Goal: Task Accomplishment & Management: Manage account settings

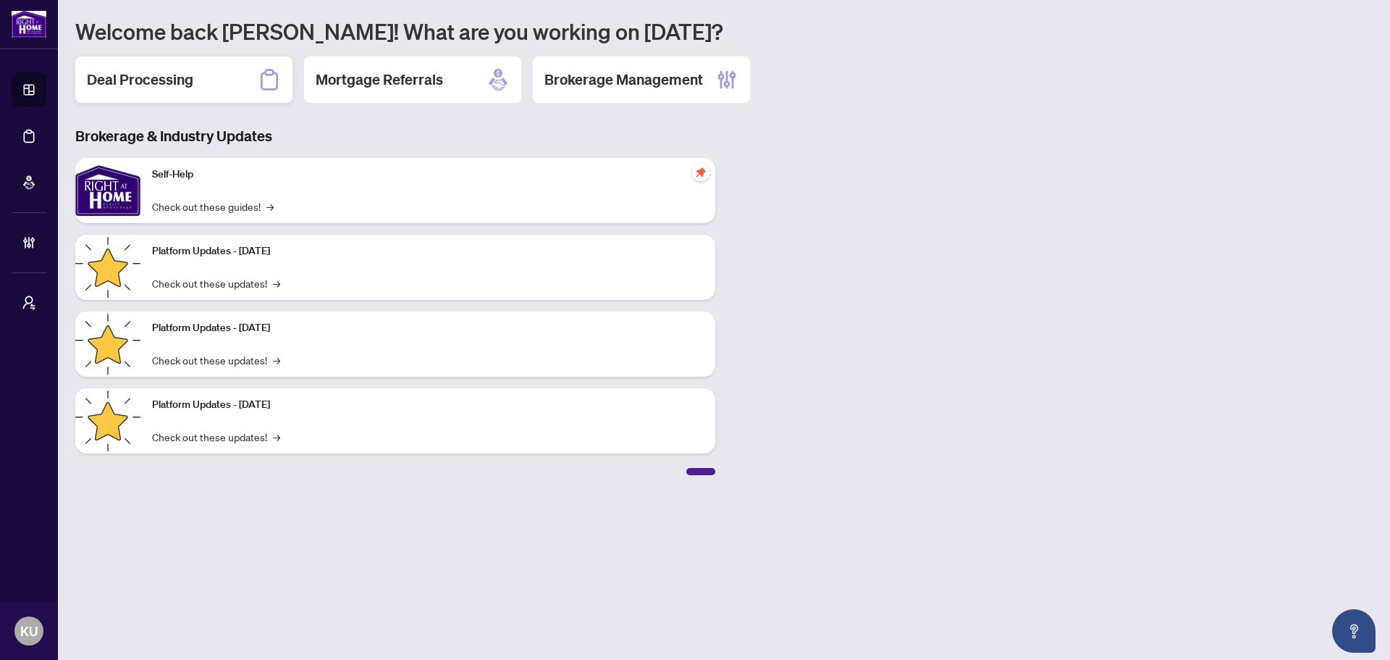
click at [222, 73] on div "Deal Processing" at bounding box center [183, 79] width 217 height 46
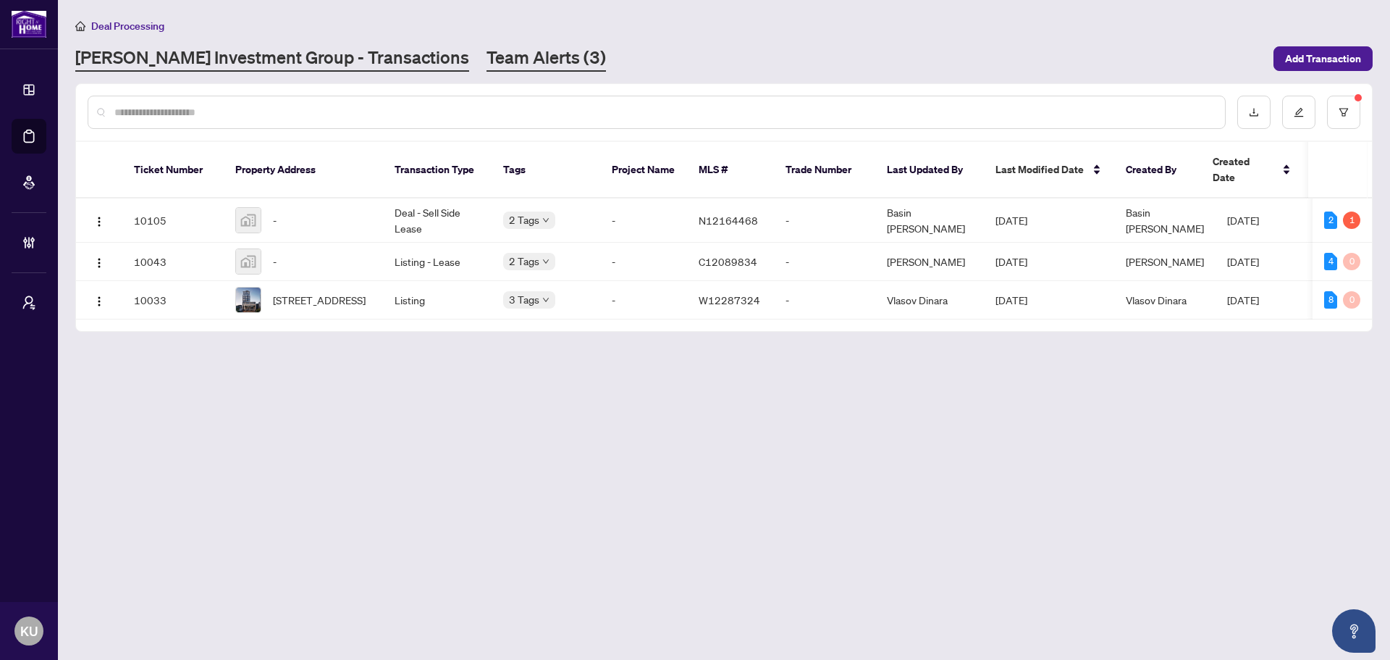
click at [493, 49] on link "Team Alerts (3)" at bounding box center [546, 59] width 119 height 26
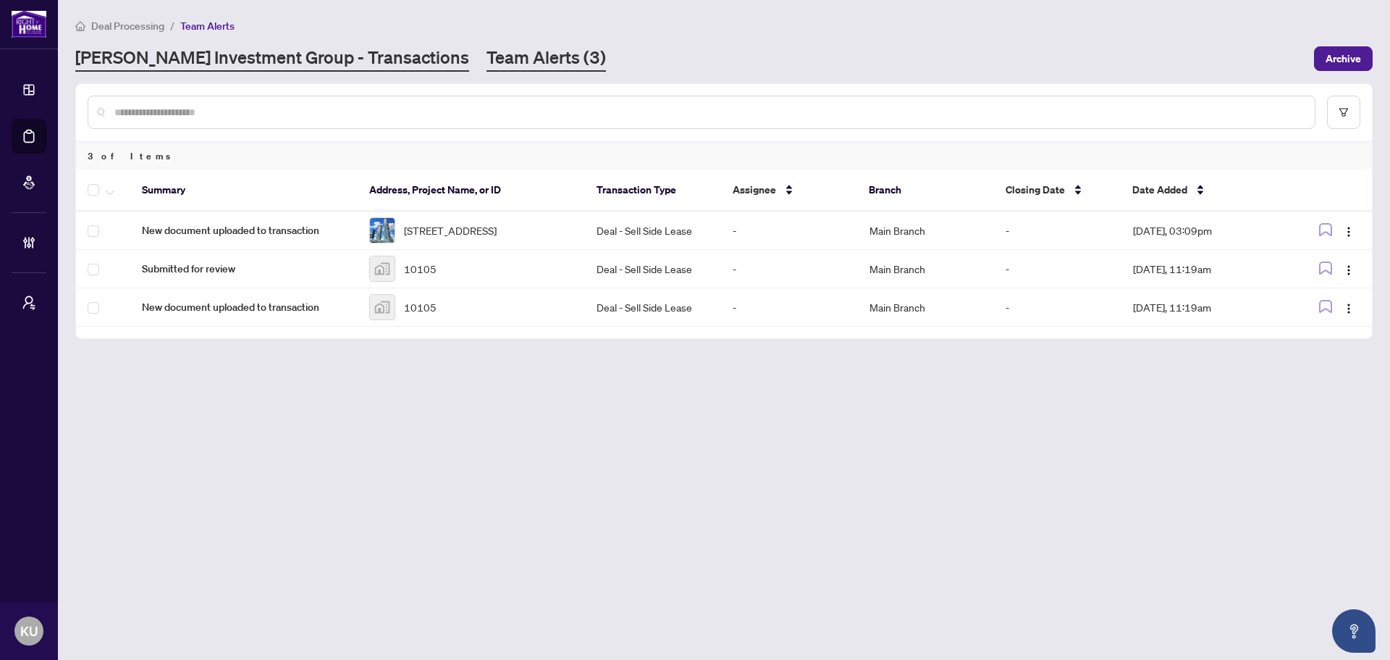
click at [272, 67] on link "RAHR Investment Group - Transactions" at bounding box center [272, 59] width 394 height 26
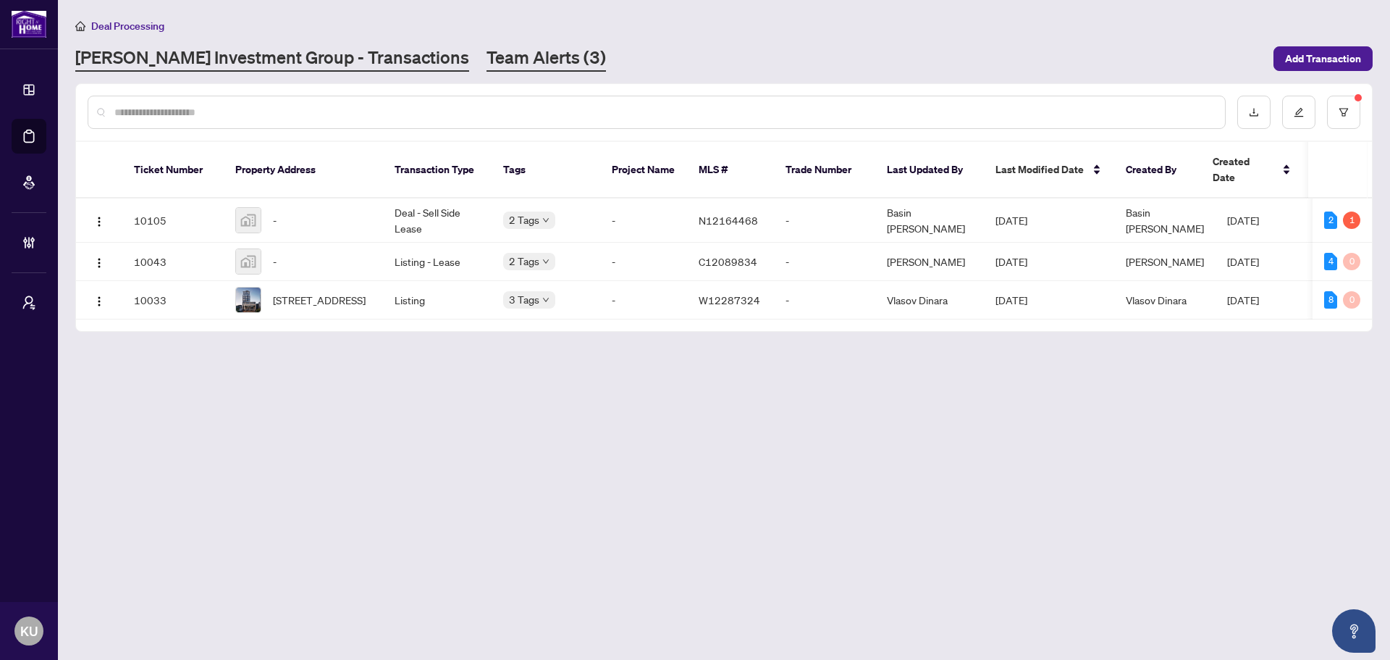
click at [500, 67] on link "Team Alerts (3)" at bounding box center [546, 59] width 119 height 26
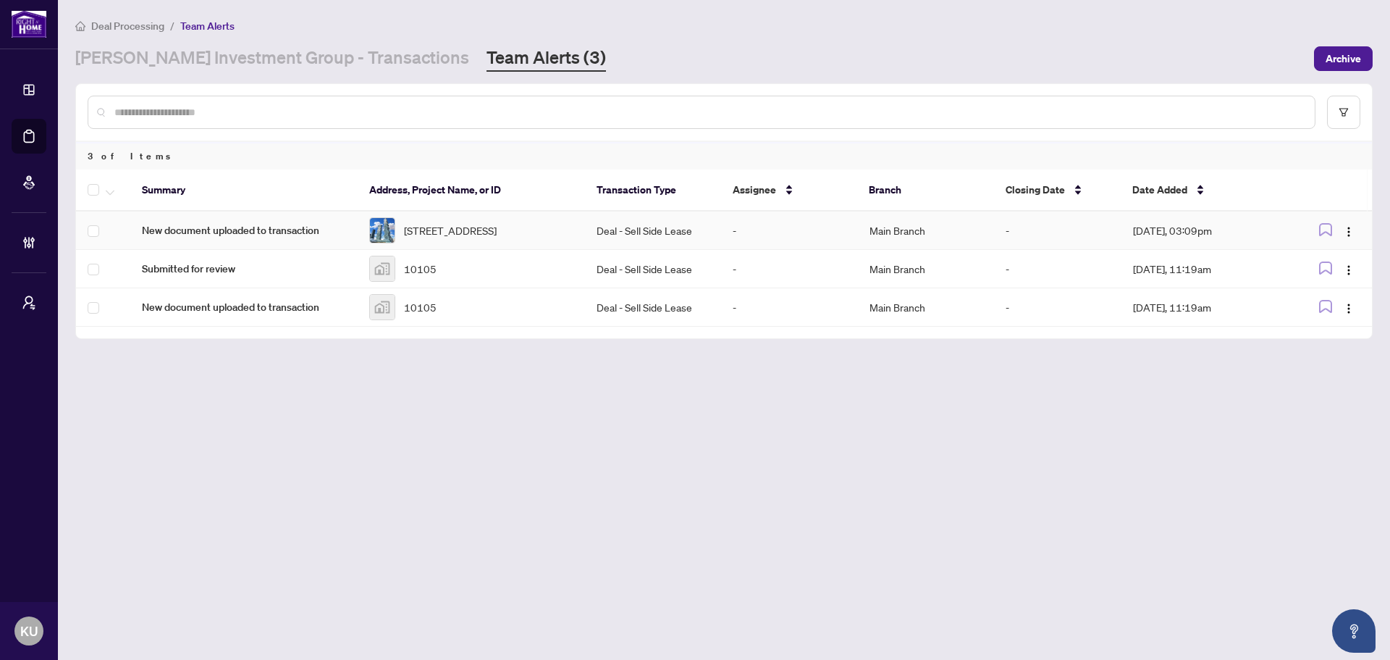
click at [197, 238] on span "New document uploaded to transaction" at bounding box center [244, 230] width 204 height 16
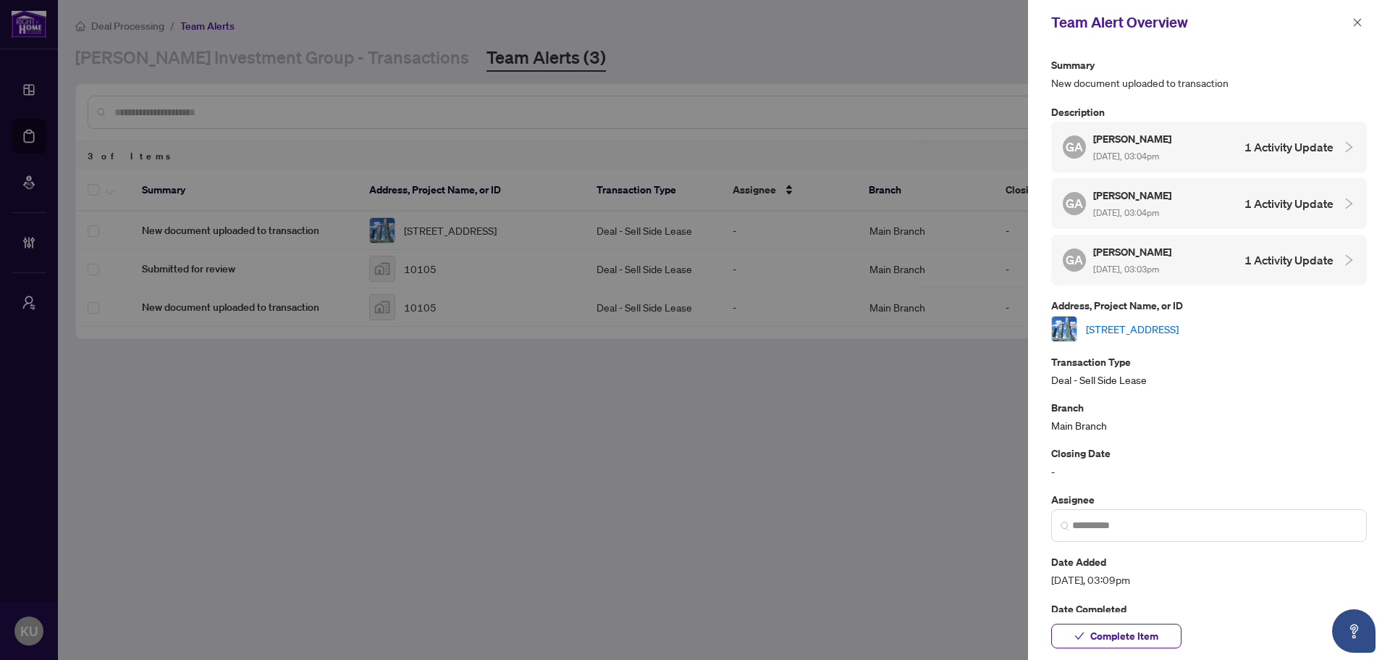
click at [1179, 329] on link "905-3883 Quartz Rd, Mississauga, Ontario L5B 0M4, Canada" at bounding box center [1132, 329] width 93 height 16
click at [1362, 22] on icon "close" at bounding box center [1358, 22] width 10 height 10
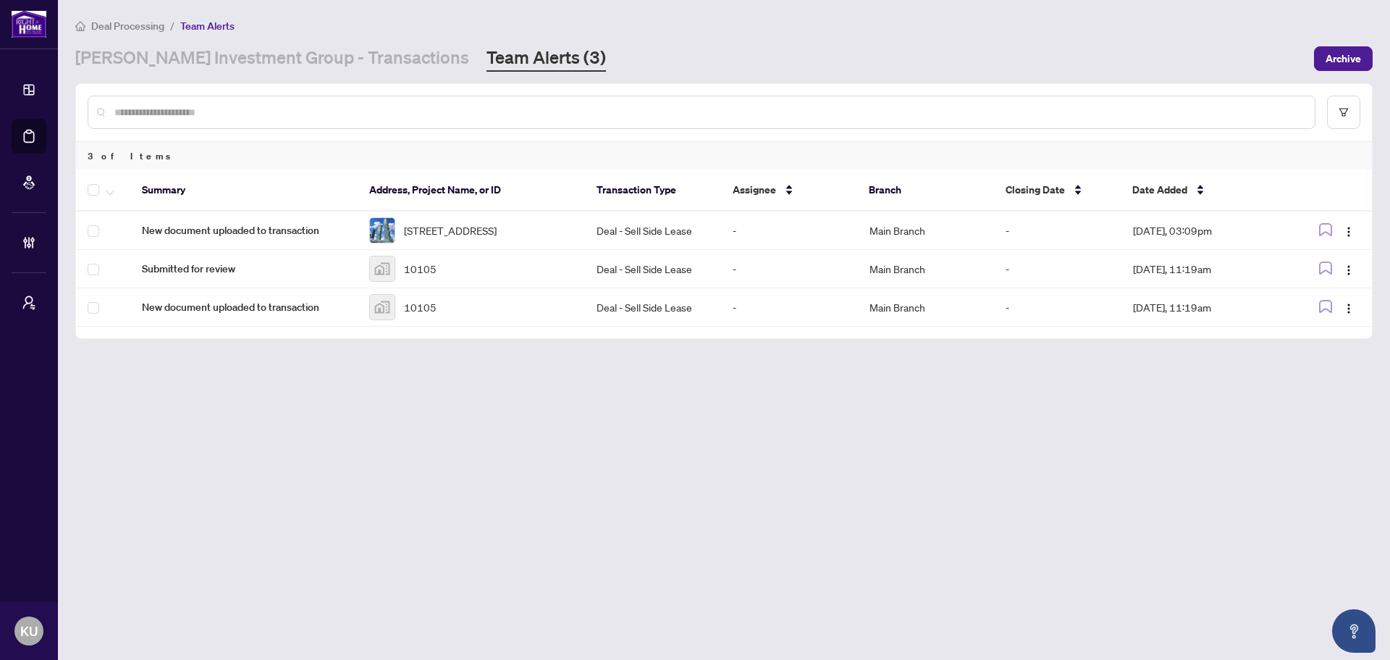
drag, startPoint x: 312, startPoint y: 60, endPoint x: 423, endPoint y: 9, distance: 122.1
click at [312, 60] on link "RAHR Investment Group - Transactions" at bounding box center [272, 59] width 394 height 26
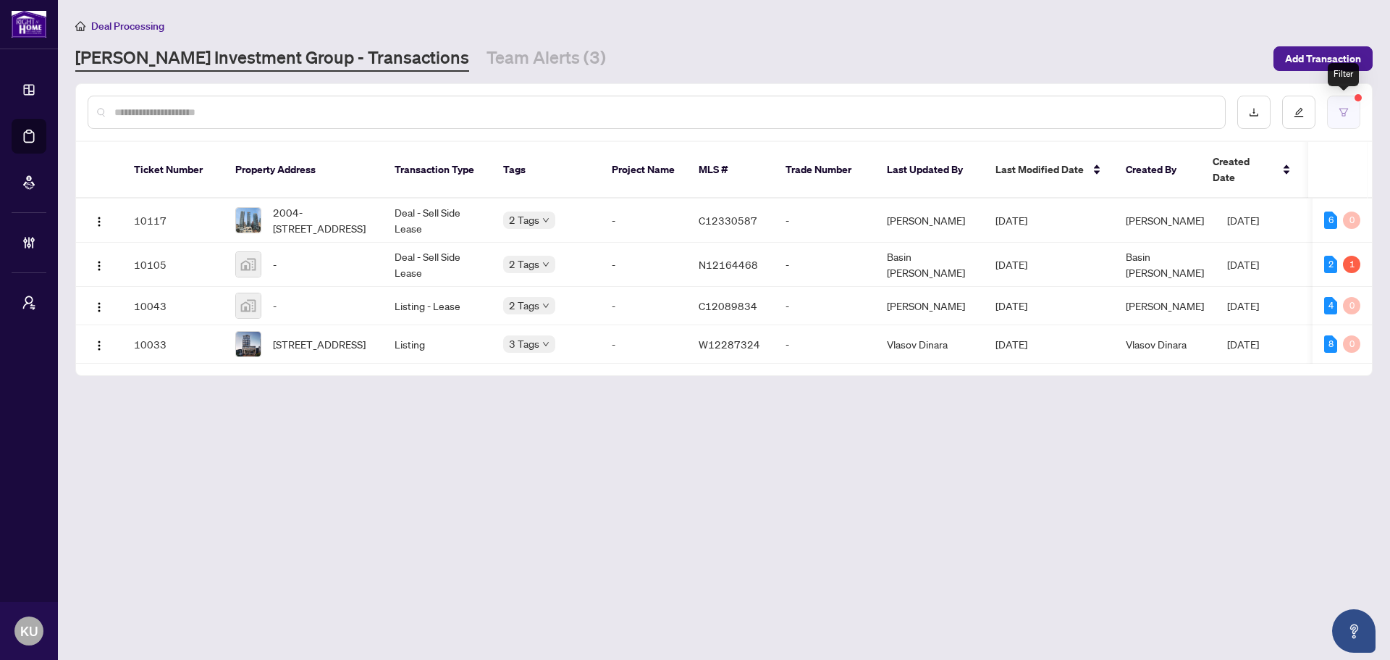
click at [1345, 115] on icon "filter" at bounding box center [1344, 112] width 9 height 8
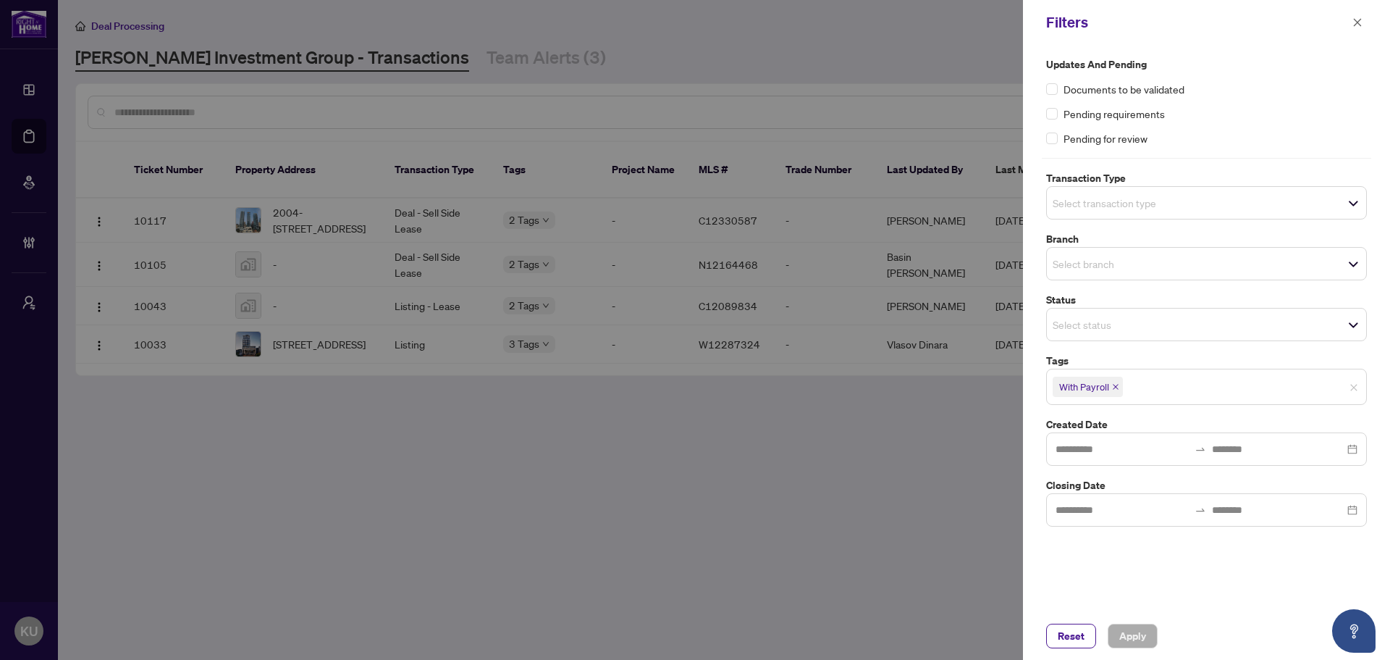
click at [735, 579] on div at bounding box center [695, 330] width 1390 height 660
click at [1362, 27] on icon "close" at bounding box center [1358, 22] width 10 height 10
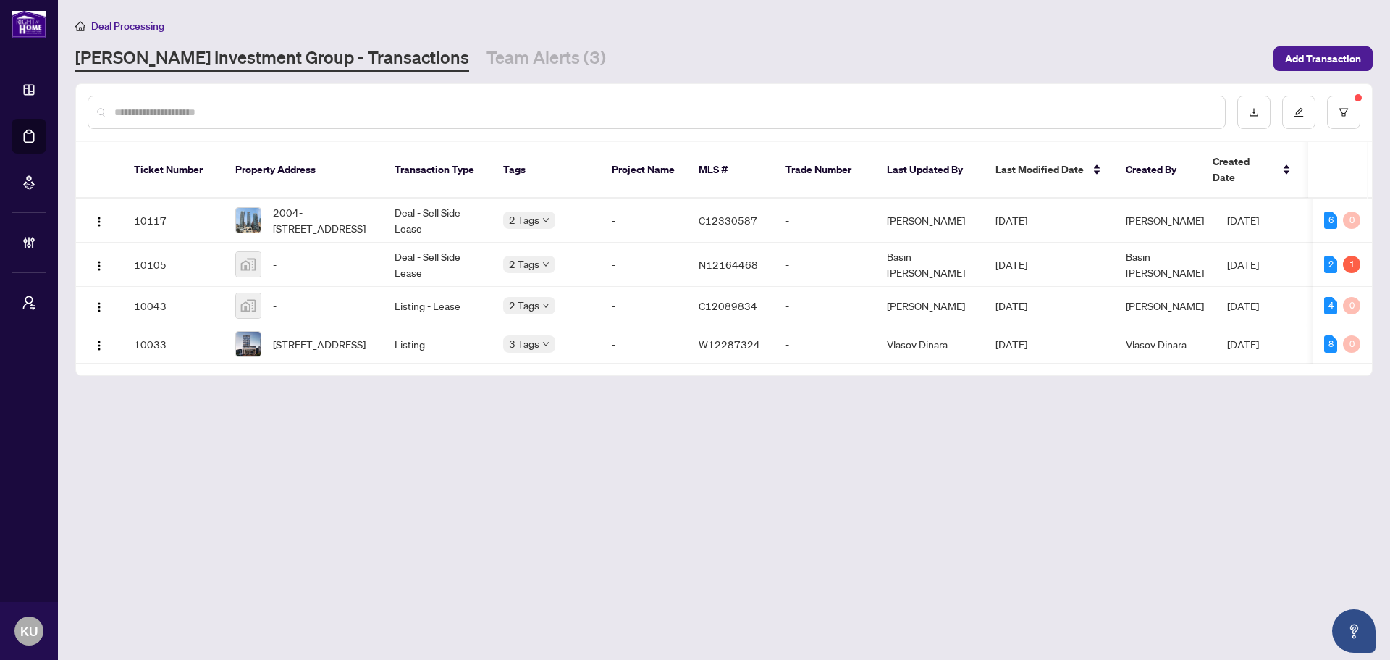
click at [517, 568] on main "Deal Processing RAHR Investment Group - Transactions Team Alerts (3) Add Transa…" at bounding box center [724, 330] width 1332 height 660
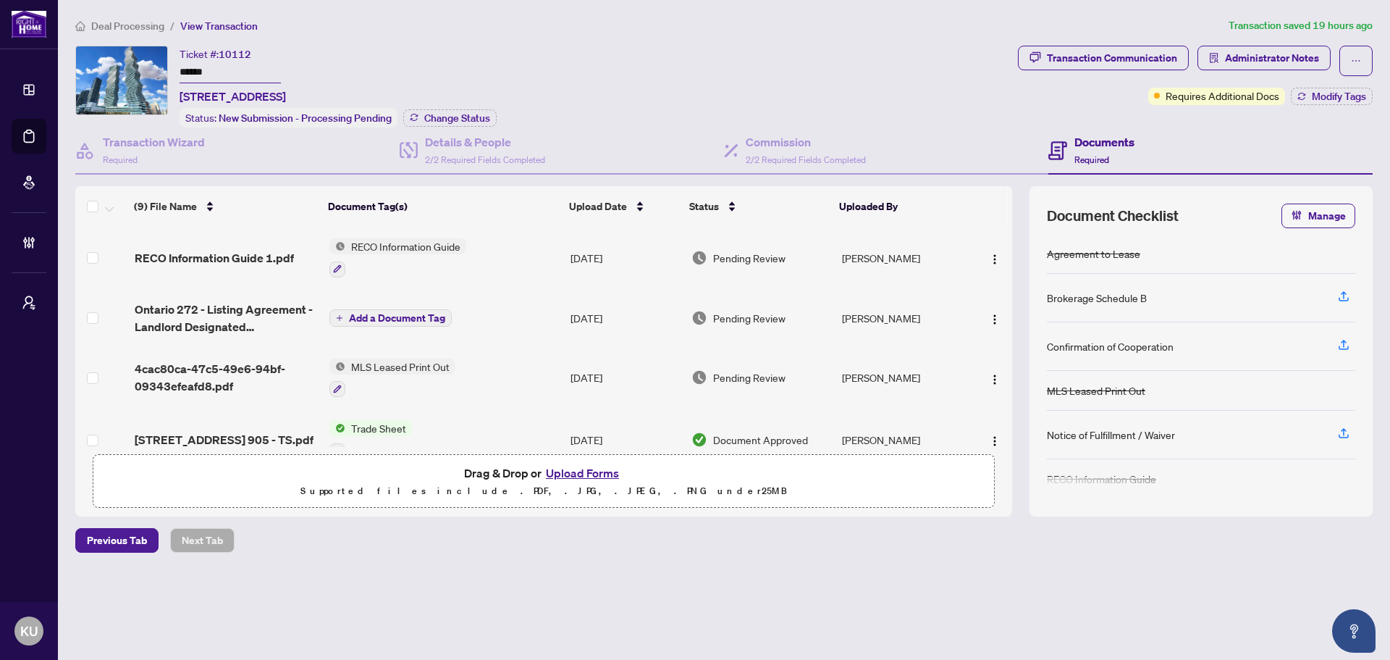
drag, startPoint x: 223, startPoint y: 248, endPoint x: 31, endPoint y: 294, distance: 197.4
click at [223, 249] on span "RECO Information Guide 1.pdf" at bounding box center [214, 257] width 159 height 17
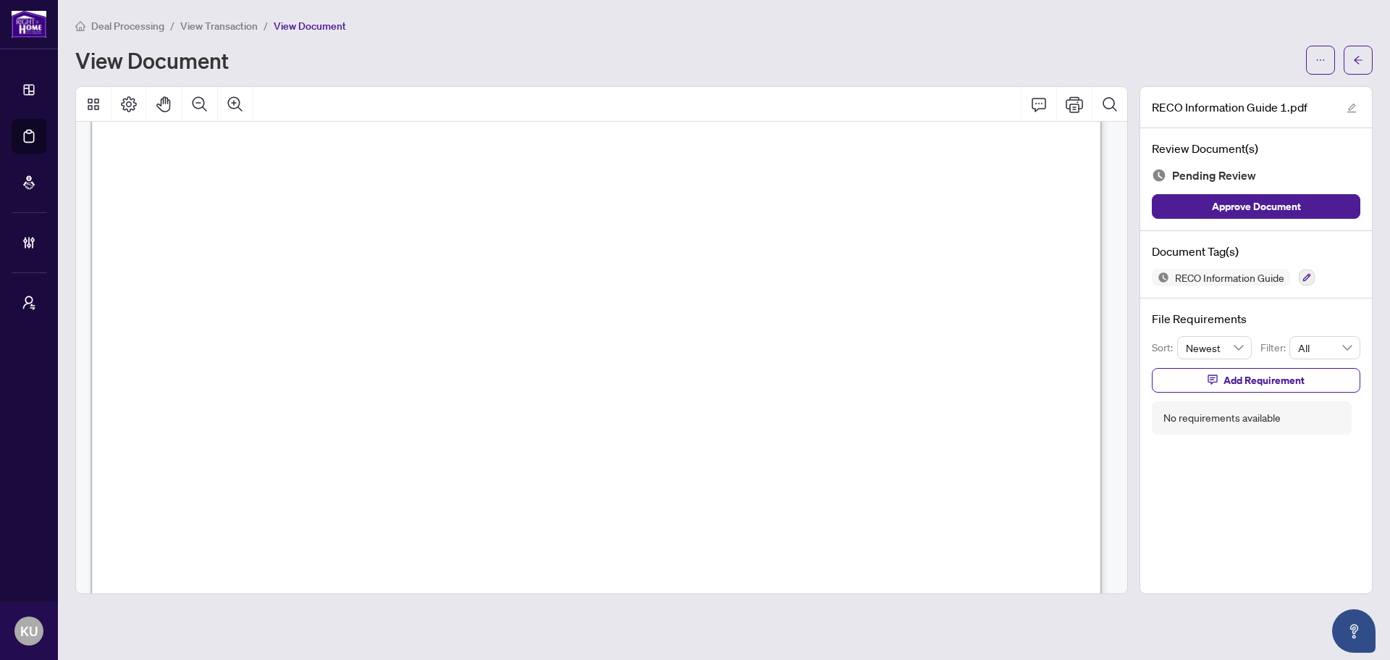
scroll to position [16394, 0]
click at [1316, 277] on div "RECO Information Guide" at bounding box center [1256, 277] width 209 height 17
click at [1310, 274] on icon "button" at bounding box center [1307, 277] width 9 height 9
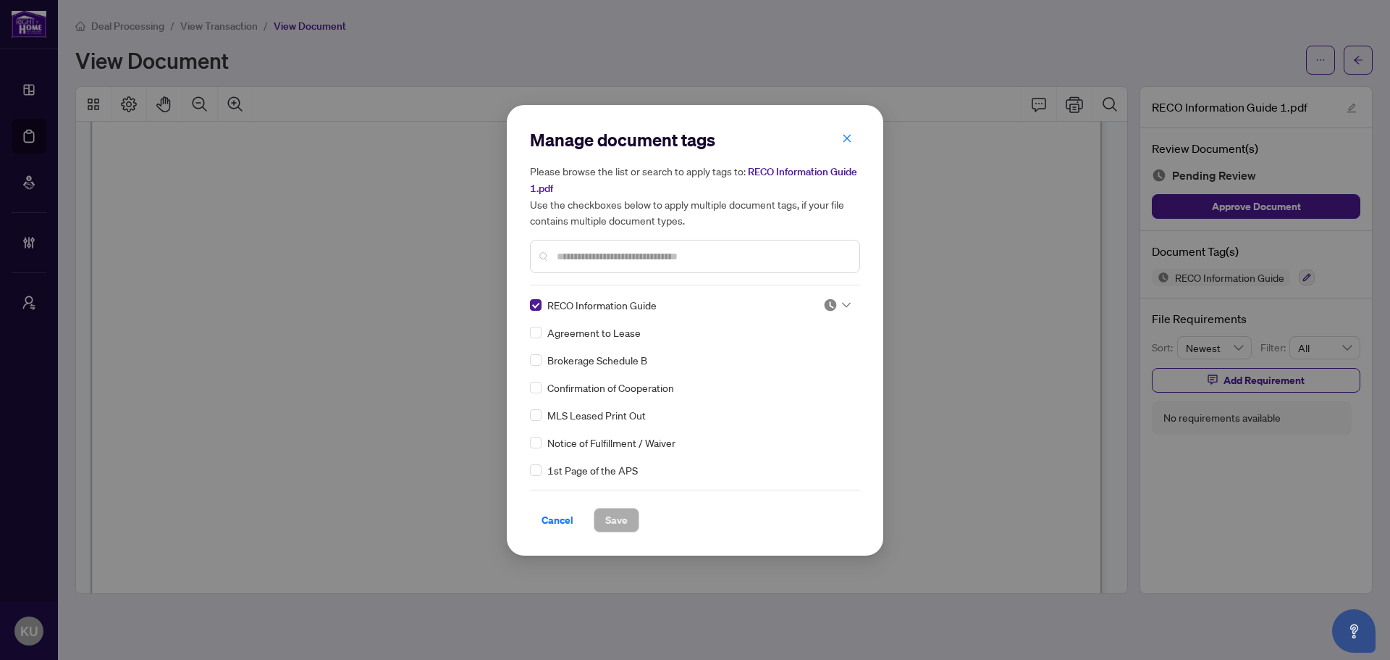
click at [833, 302] on div at bounding box center [837, 305] width 28 height 14
click at [799, 379] on div "Approved" at bounding box center [789, 375] width 93 height 16
click at [632, 518] on button "Save" at bounding box center [617, 520] width 46 height 25
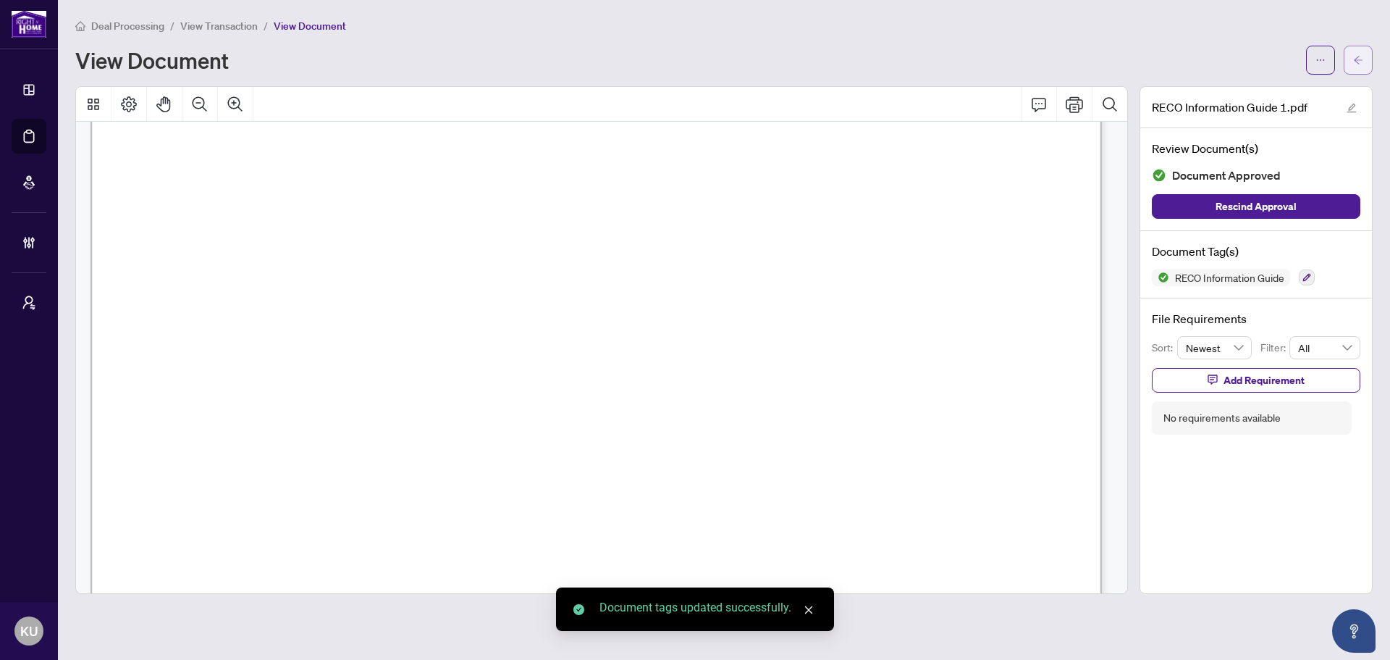
click at [1351, 56] on button "button" at bounding box center [1358, 60] width 29 height 29
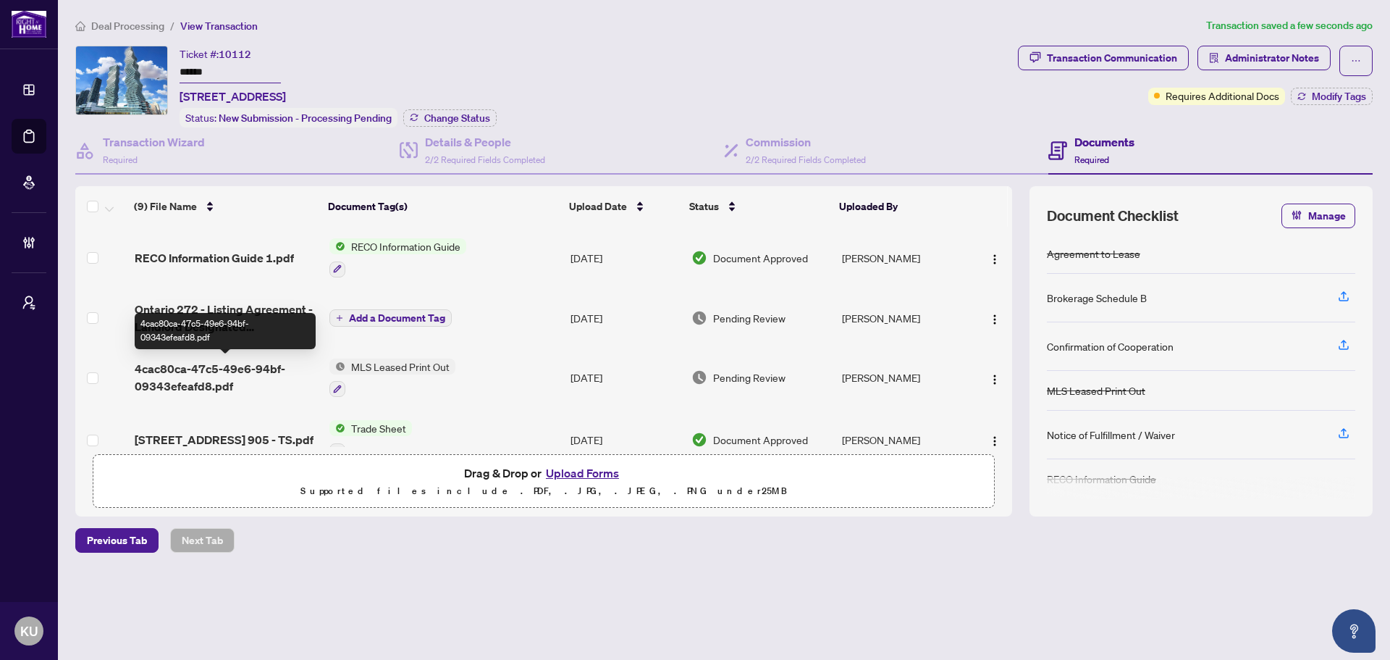
click at [226, 370] on span "4cac80ca-47c5-49e6-94bf-09343efeafd8.pdf" at bounding box center [227, 377] width 184 height 35
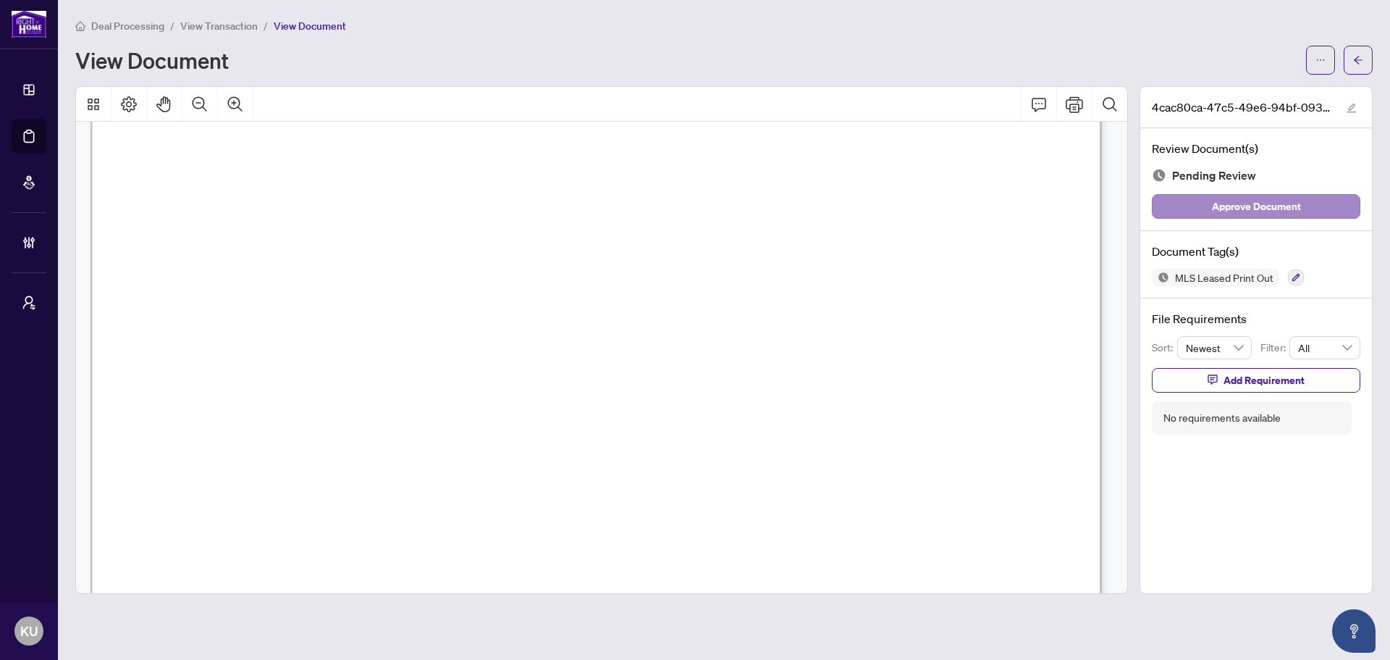
scroll to position [409, 0]
click at [1293, 279] on icon "button" at bounding box center [1296, 277] width 9 height 9
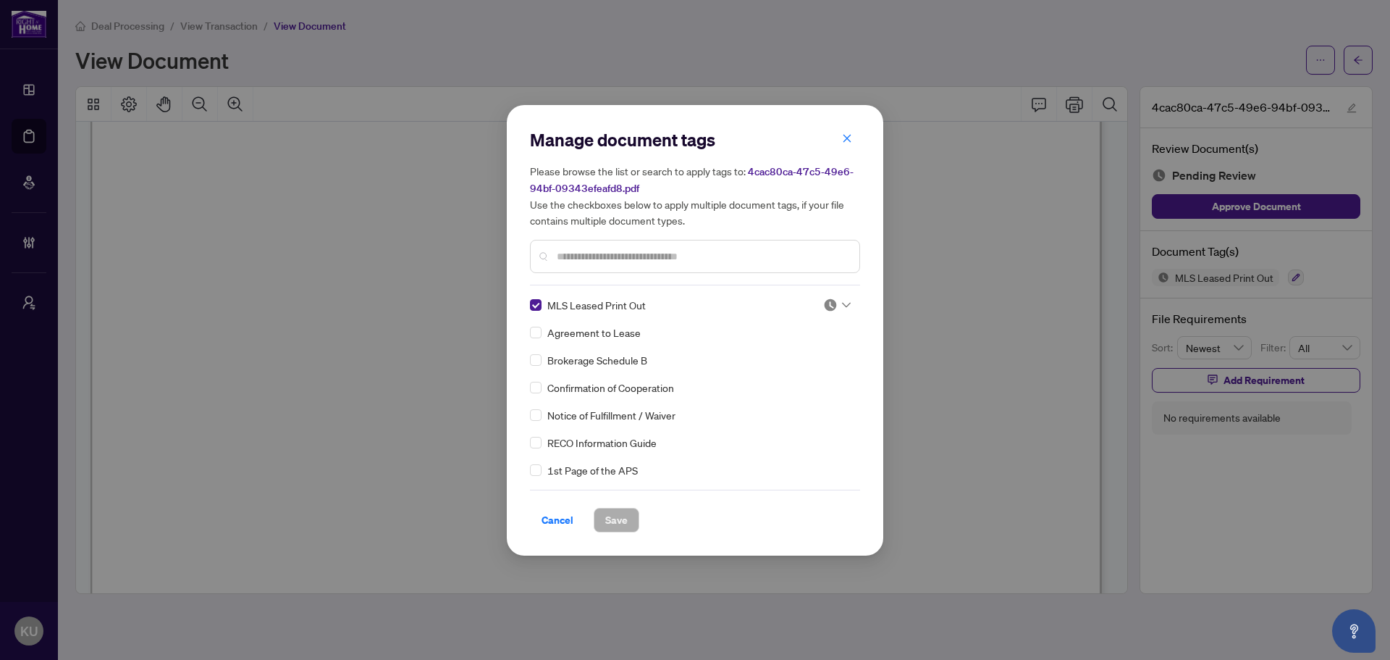
click at [545, 302] on div "MLS Leased Print Out" at bounding box center [668, 305] width 276 height 16
click at [580, 248] on input "text" at bounding box center [702, 256] width 291 height 16
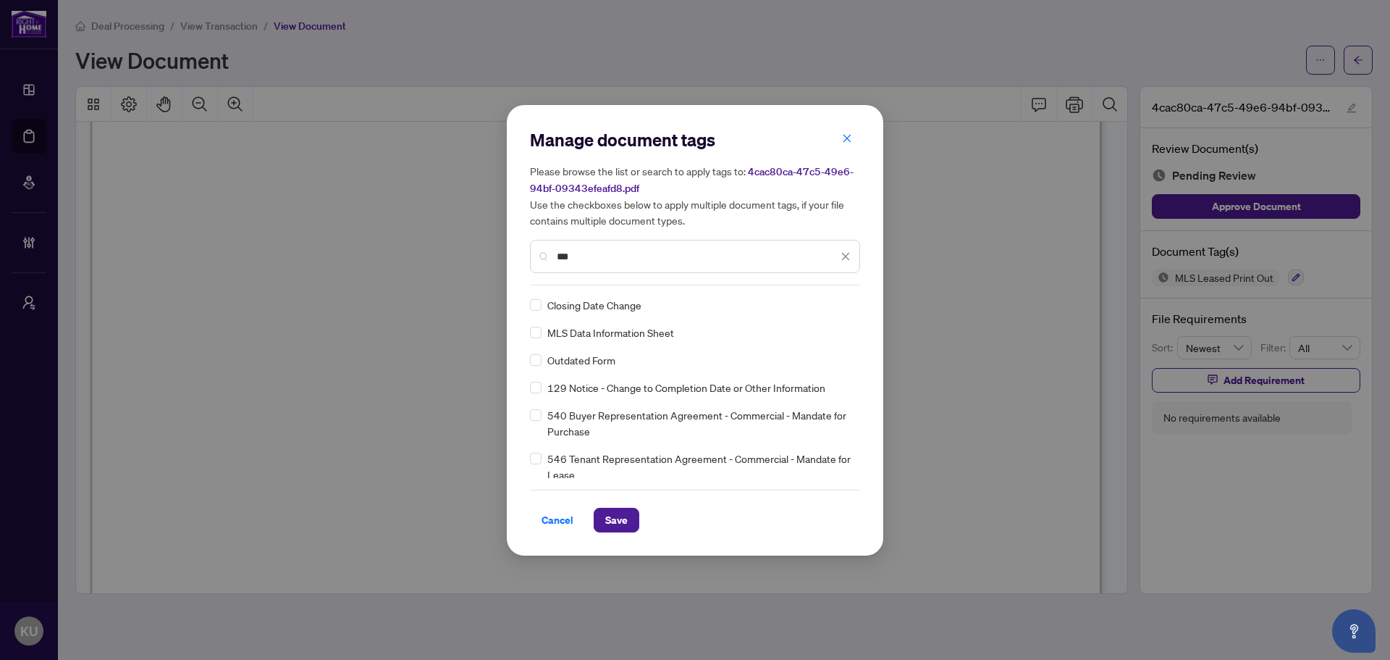
type input "***"
click at [823, 304] on img at bounding box center [830, 305] width 14 height 14
click at [786, 370] on div "Approved" at bounding box center [789, 375] width 93 height 16
click at [619, 508] on span "Save" at bounding box center [616, 519] width 22 height 23
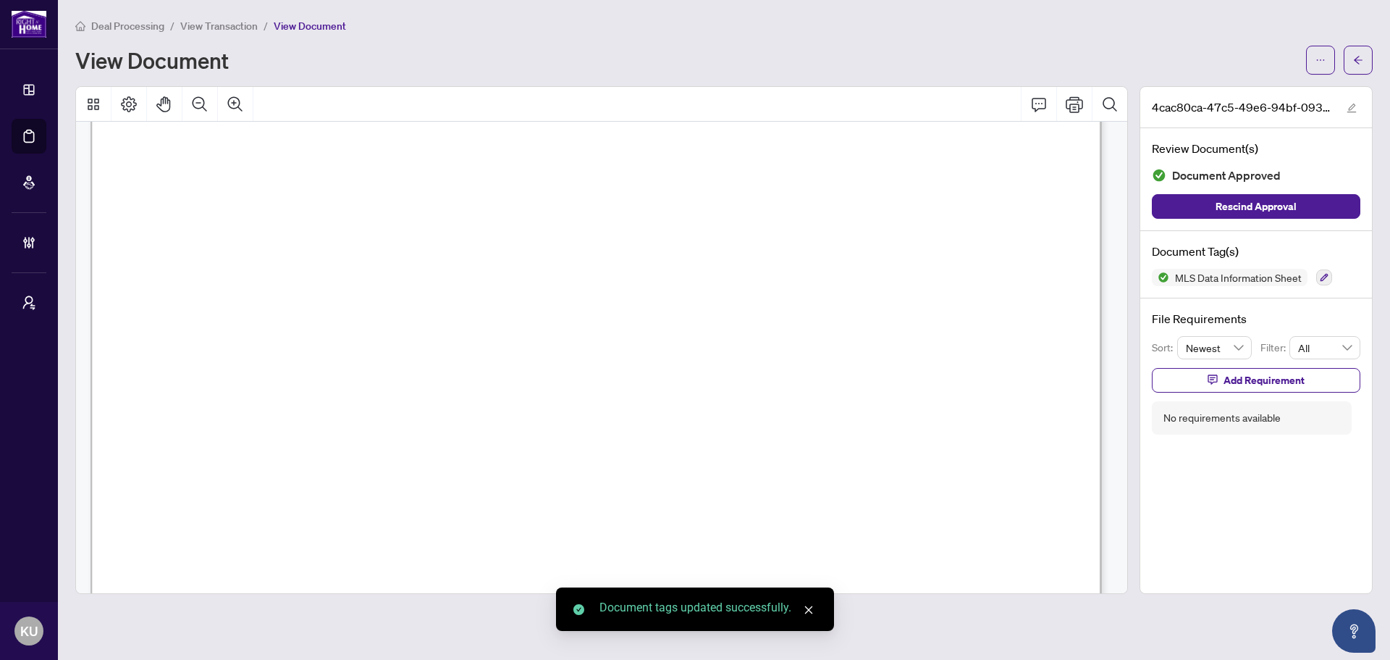
scroll to position [844, 0]
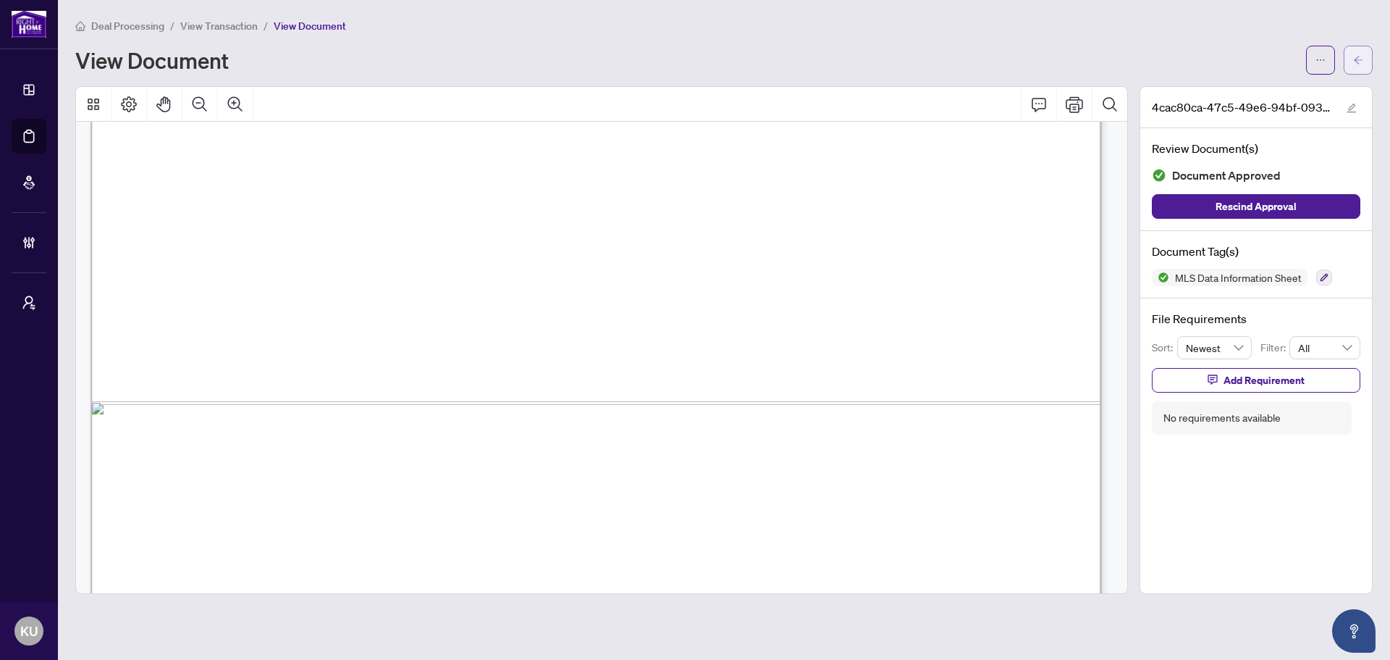
click at [1354, 67] on span "button" at bounding box center [1358, 60] width 10 height 23
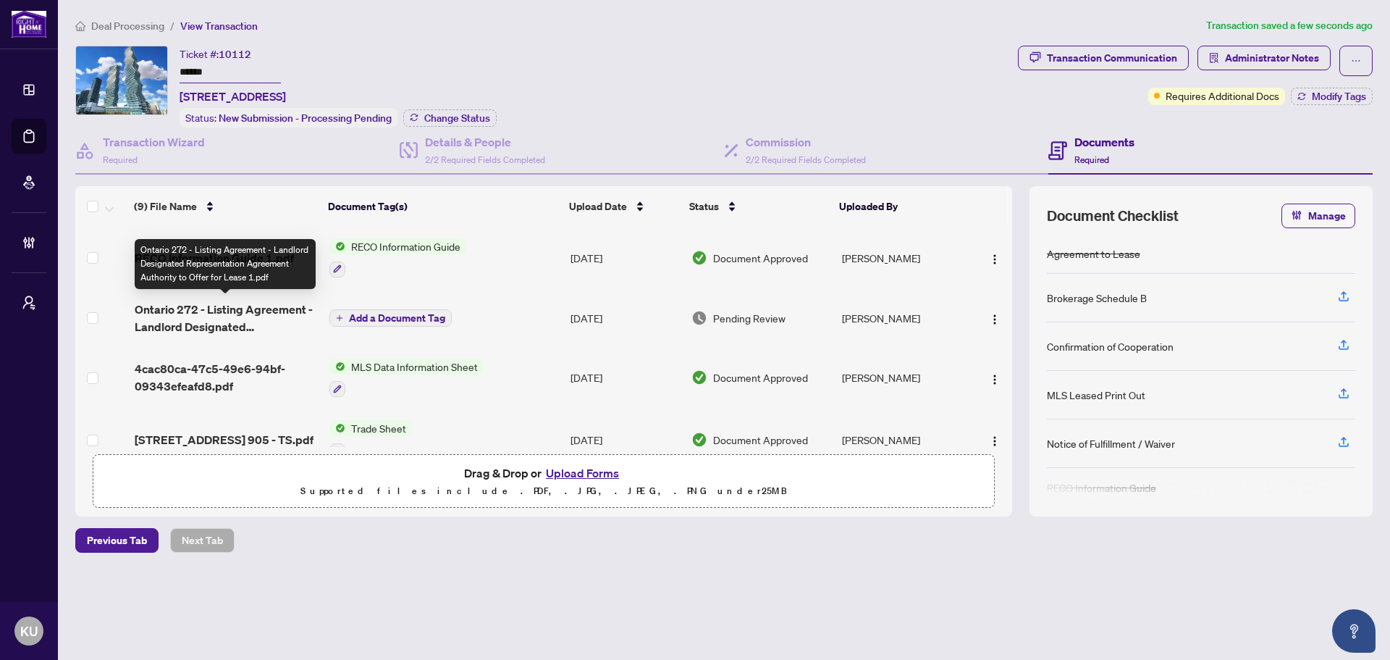
click at [219, 315] on span "Ontario 272 - Listing Agreement - Landlord Designated Representation Agreement …" at bounding box center [227, 317] width 184 height 35
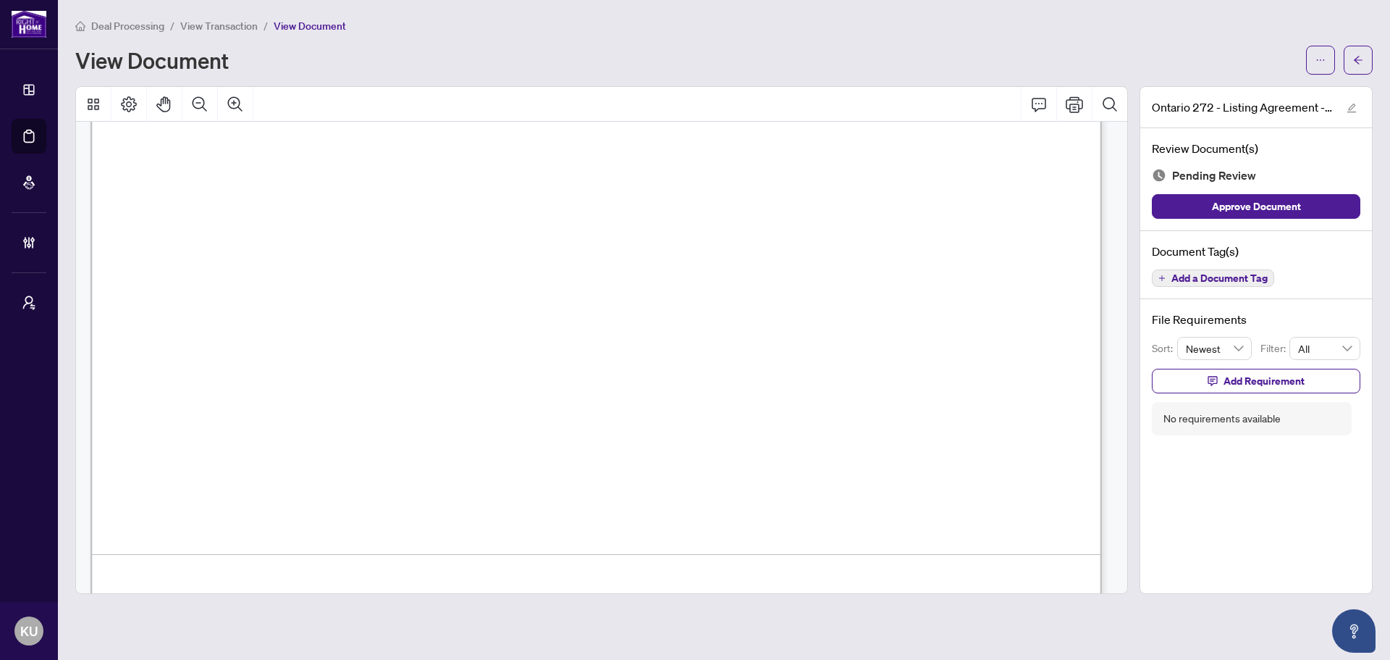
scroll to position [4893, 0]
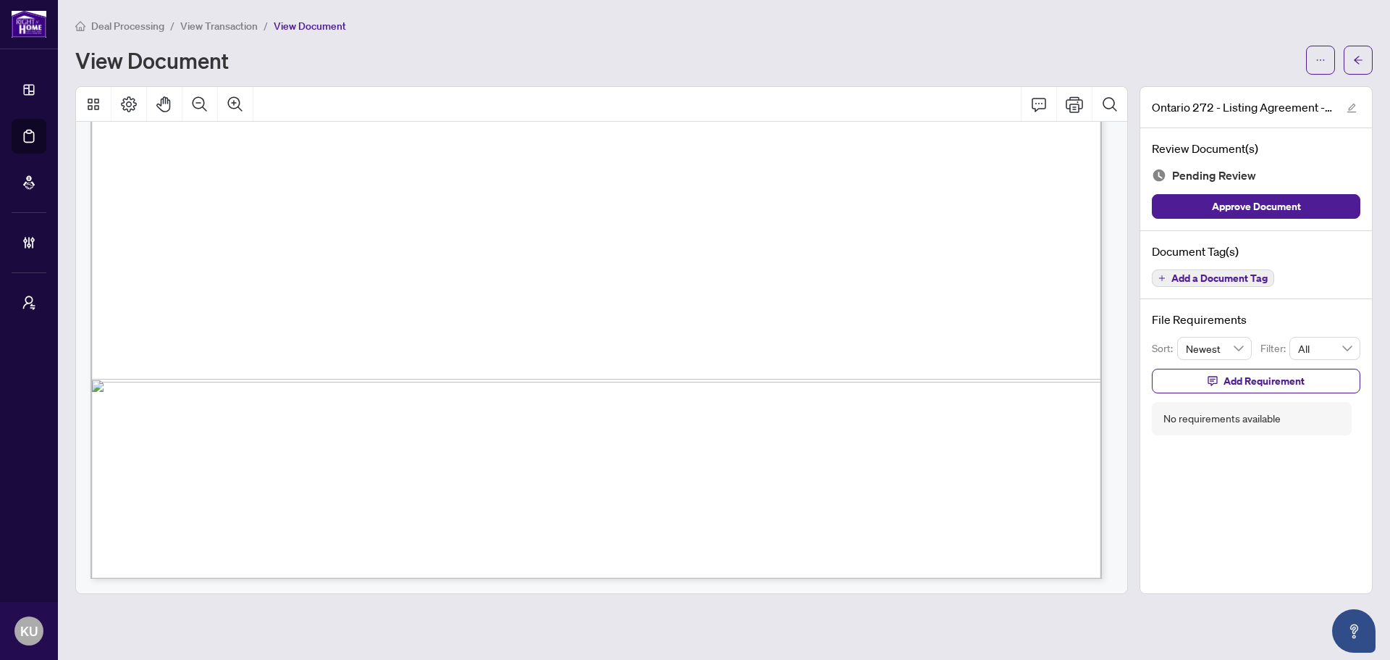
click at [1243, 277] on span "Add a Document Tag" at bounding box center [1220, 278] width 96 height 10
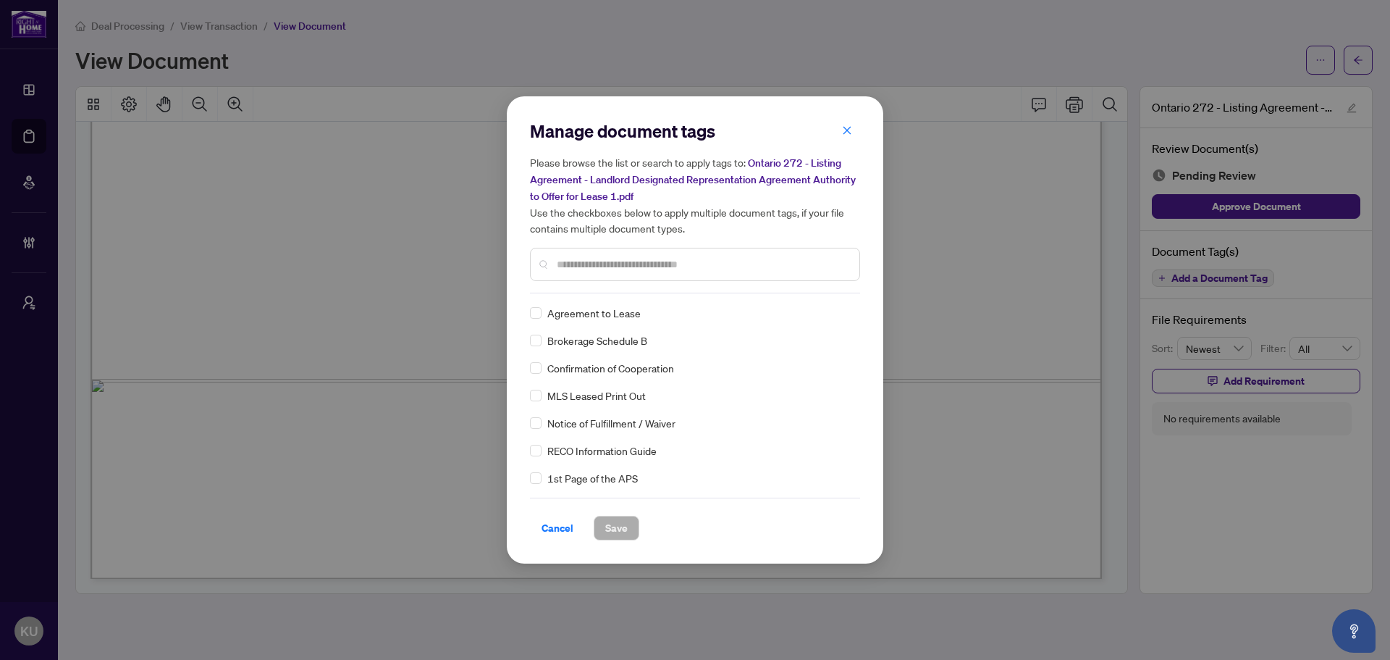
click at [584, 266] on input "text" at bounding box center [702, 264] width 291 height 16
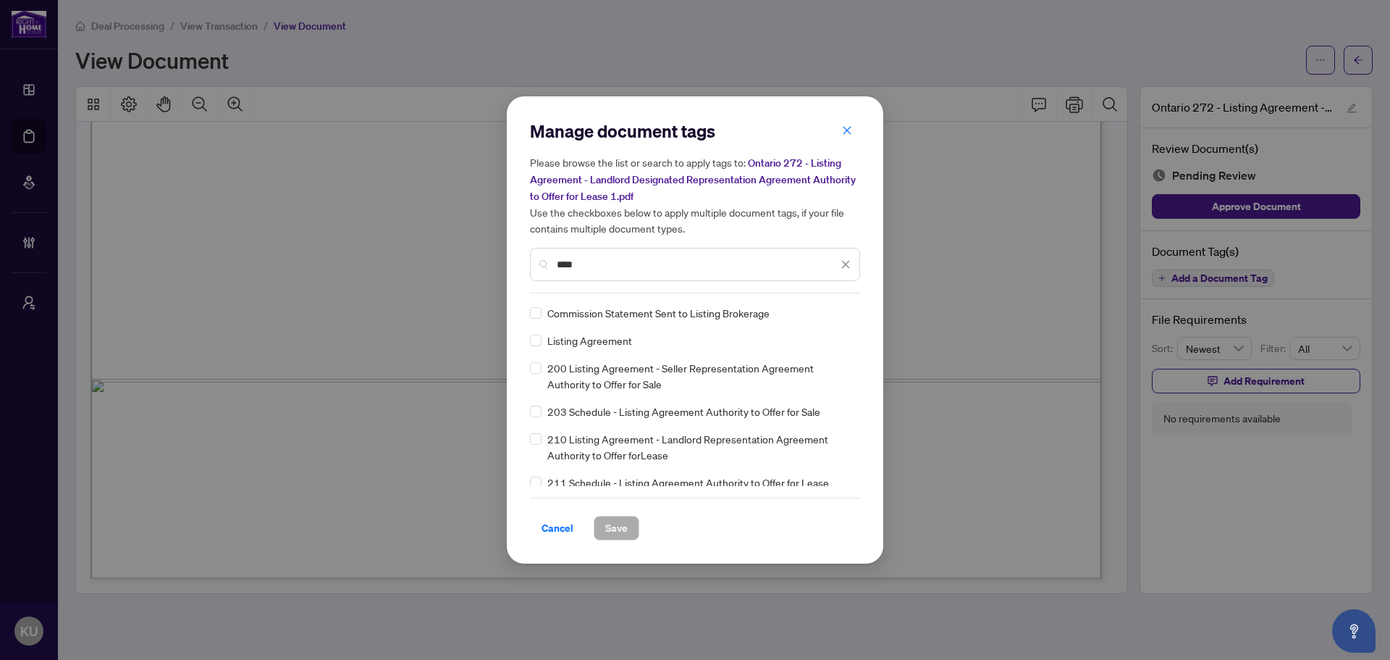
type input "****"
click at [542, 336] on div "Listing Agreement" at bounding box center [690, 340] width 321 height 16
click at [534, 345] on label at bounding box center [536, 340] width 12 height 16
click at [833, 315] on img at bounding box center [830, 313] width 14 height 14
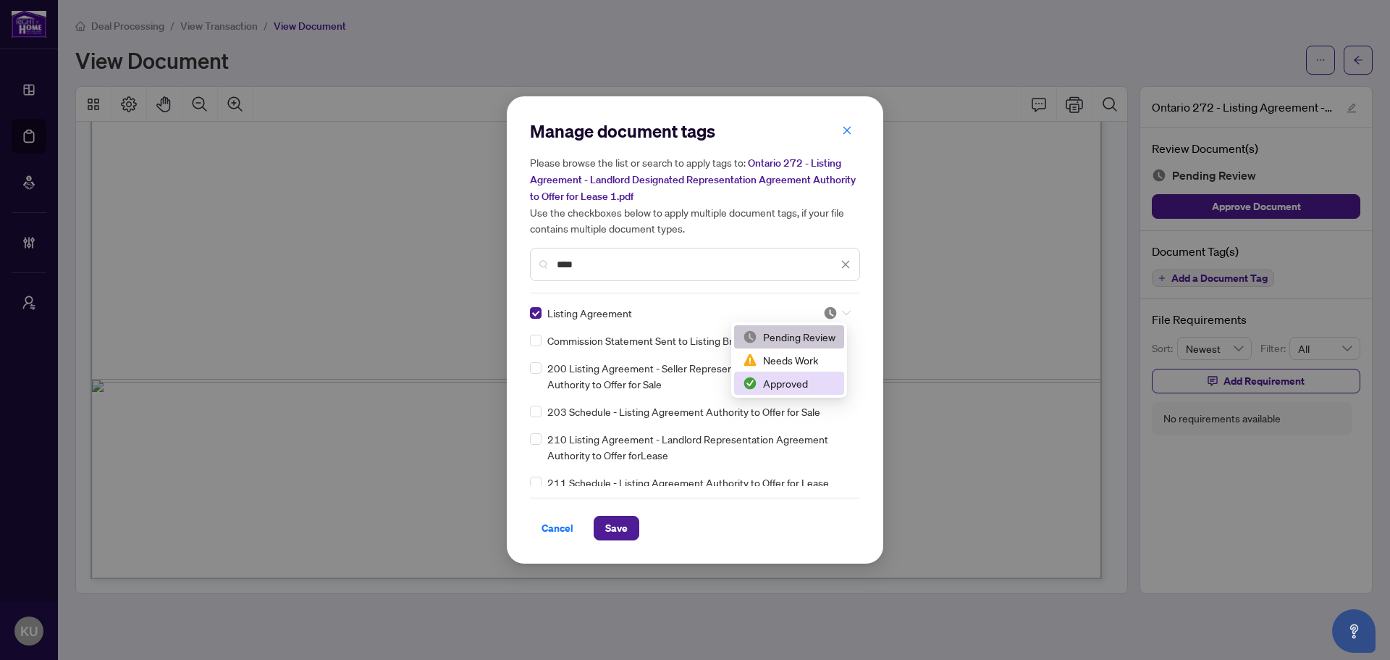
click at [760, 385] on div "Approved" at bounding box center [789, 383] width 93 height 16
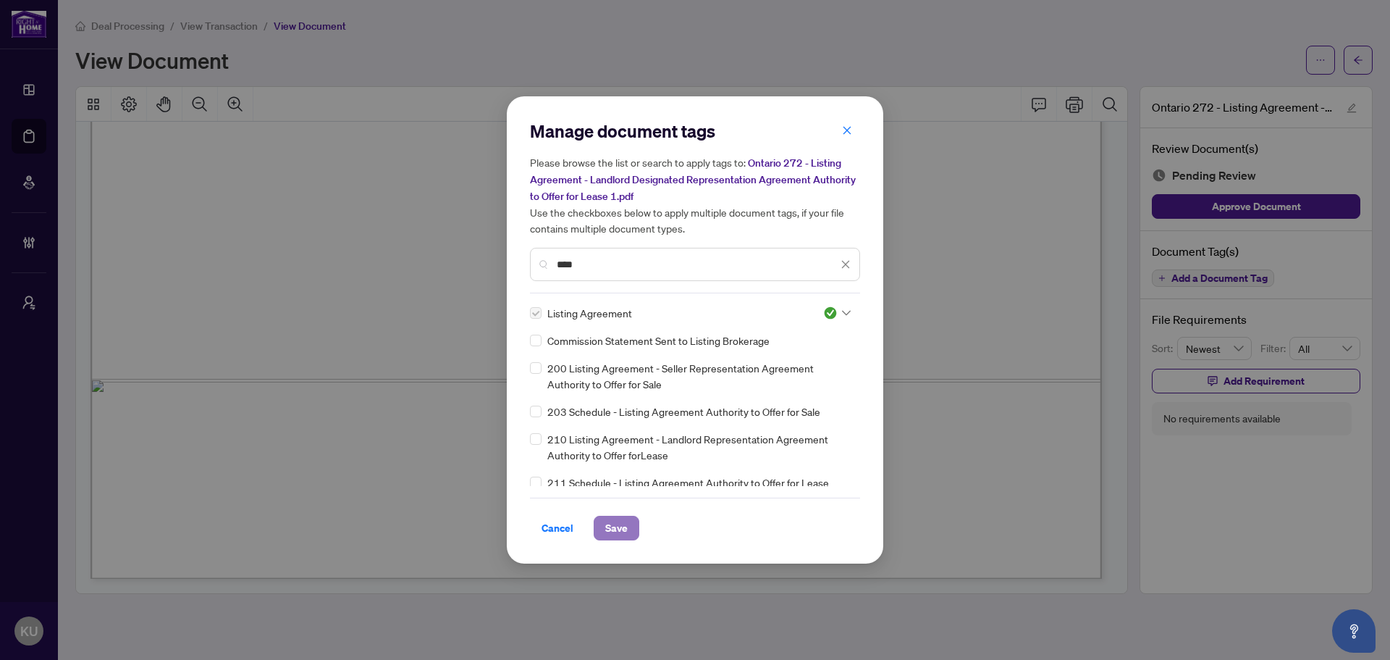
click at [626, 533] on span "Save" at bounding box center [616, 527] width 22 height 23
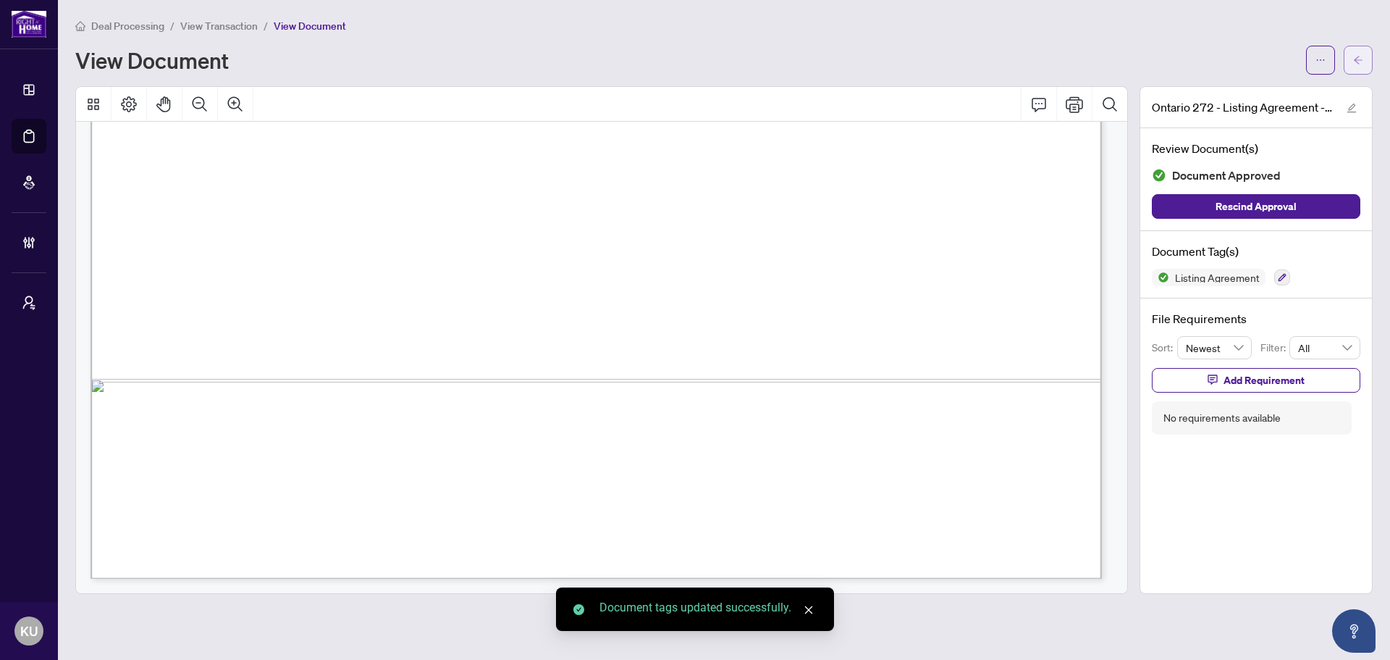
click at [1347, 60] on button "button" at bounding box center [1358, 60] width 29 height 29
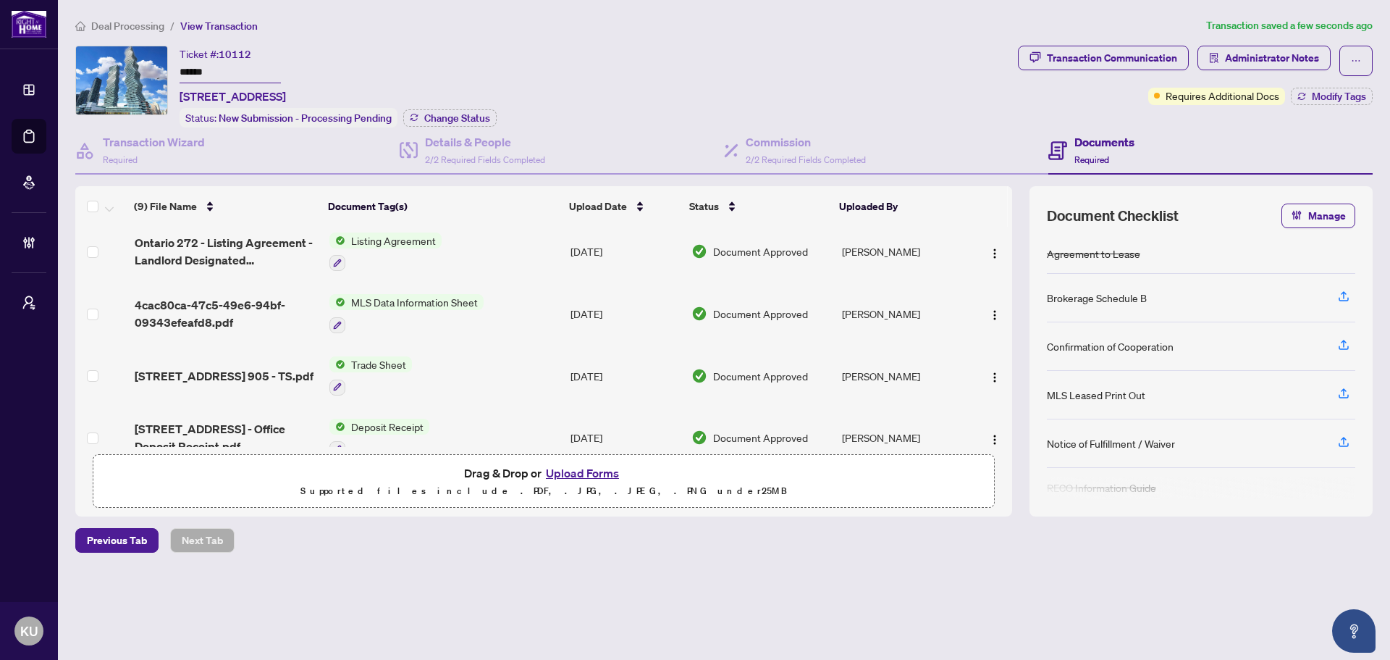
scroll to position [145, 0]
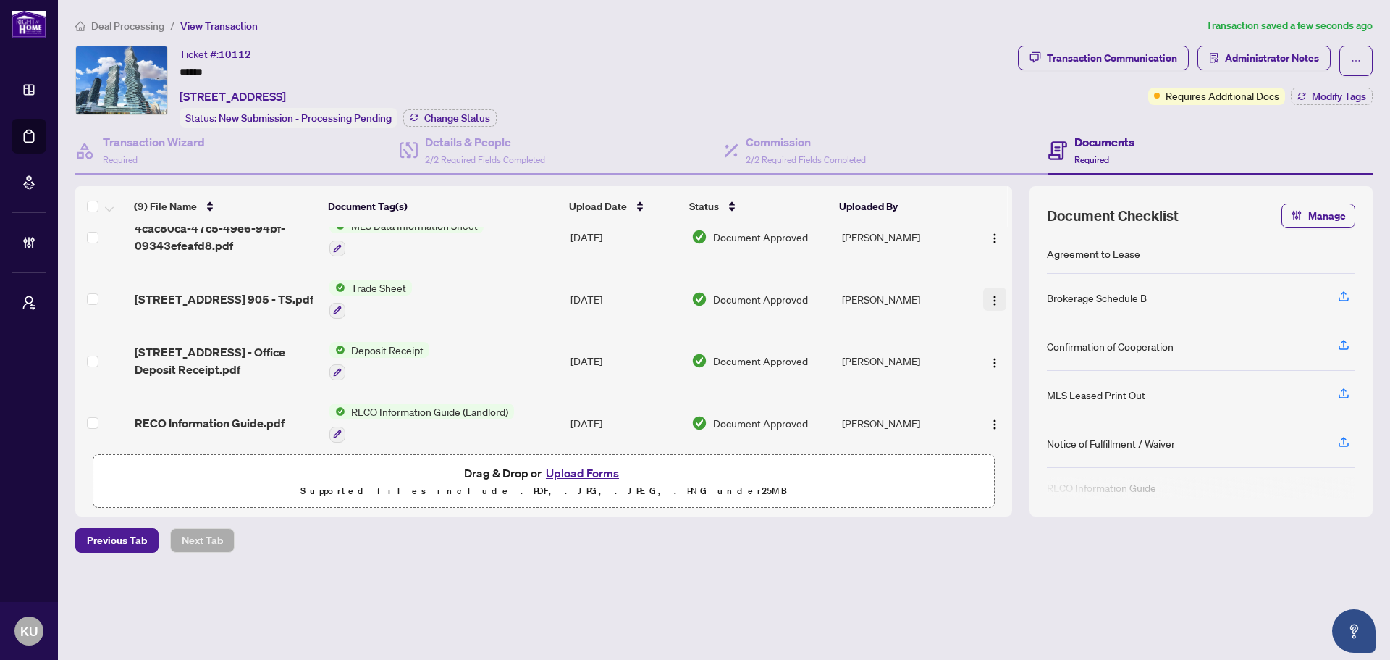
click at [998, 306] on button "button" at bounding box center [994, 298] width 23 height 23
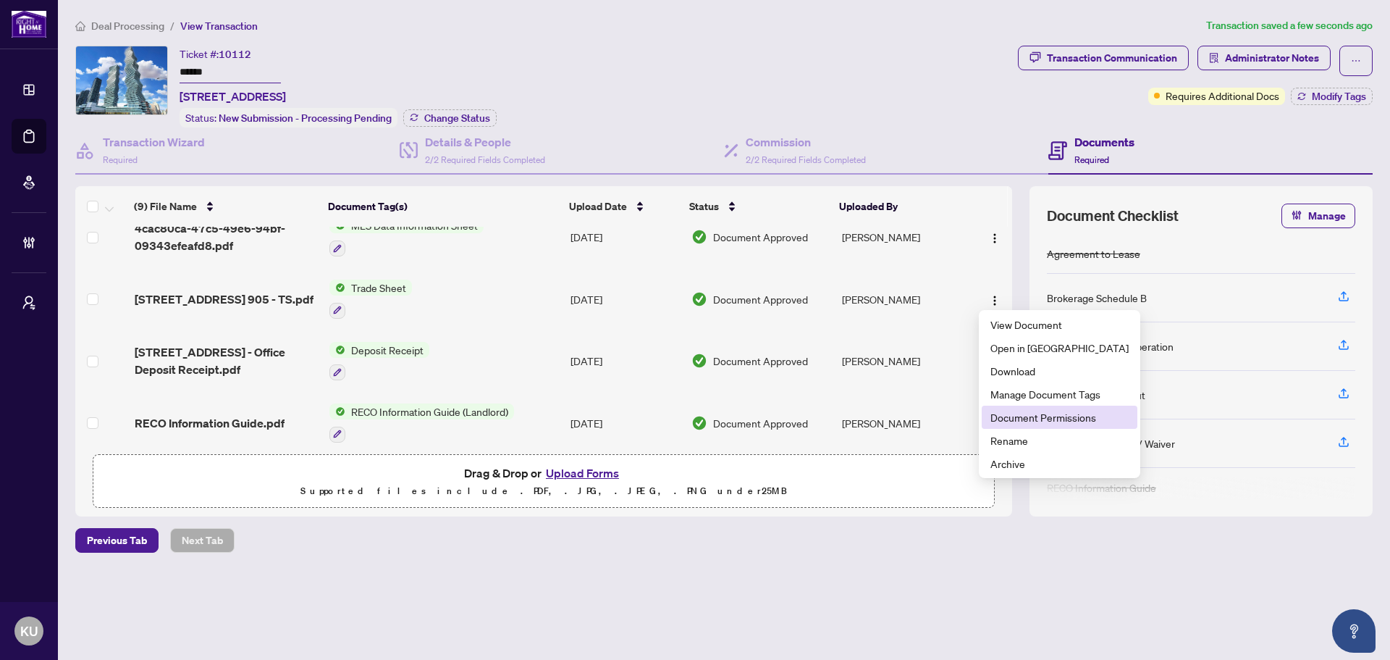
click at [1022, 415] on span "Document Permissions" at bounding box center [1060, 417] width 138 height 16
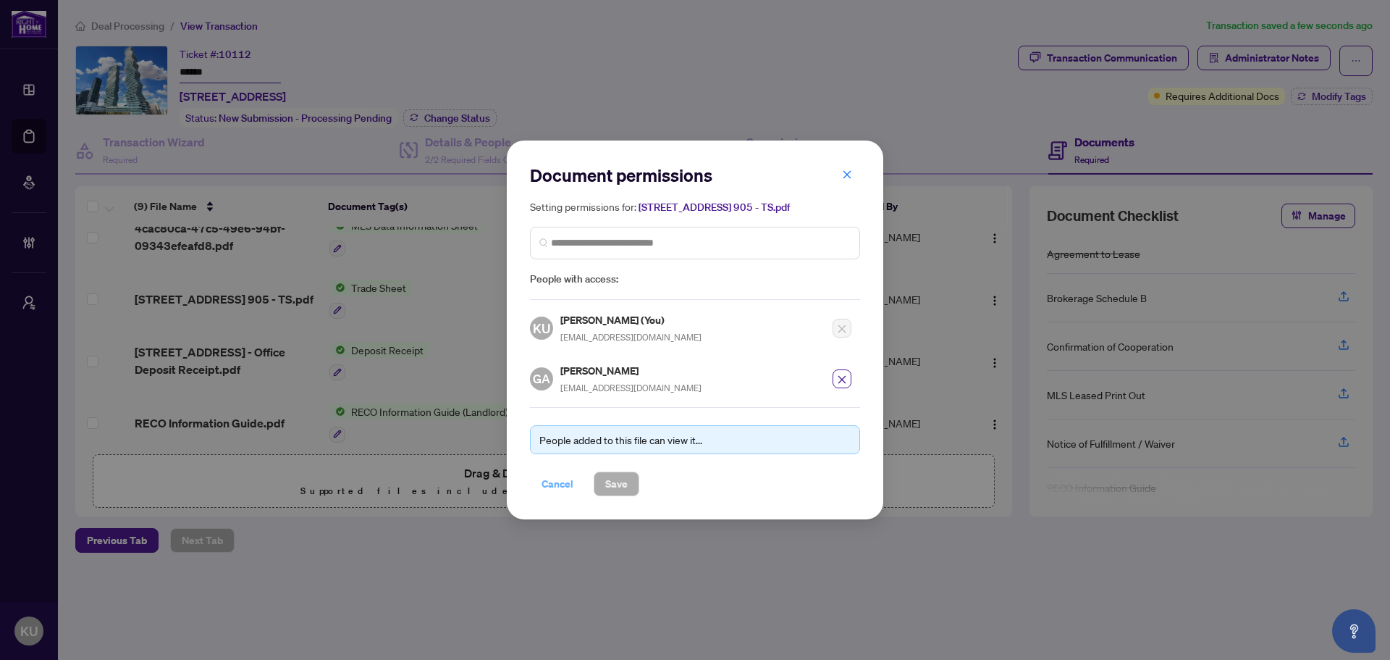
click at [545, 485] on span "Cancel" at bounding box center [558, 483] width 32 height 23
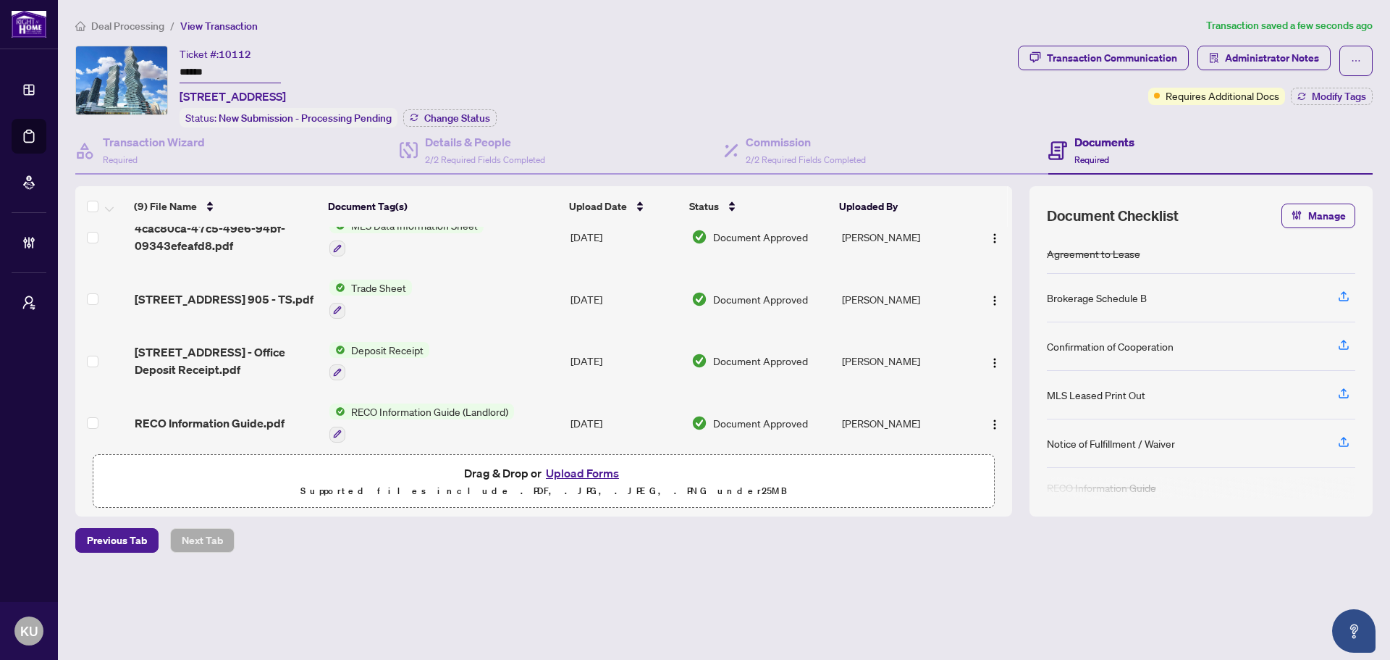
click at [252, 295] on span "3883 Quartz Rd 905 - TS.pdf" at bounding box center [224, 298] width 179 height 17
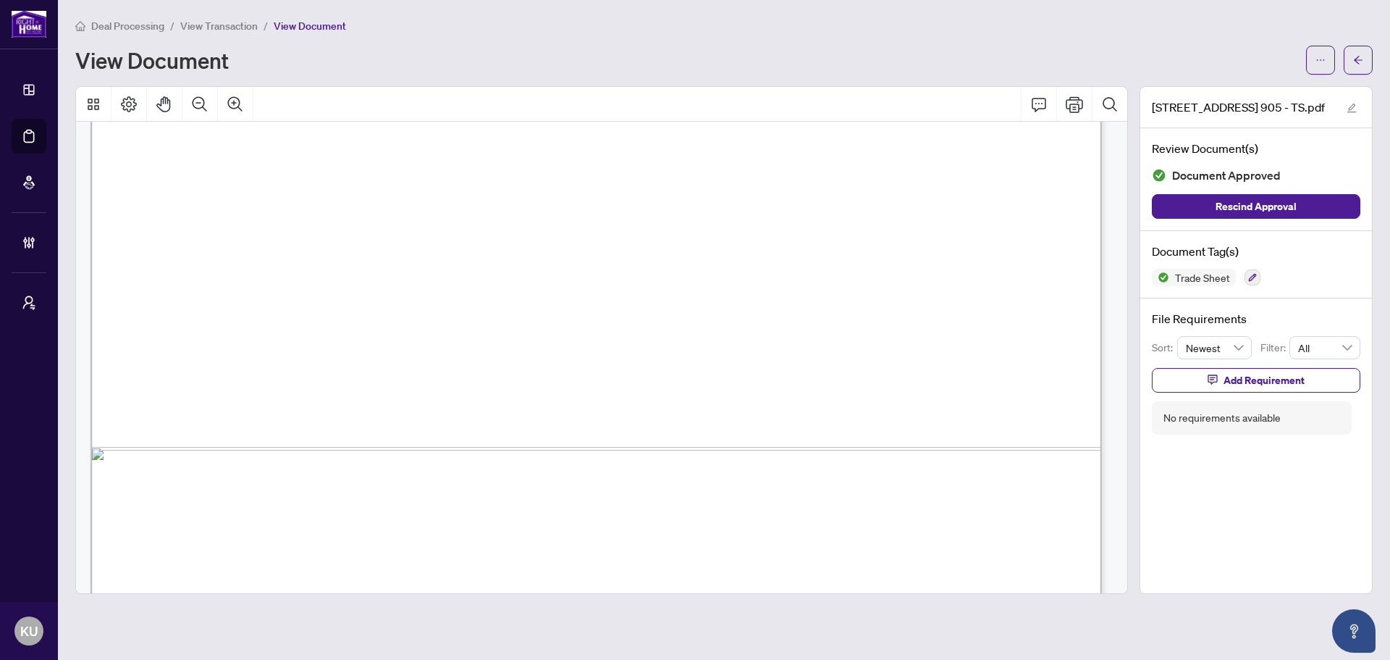
scroll to position [867, 0]
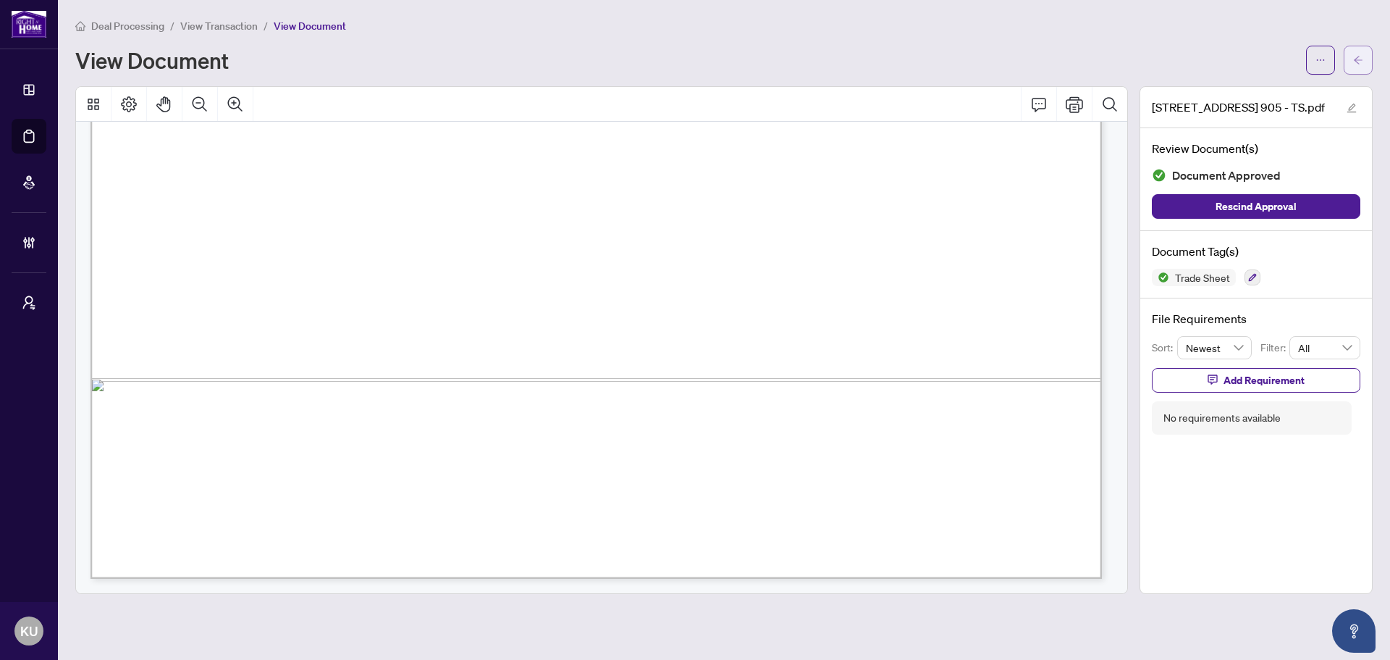
click at [1355, 53] on span "button" at bounding box center [1358, 60] width 10 height 23
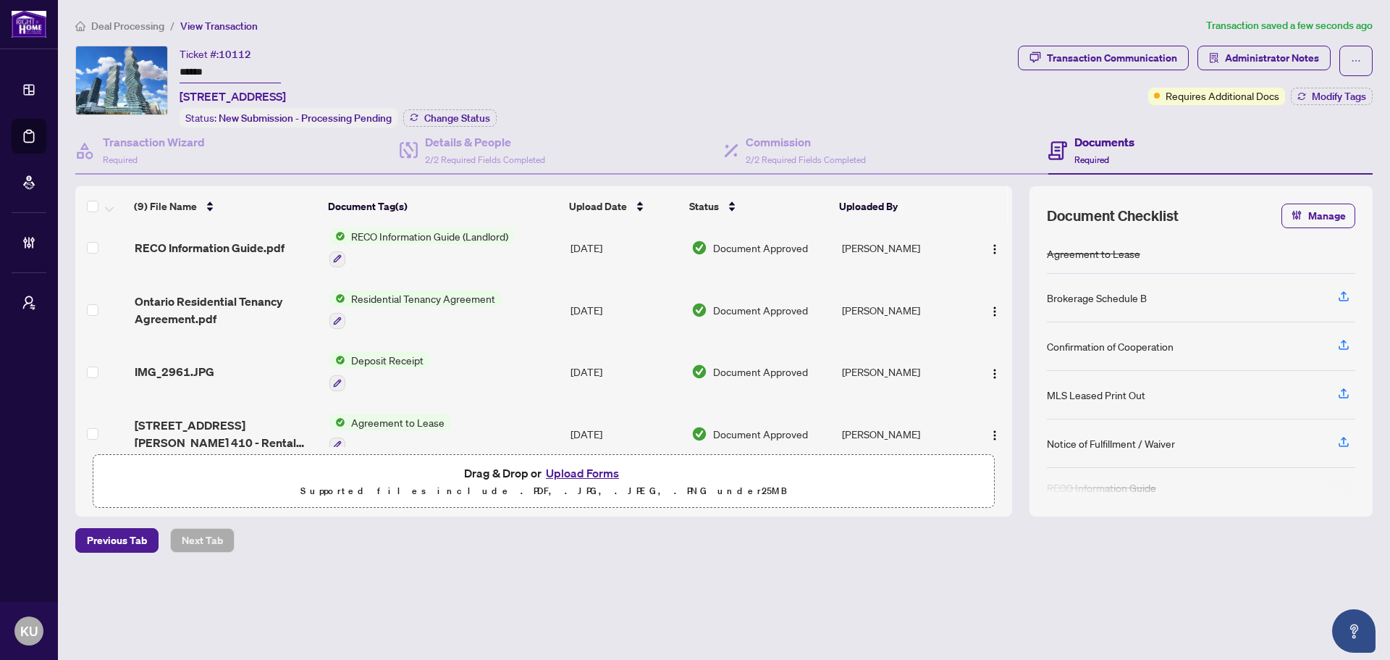
scroll to position [340, 0]
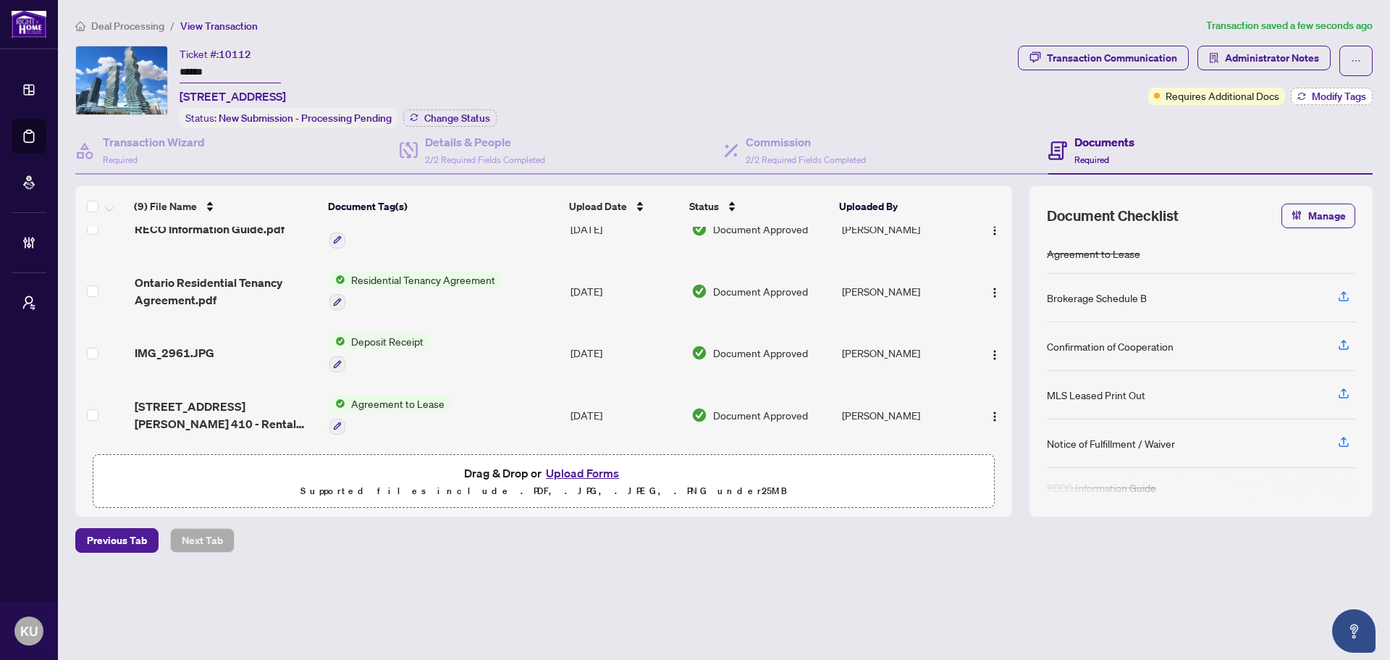
click at [1329, 101] on span "Modify Tags" at bounding box center [1339, 96] width 54 height 10
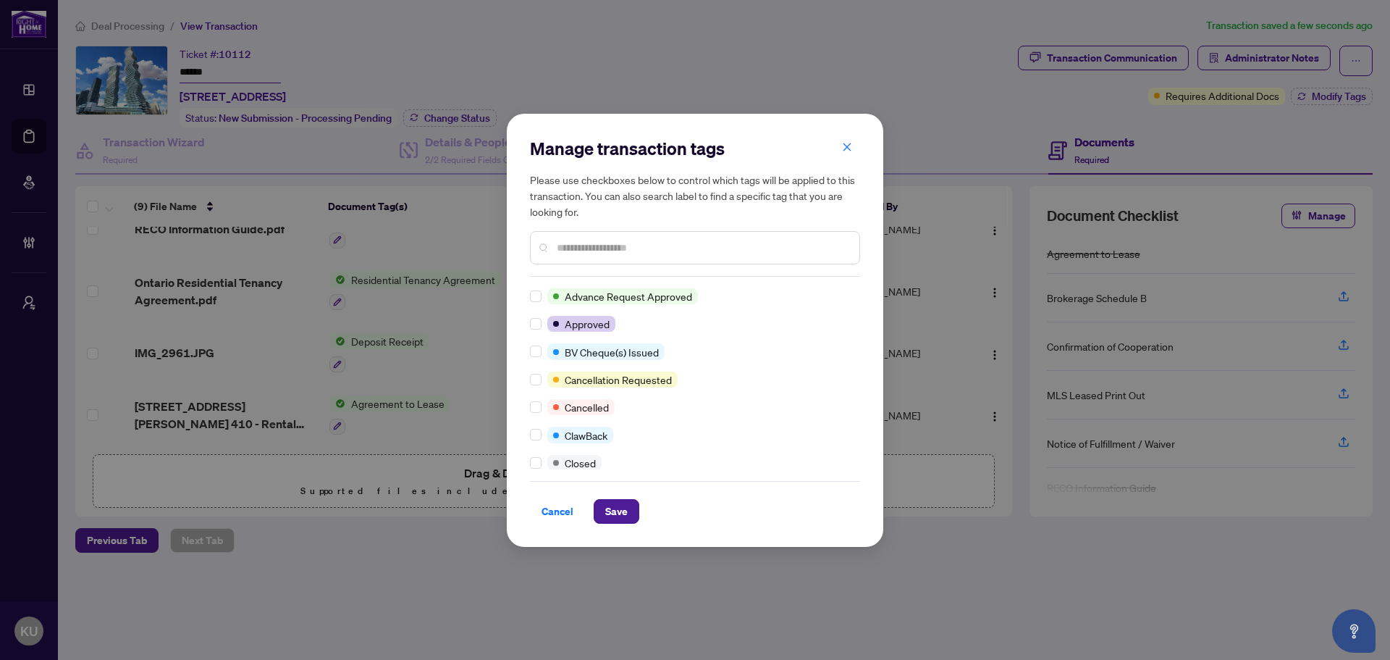
scroll to position [0, 0]
click at [581, 249] on input "text" at bounding box center [702, 248] width 291 height 16
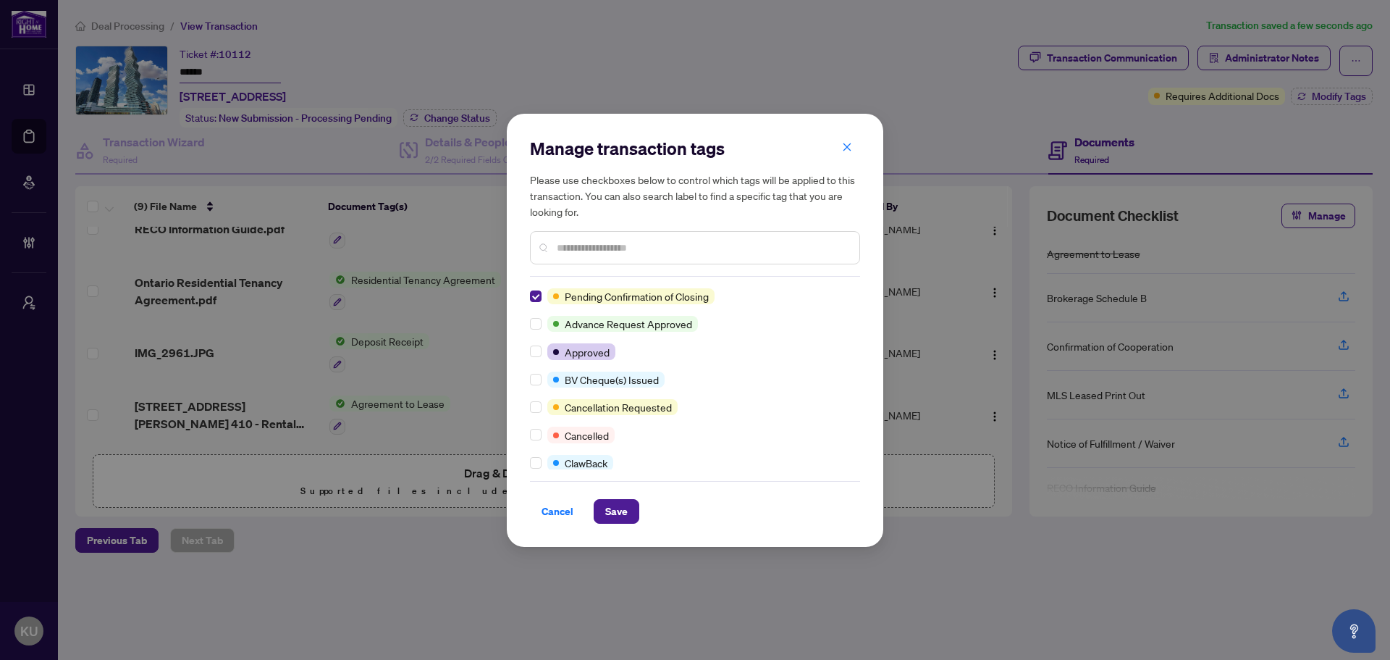
click at [570, 237] on div at bounding box center [695, 247] width 330 height 33
click at [566, 248] on input "text" at bounding box center [702, 248] width 291 height 16
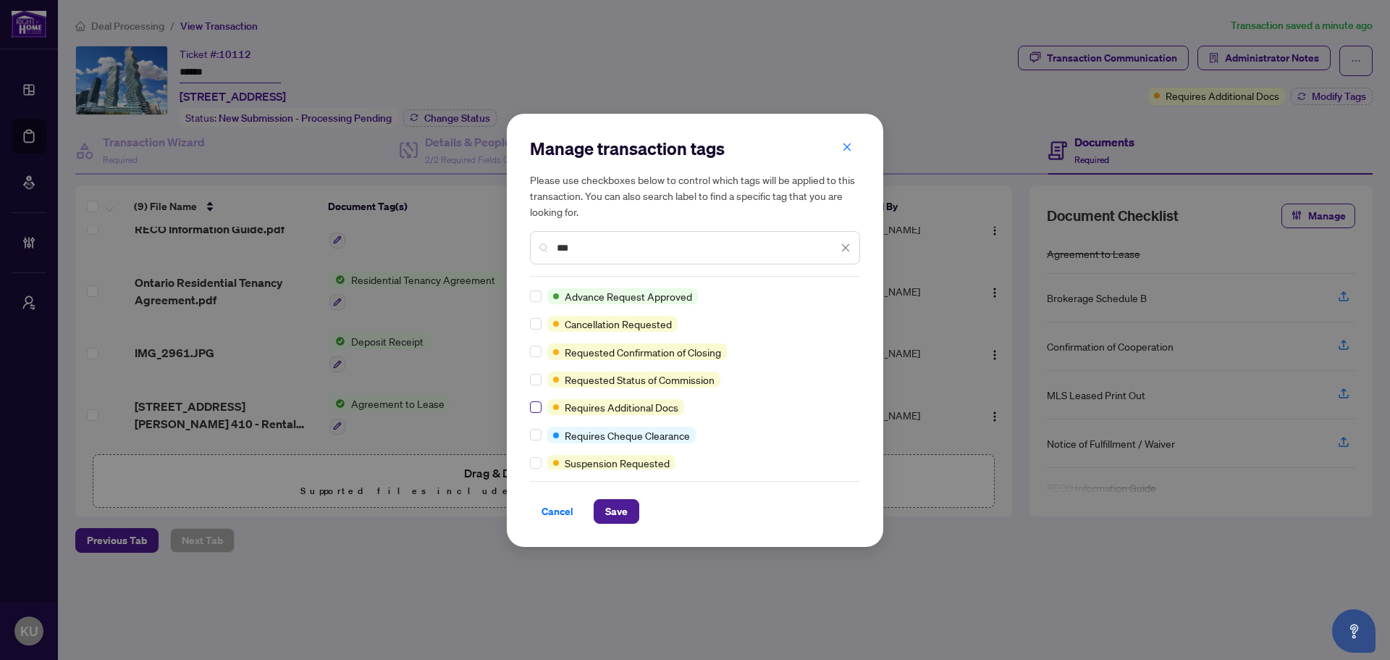
type input "***"
click at [618, 510] on span "Save" at bounding box center [616, 511] width 22 height 23
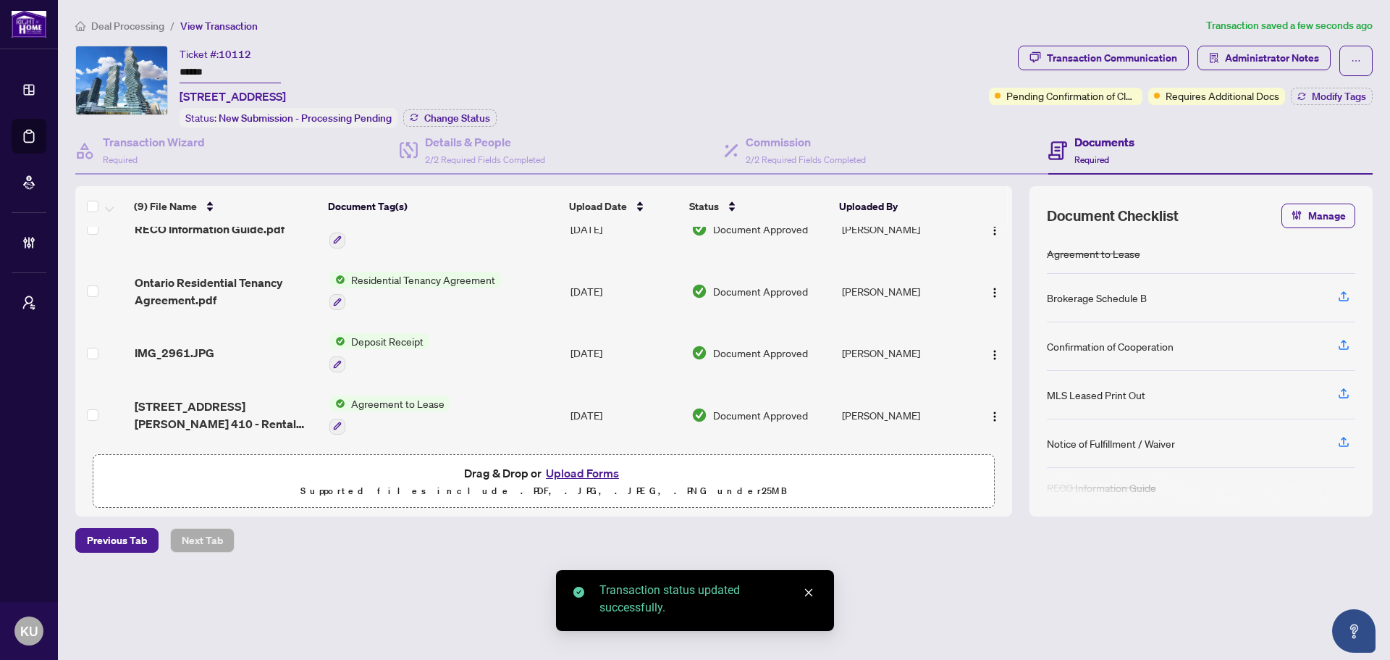
click at [141, 30] on span "Deal Processing" at bounding box center [127, 26] width 73 height 13
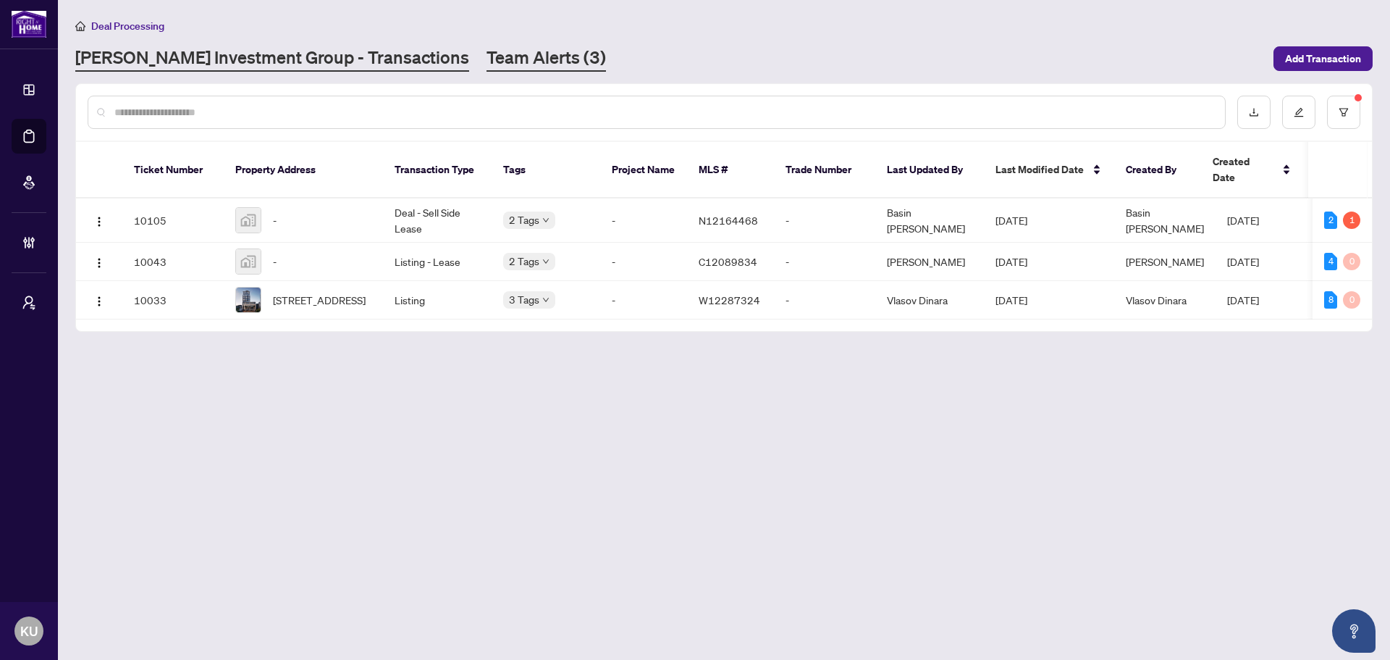
click at [487, 58] on link "Team Alerts (3)" at bounding box center [546, 59] width 119 height 26
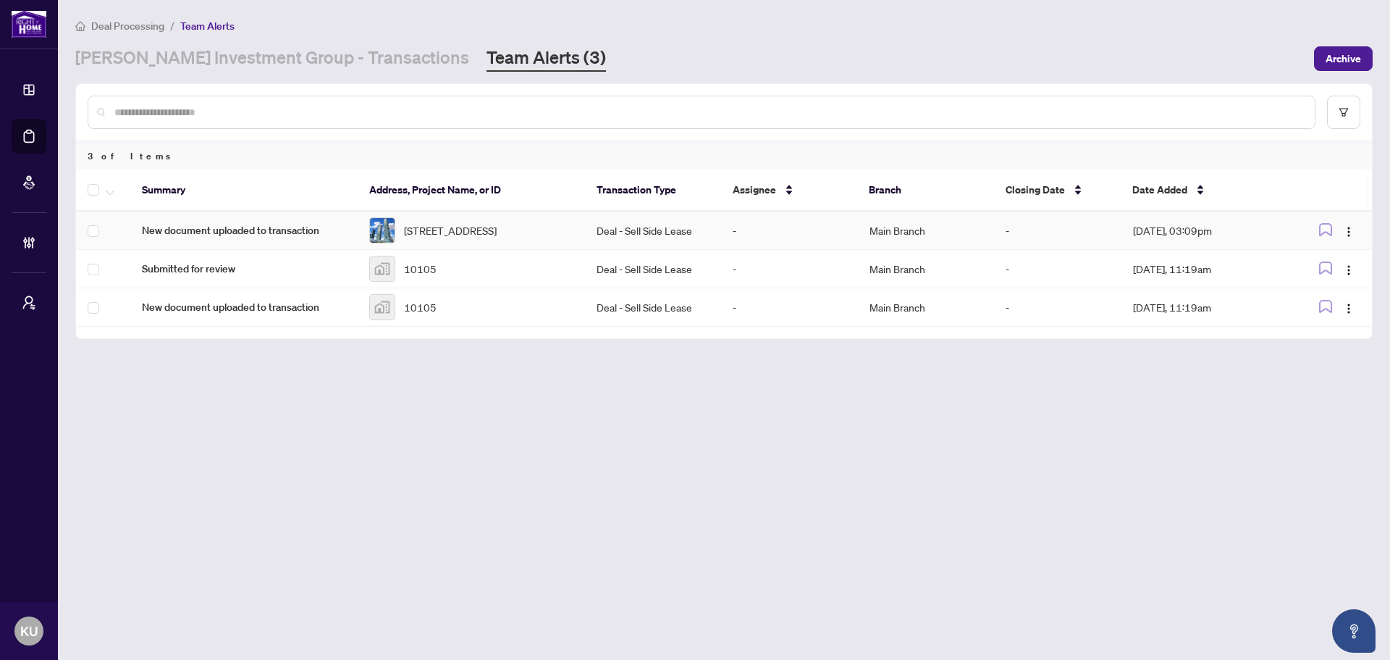
click at [285, 238] on span "New document uploaded to transaction" at bounding box center [244, 230] width 204 height 16
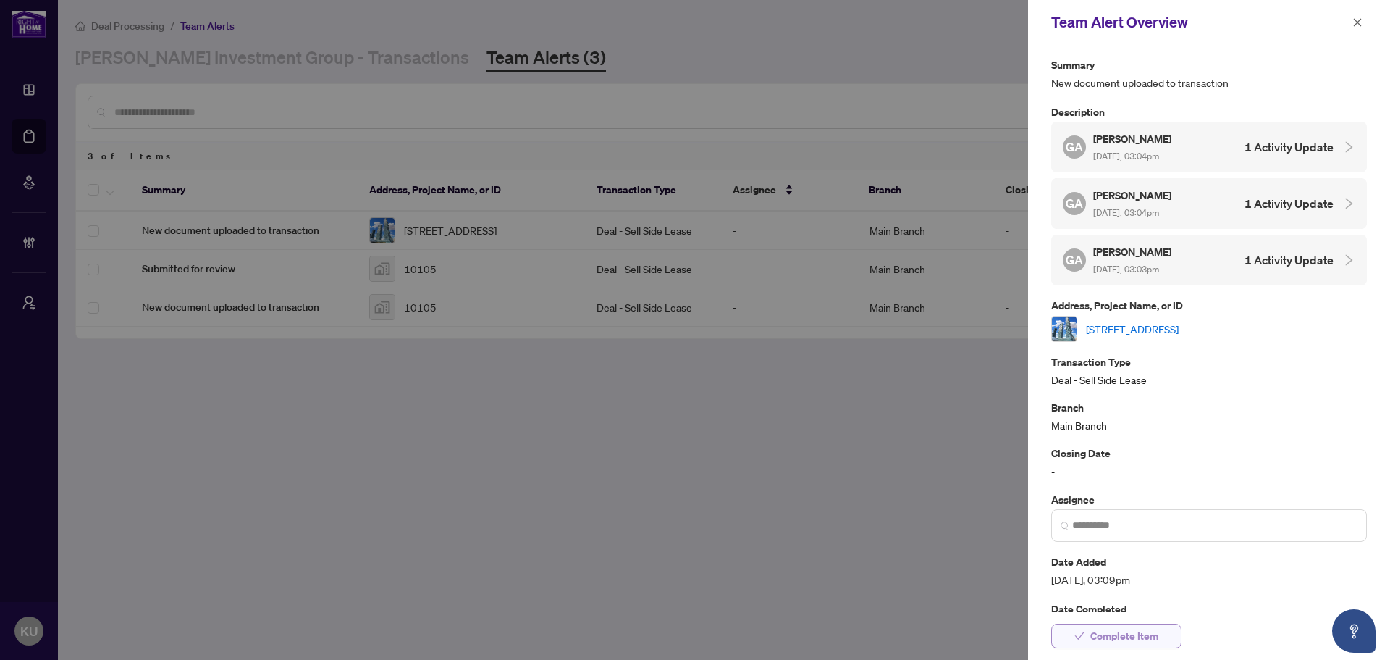
click at [1110, 632] on span "Complete Item" at bounding box center [1124, 635] width 68 height 23
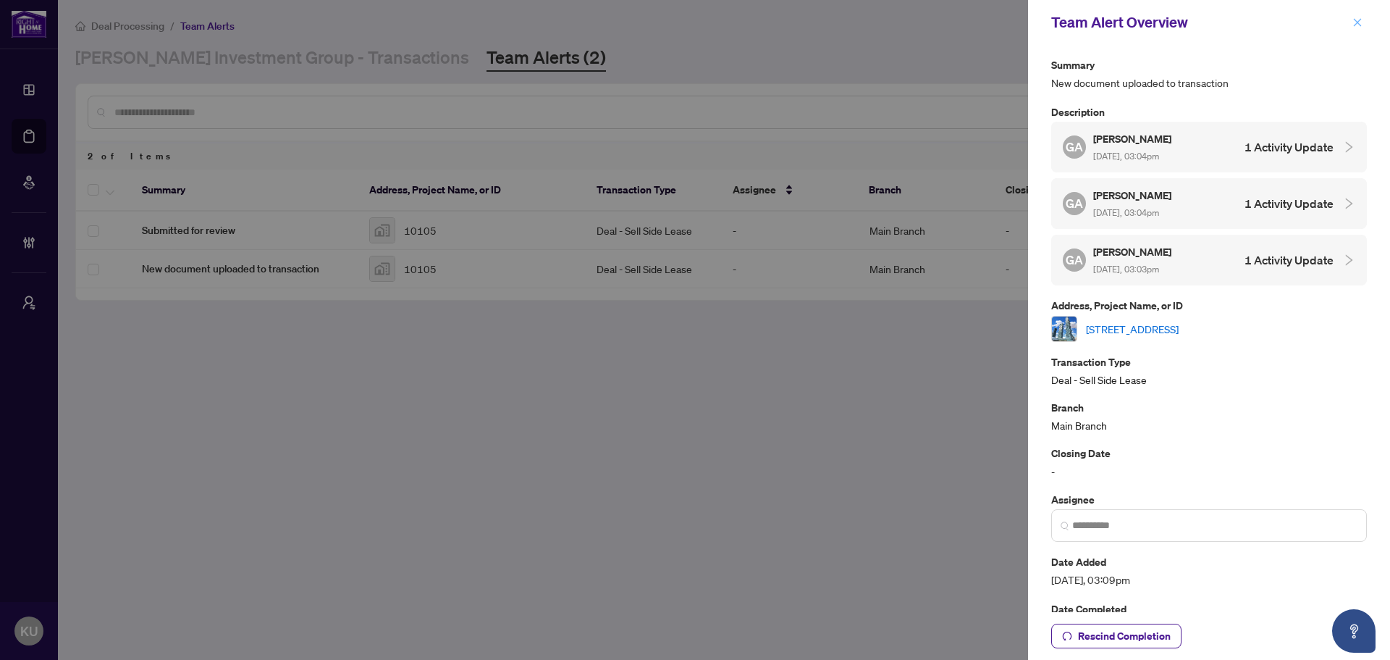
click at [1360, 20] on icon "close" at bounding box center [1358, 22] width 10 height 10
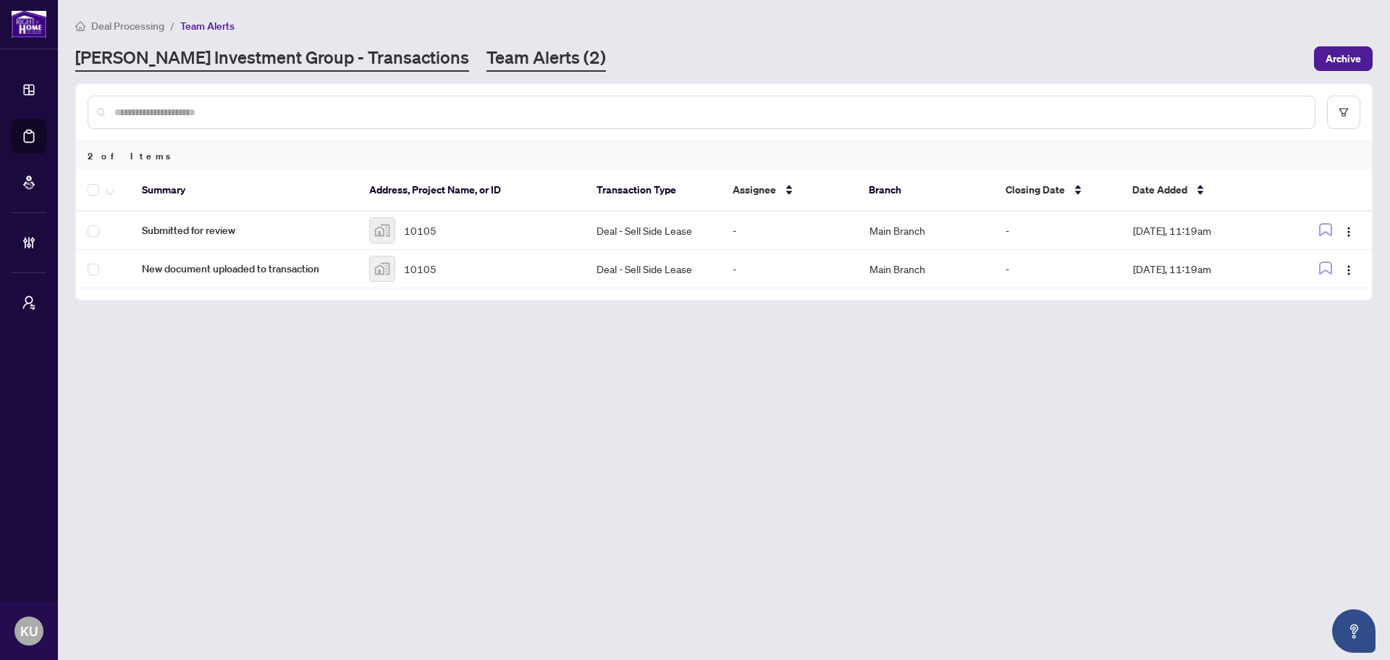
click at [341, 63] on link "RAHR Investment Group - Transactions" at bounding box center [272, 59] width 394 height 26
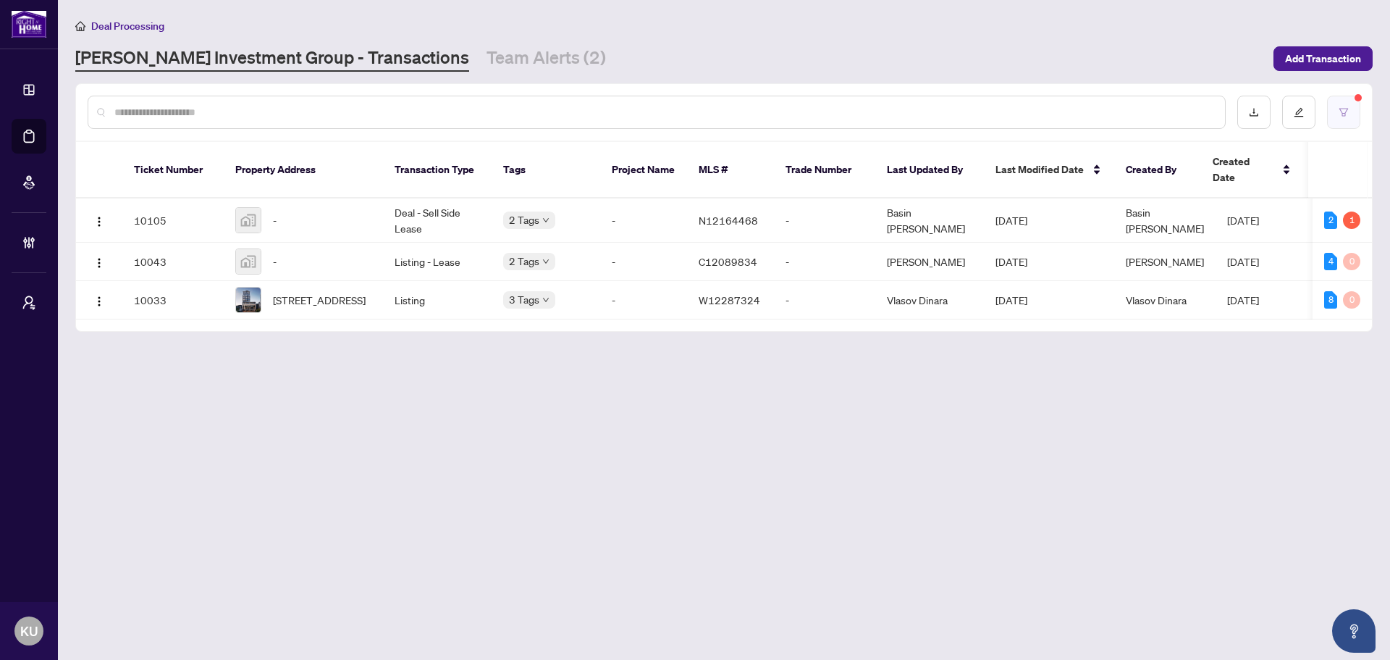
click at [1336, 114] on button "button" at bounding box center [1343, 112] width 33 height 33
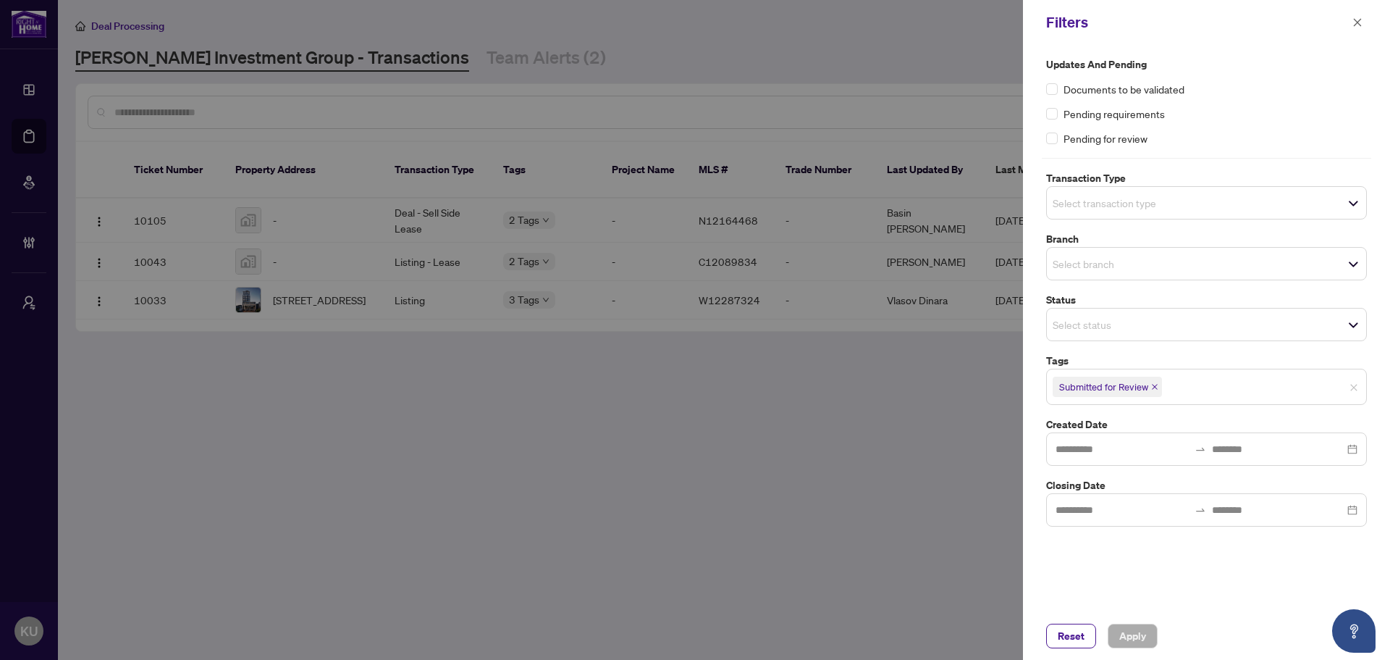
click at [1156, 388] on icon "close" at bounding box center [1154, 386] width 7 height 7
click at [1154, 388] on input "search" at bounding box center [1103, 385] width 101 height 17
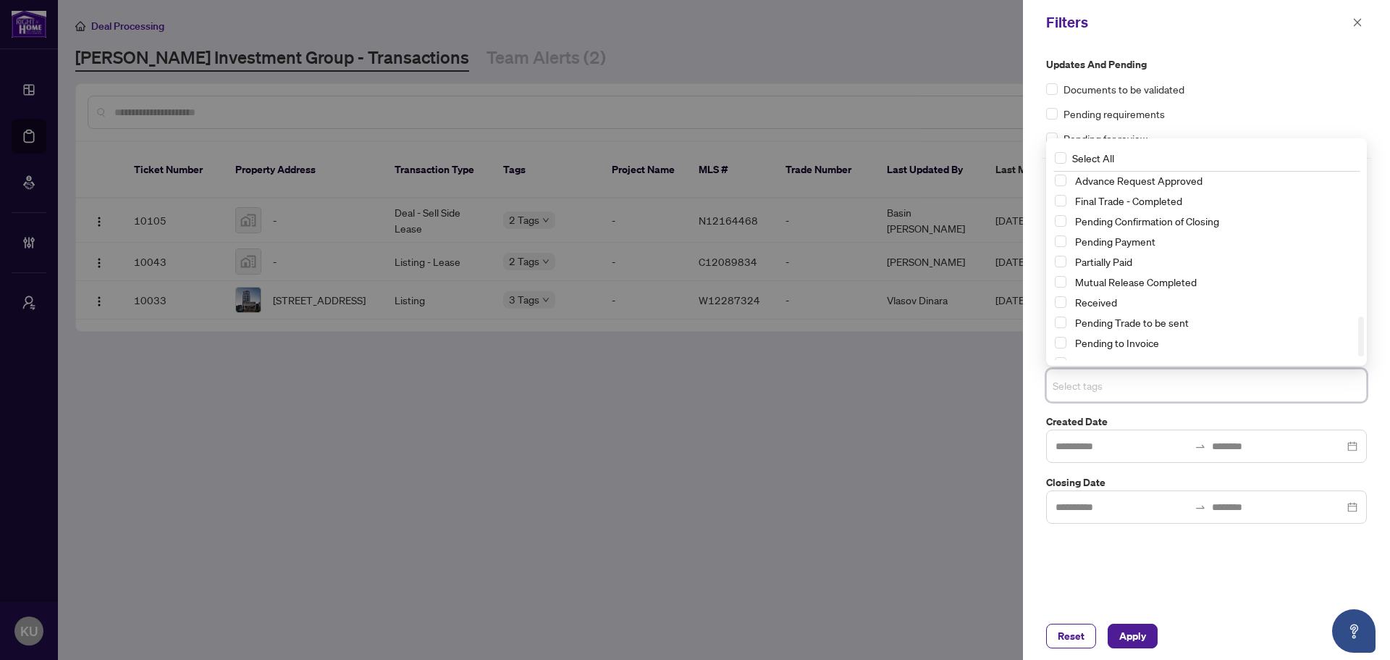
scroll to position [666, 0]
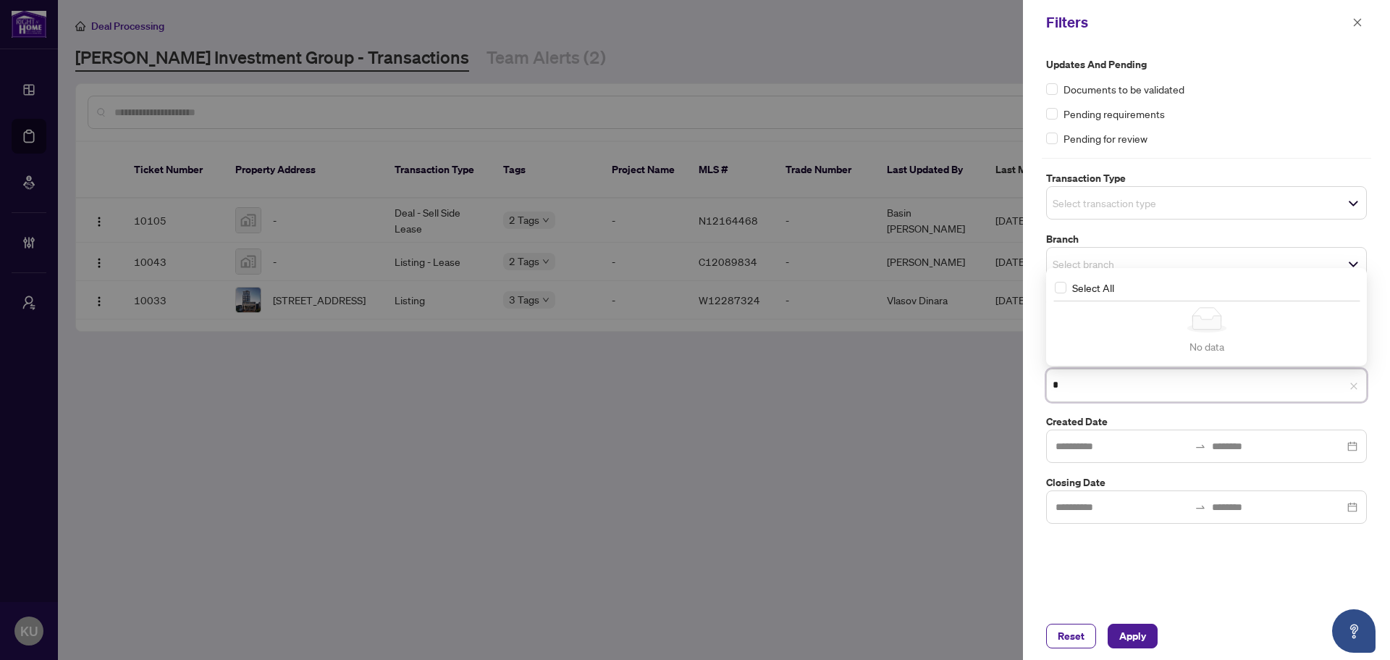
type input "**"
drag, startPoint x: 1053, startPoint y: 392, endPoint x: 1037, endPoint y: 392, distance: 15.9
click at [1037, 392] on div "Updates and Pending Documents to be validated Pending requirements Pending for …" at bounding box center [1206, 328] width 367 height 567
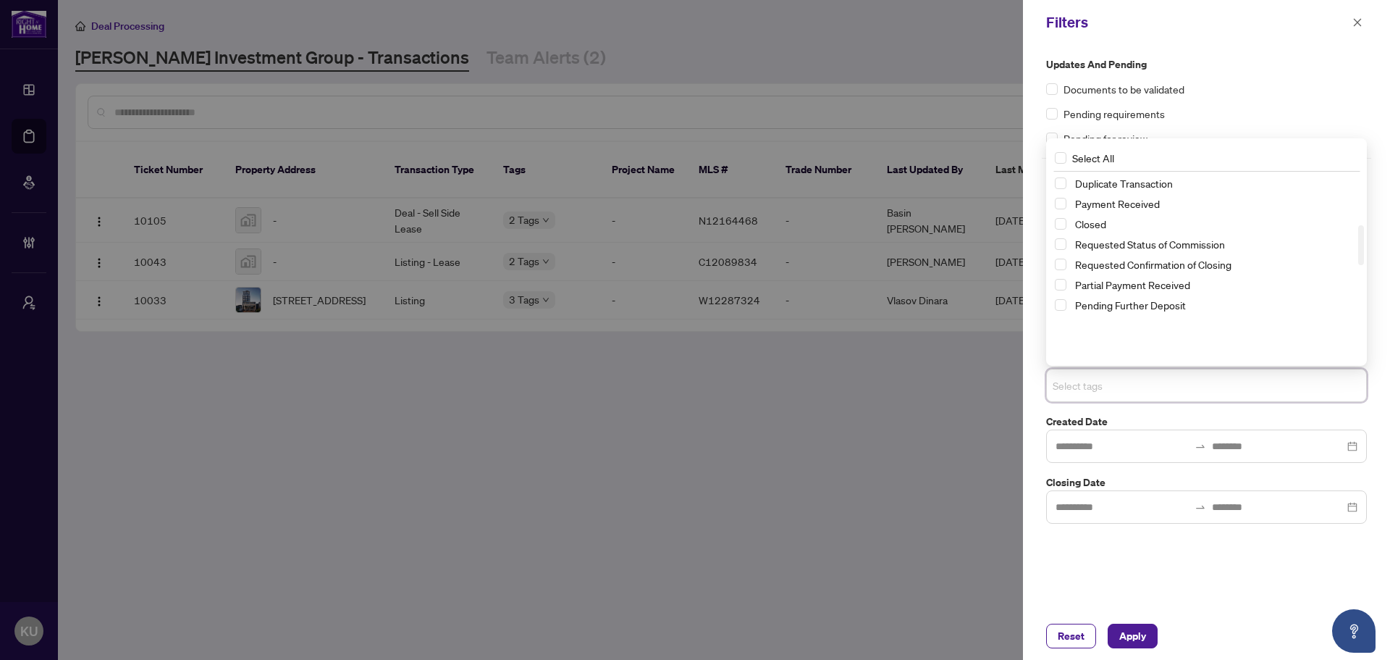
scroll to position [159, 0]
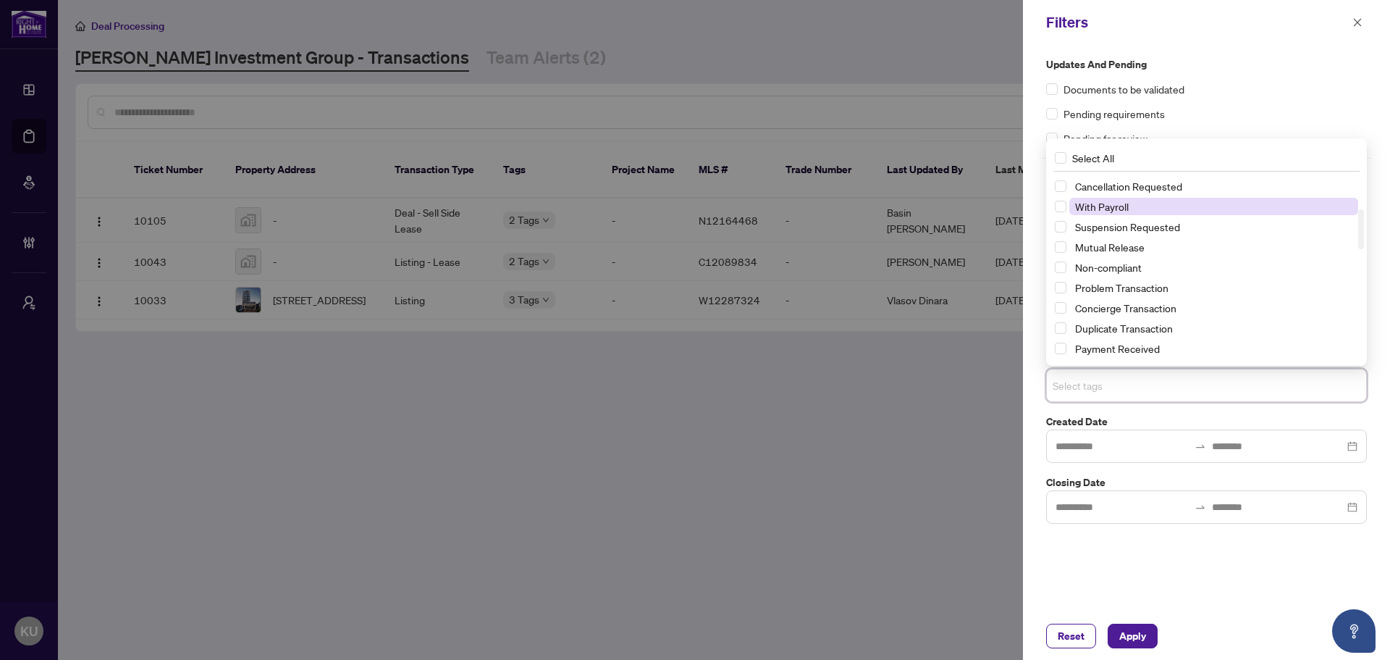
click at [1092, 202] on span "With Payroll" at bounding box center [1102, 206] width 54 height 13
click at [1129, 647] on span "Apply" at bounding box center [1132, 635] width 27 height 23
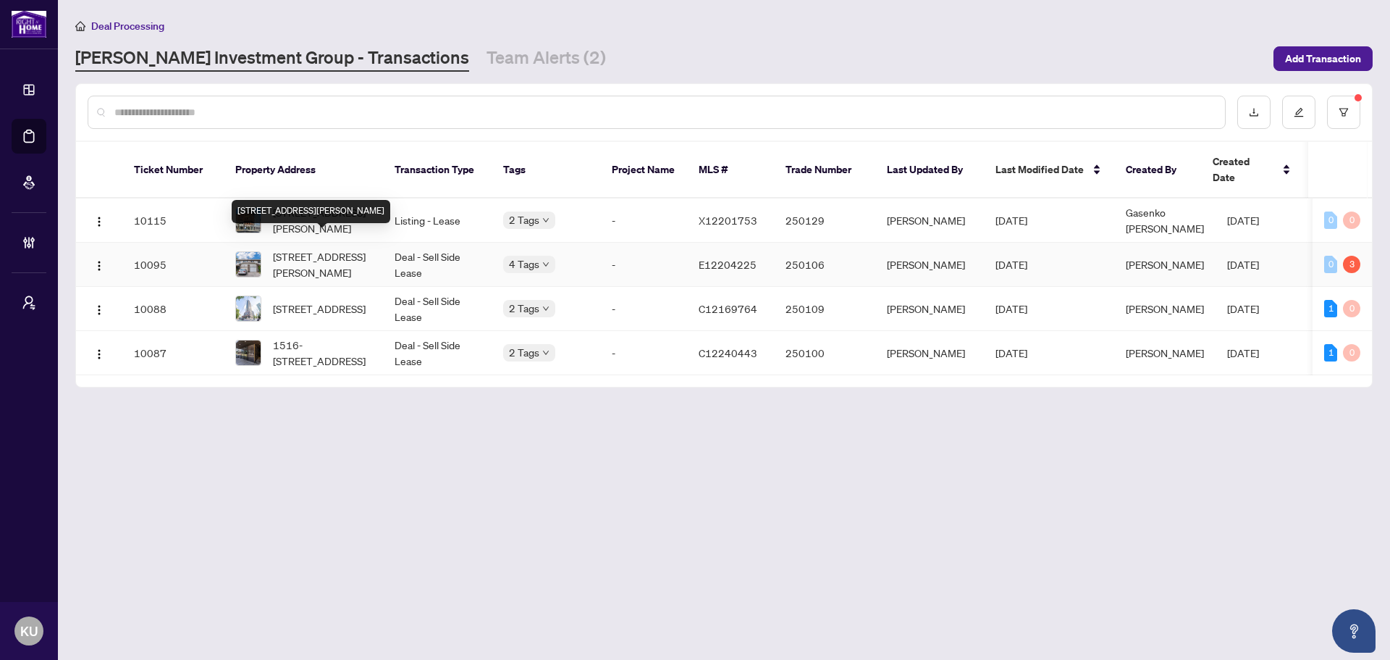
drag, startPoint x: 307, startPoint y: 243, endPoint x: 9, endPoint y: 253, distance: 298.5
click at [307, 248] on span "18 Goodfellow St, Whitby, Ontario L1P 1C4, Canada" at bounding box center [322, 264] width 98 height 32
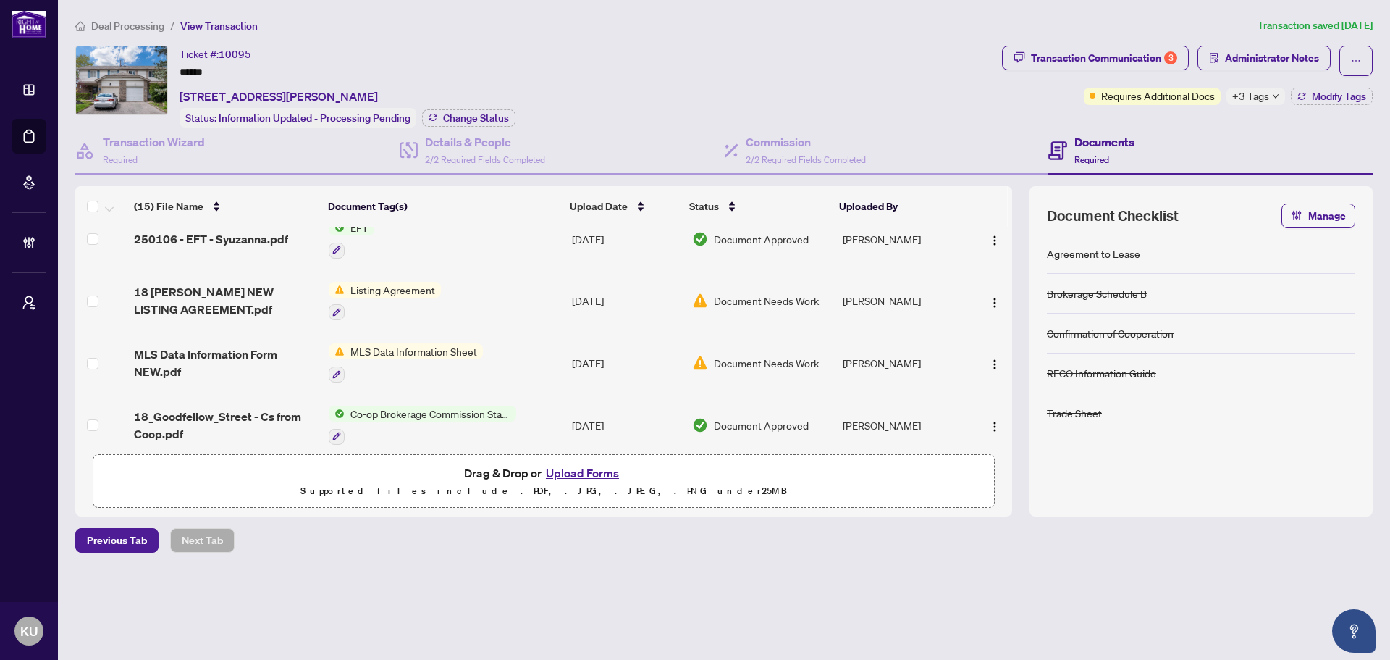
scroll to position [72, 0]
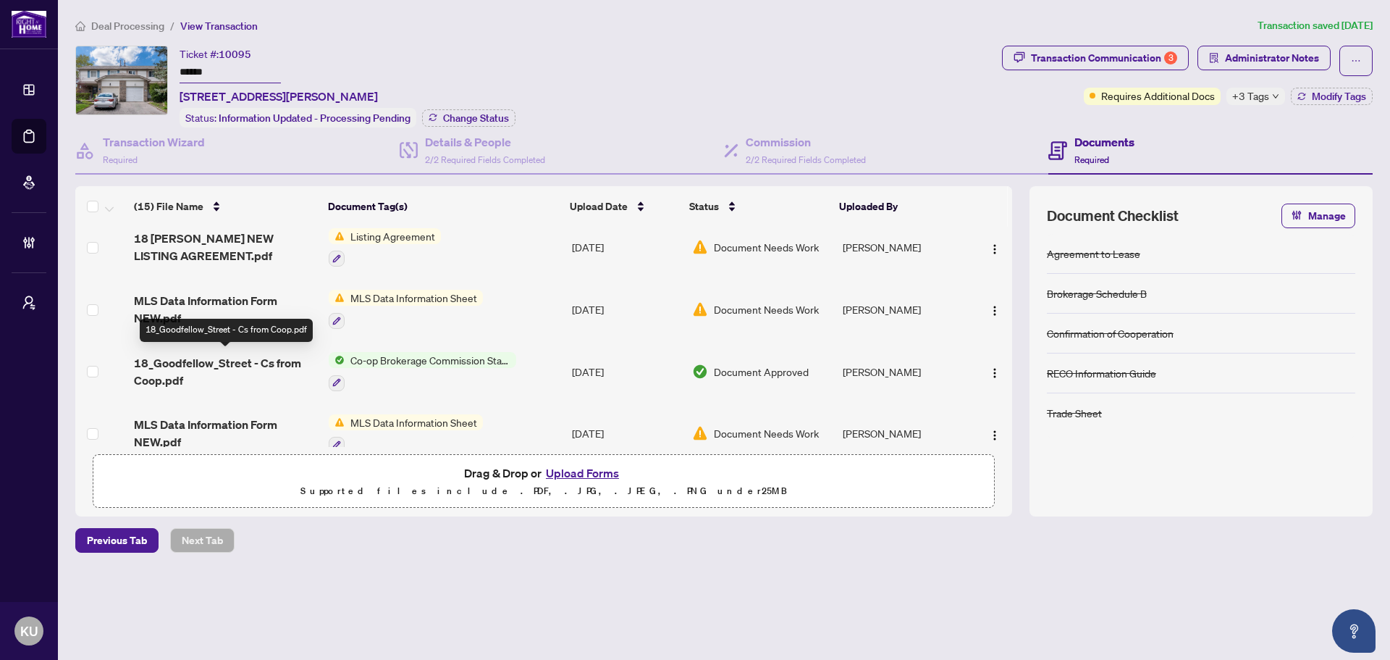
click at [253, 367] on span "18_Goodfellow_Street - Cs from Coop.pdf" at bounding box center [225, 371] width 183 height 35
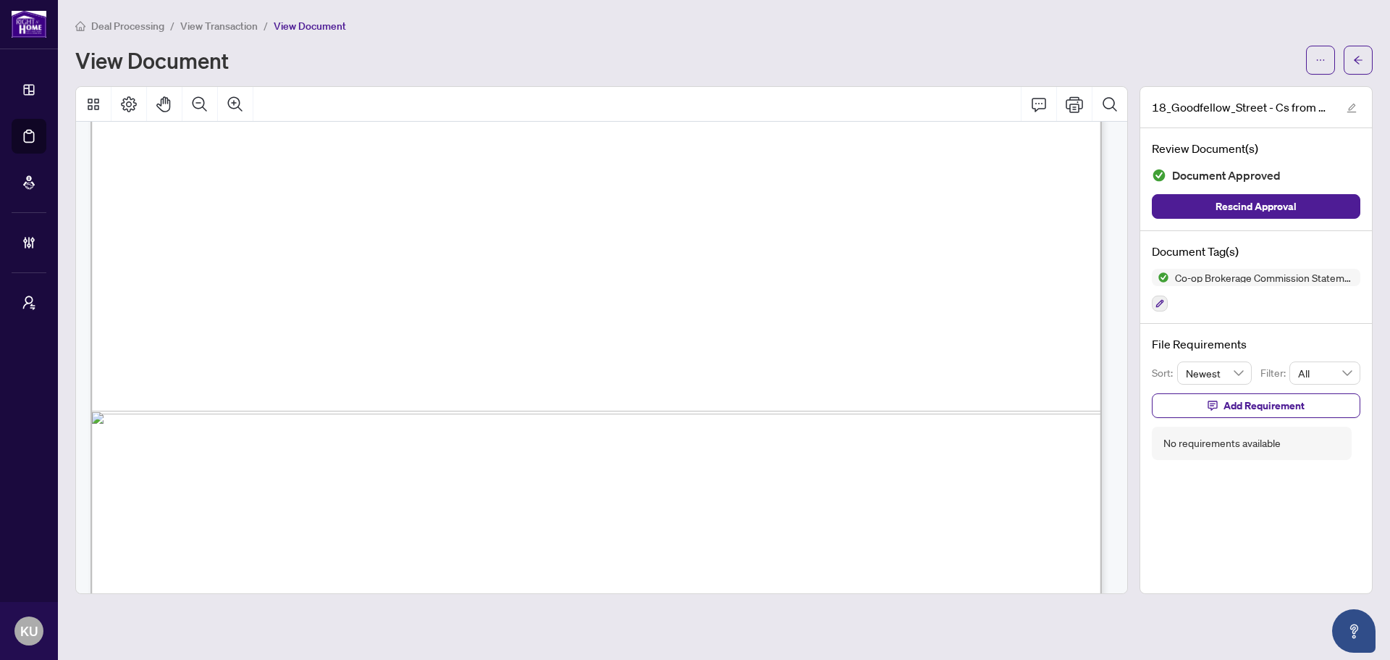
scroll to position [867, 0]
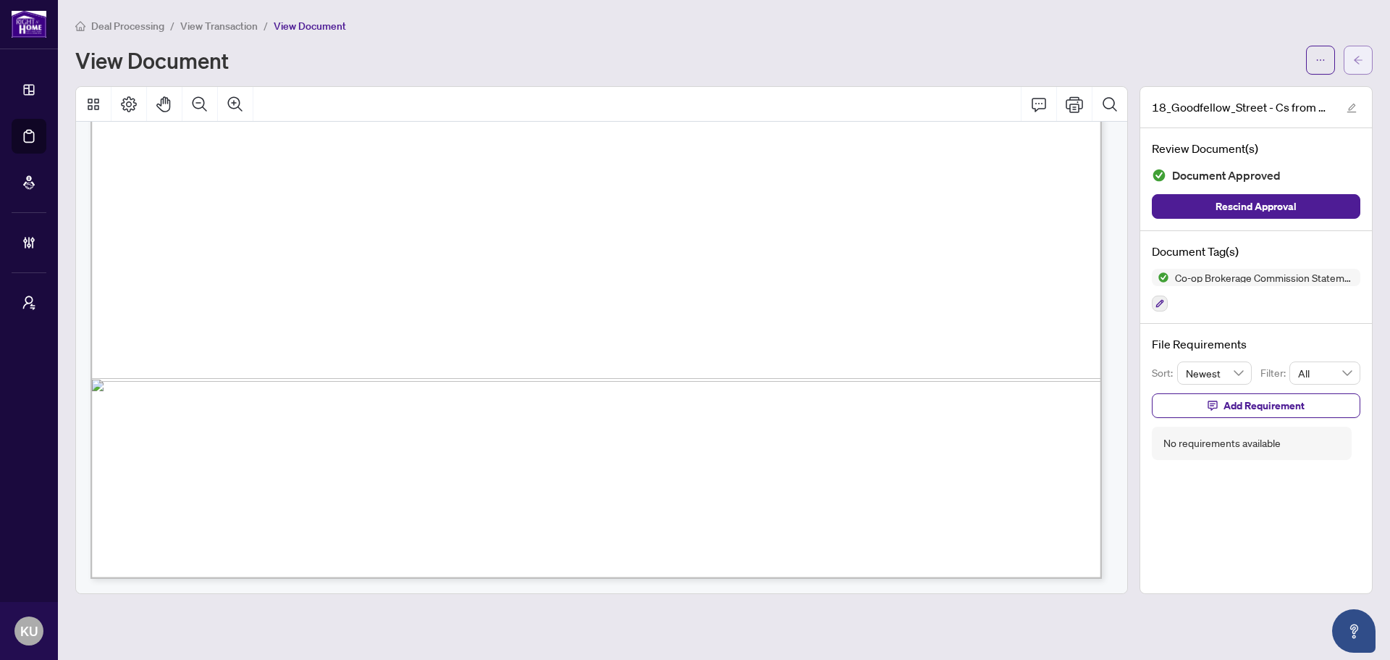
click at [1356, 68] on span "button" at bounding box center [1358, 60] width 10 height 23
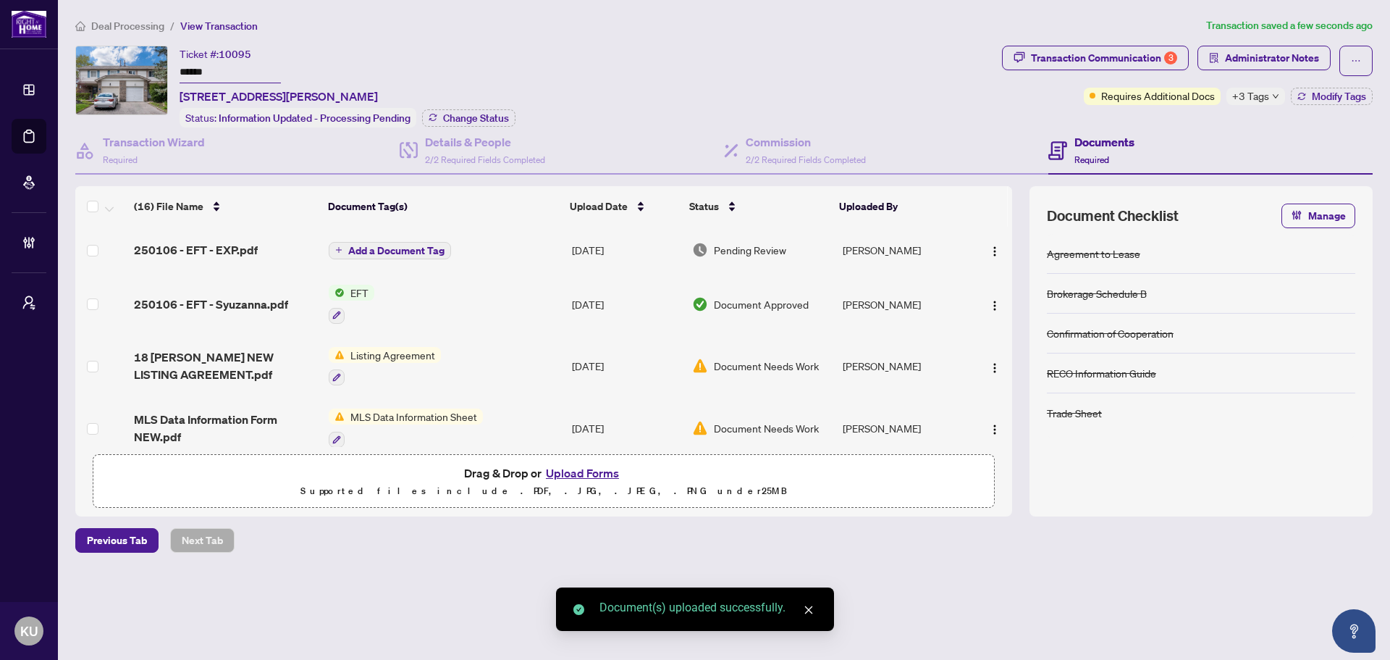
click at [366, 251] on span "Add a Document Tag" at bounding box center [396, 250] width 96 height 10
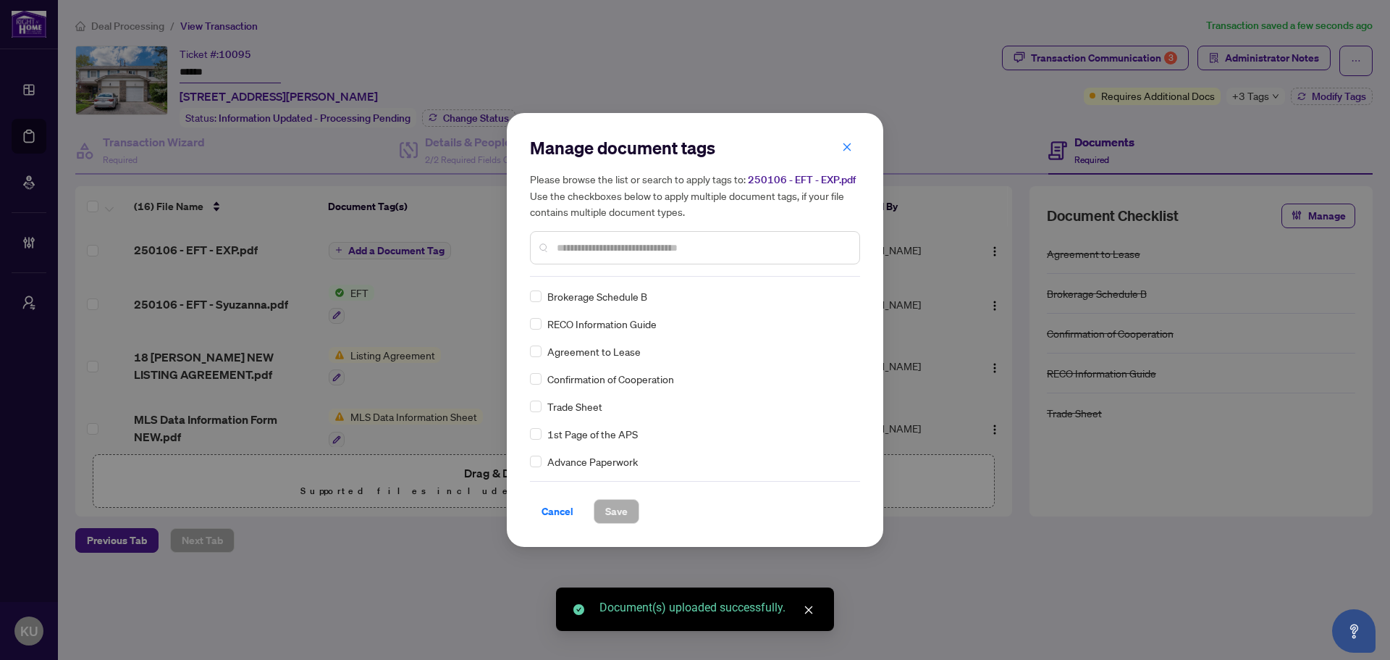
click at [618, 257] on div at bounding box center [695, 247] width 330 height 33
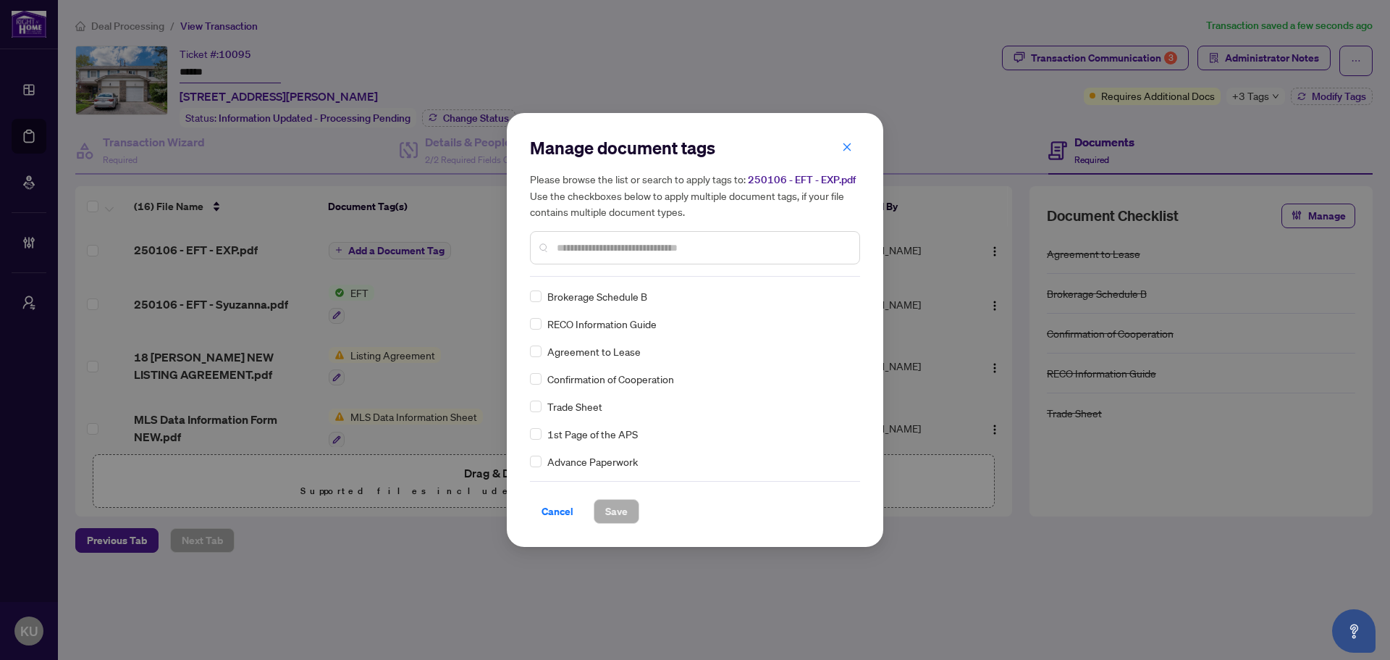
click at [602, 248] on input "text" at bounding box center [702, 248] width 291 height 16
drag, startPoint x: 602, startPoint y: 248, endPoint x: 532, endPoint y: 243, distance: 69.7
click at [532, 243] on div "****" at bounding box center [695, 247] width 330 height 33
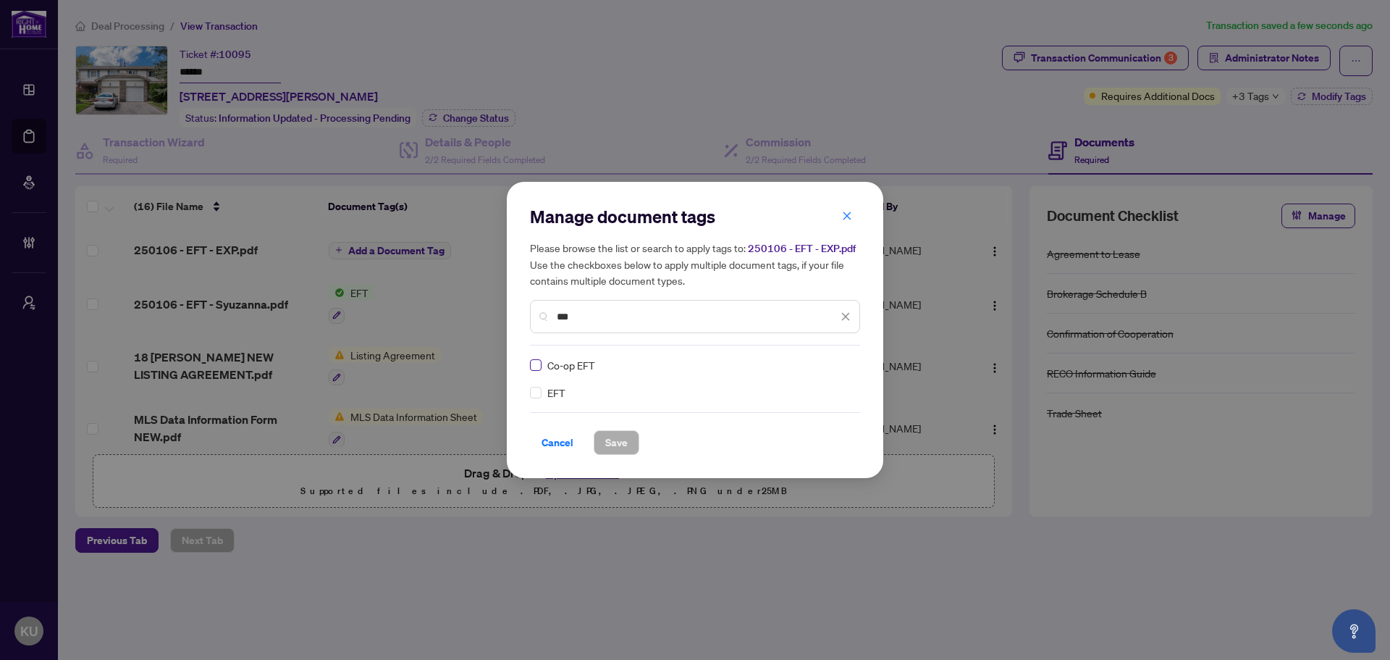
type input "***"
click at [833, 366] on img at bounding box center [830, 365] width 14 height 14
click at [791, 437] on div "Approved" at bounding box center [793, 436] width 93 height 16
click at [624, 447] on span "Save" at bounding box center [616, 442] width 22 height 23
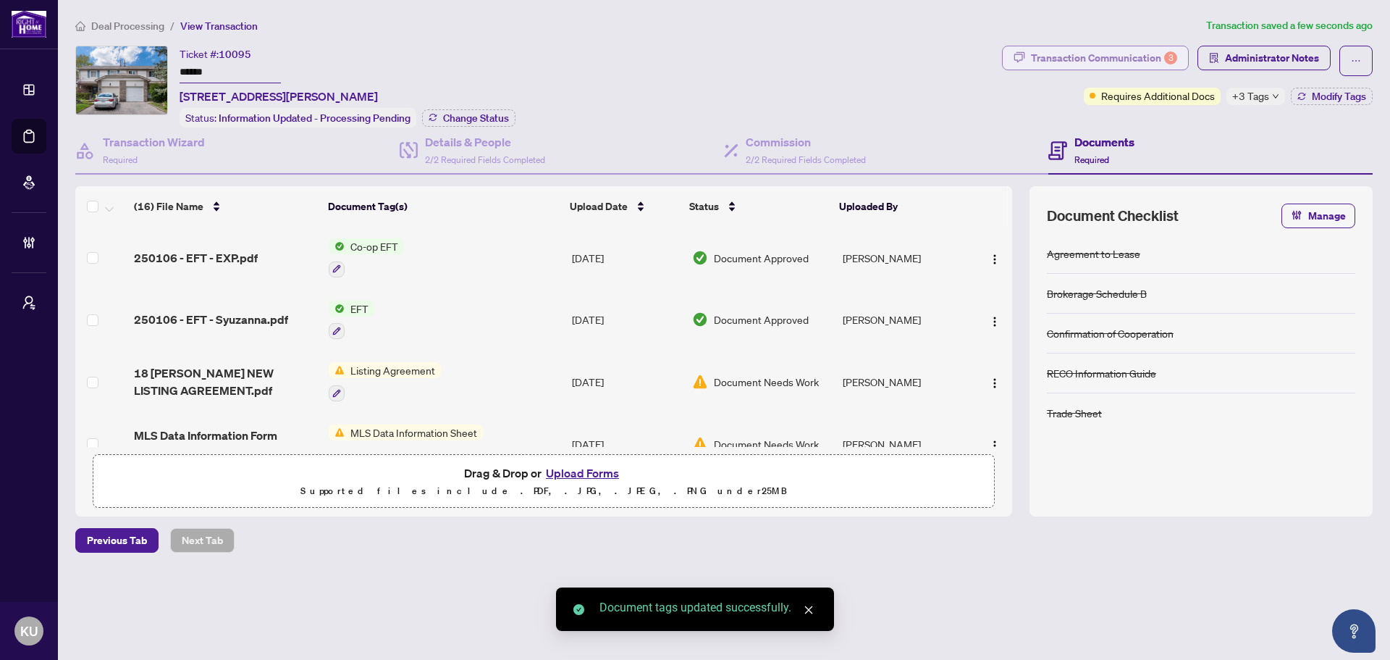
click at [1109, 61] on div "Transaction Communication 3" at bounding box center [1104, 57] width 146 height 23
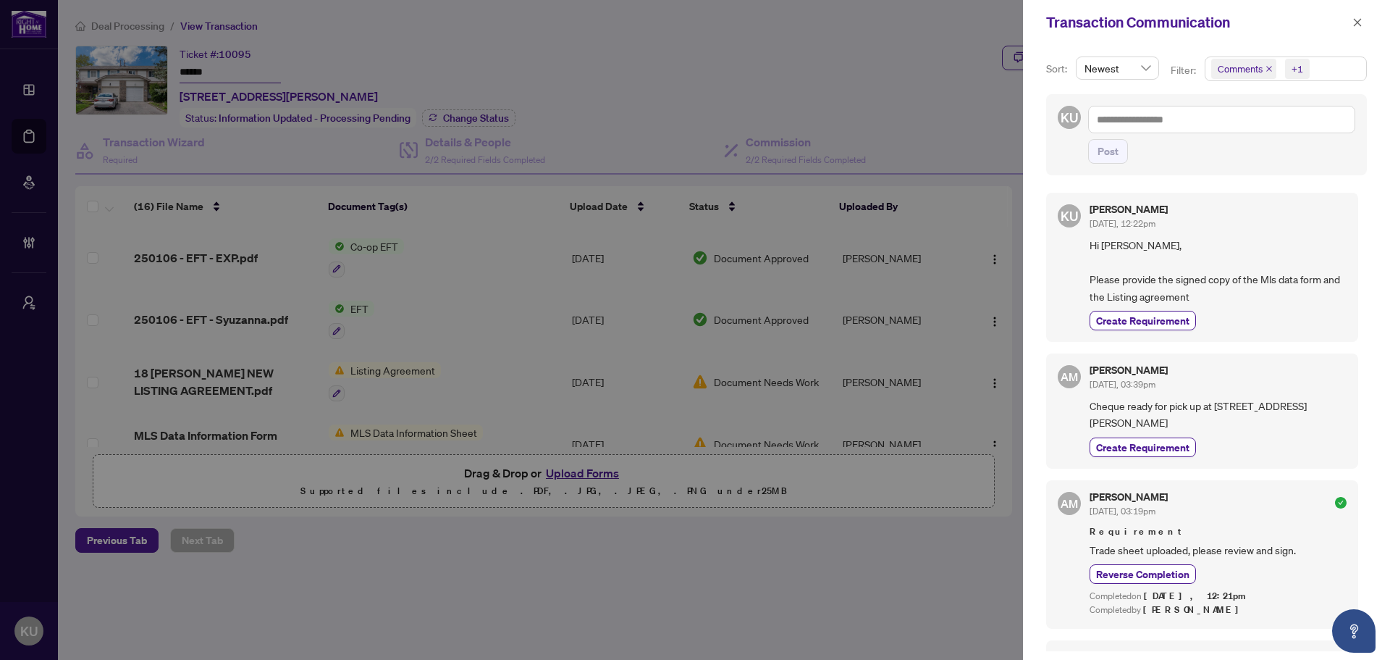
click at [1382, 28] on div "Transaction Communication" at bounding box center [1206, 22] width 367 height 45
click at [1356, 22] on icon "close" at bounding box center [1358, 22] width 8 height 8
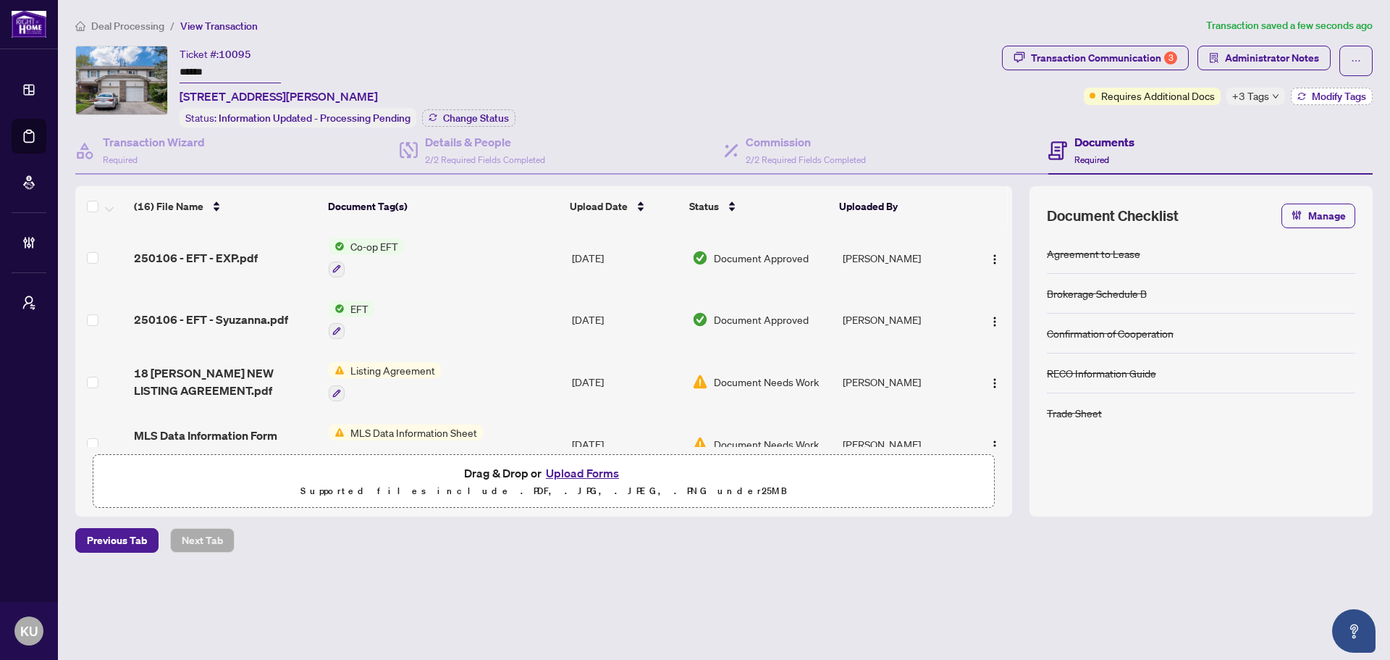
click at [1316, 98] on span "Modify Tags" at bounding box center [1339, 96] width 54 height 10
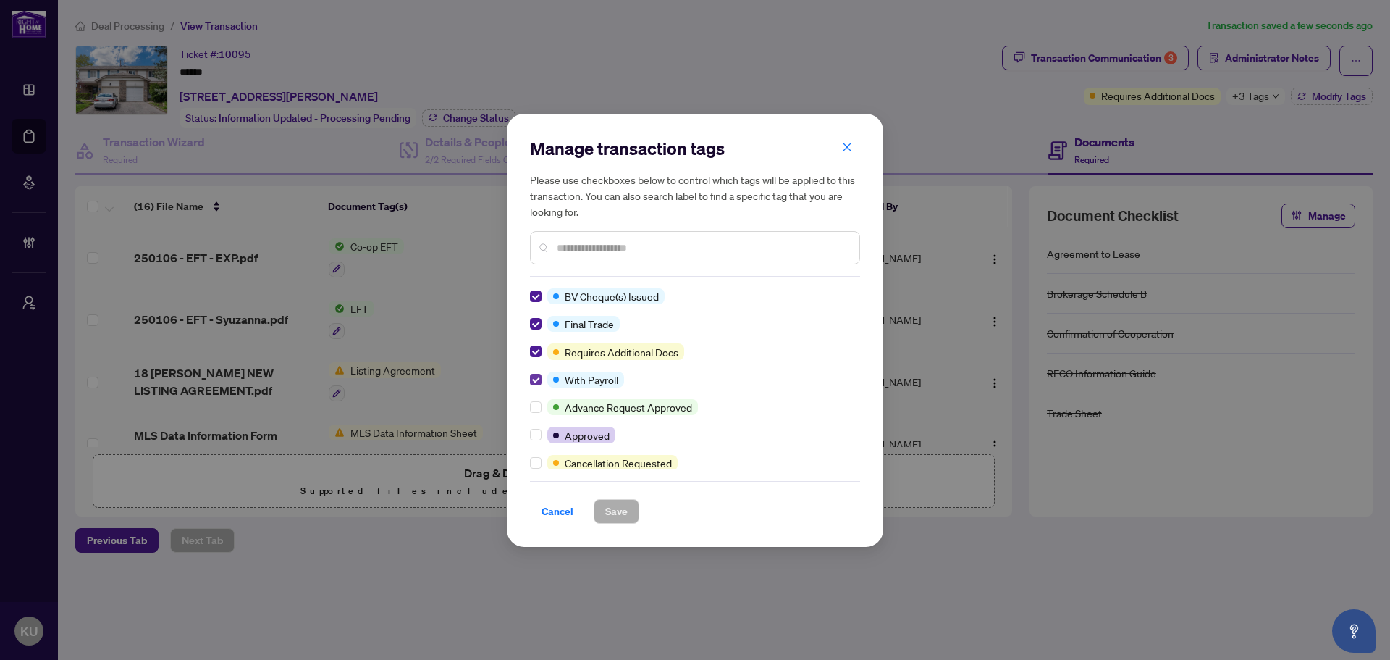
click at [536, 385] on label at bounding box center [536, 379] width 12 height 16
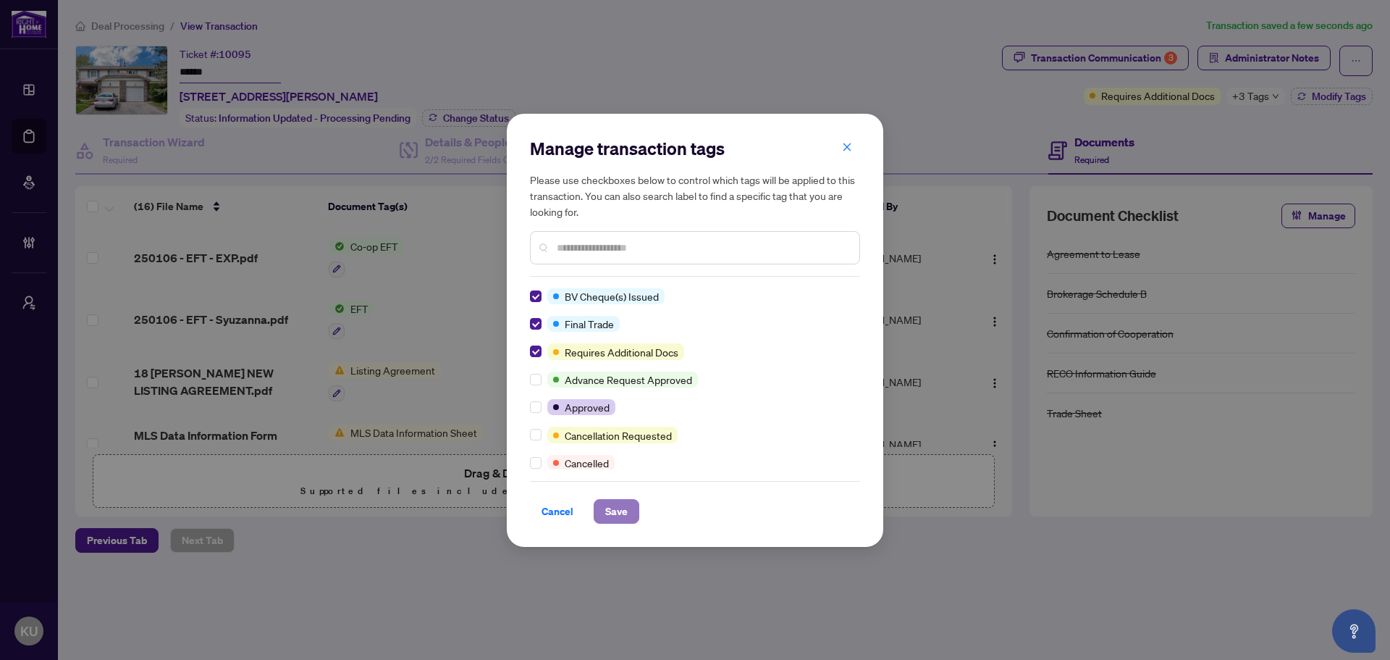
click at [612, 516] on span "Save" at bounding box center [616, 511] width 22 height 23
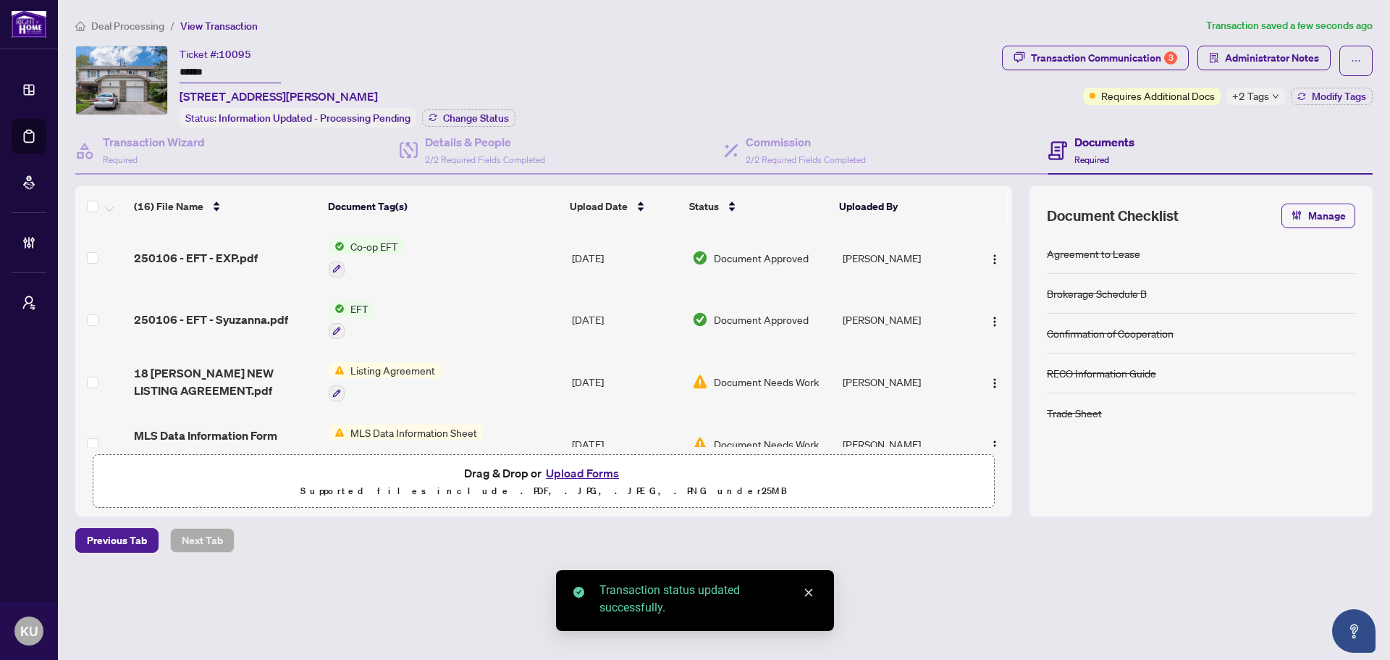
click at [142, 27] on span "Deal Processing" at bounding box center [127, 26] width 73 height 13
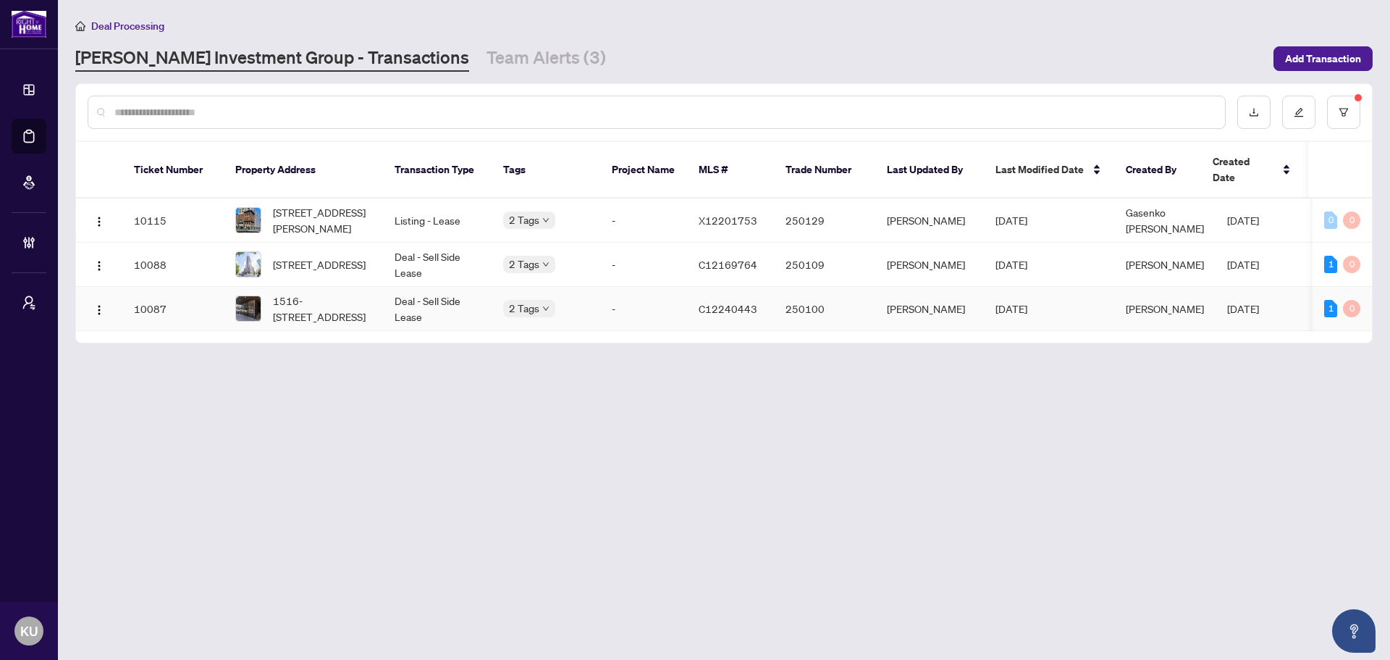
click at [333, 293] on span "1516-330 Richmond St, Toronto, Ontario M5V 0M4, Canada" at bounding box center [322, 309] width 98 height 32
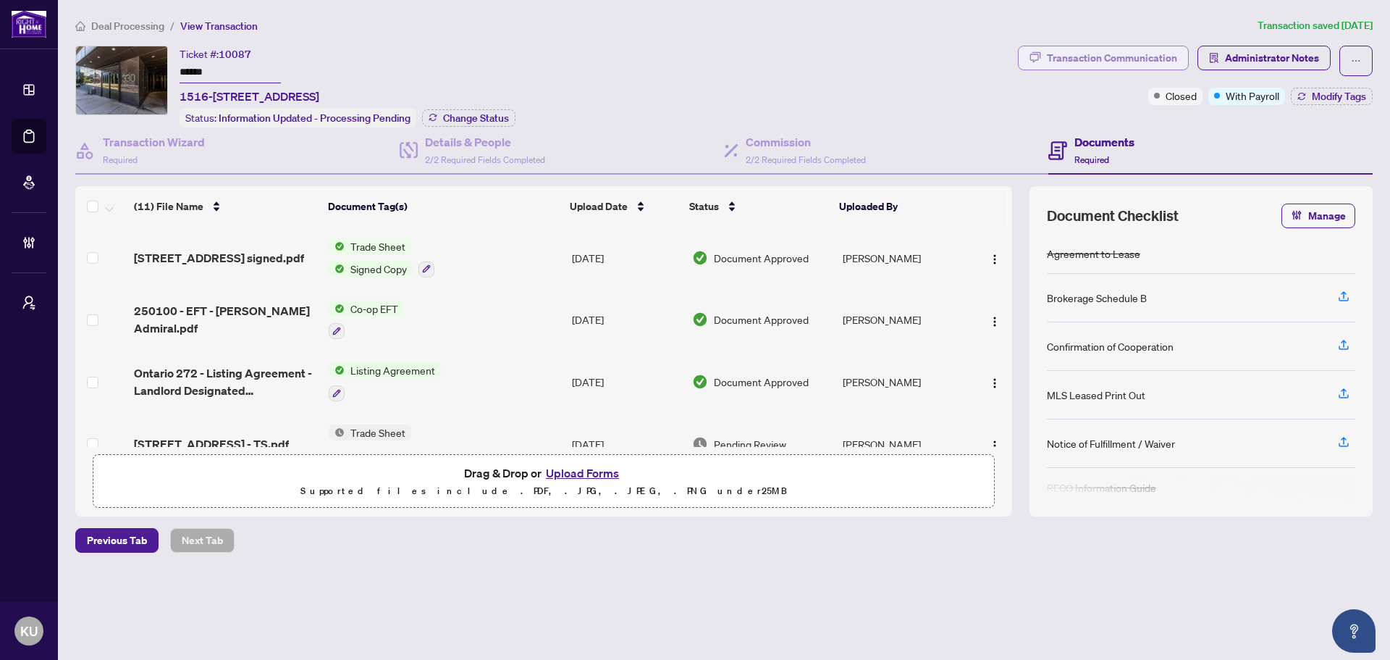
click at [1057, 57] on div "Transaction Communication" at bounding box center [1112, 57] width 130 height 23
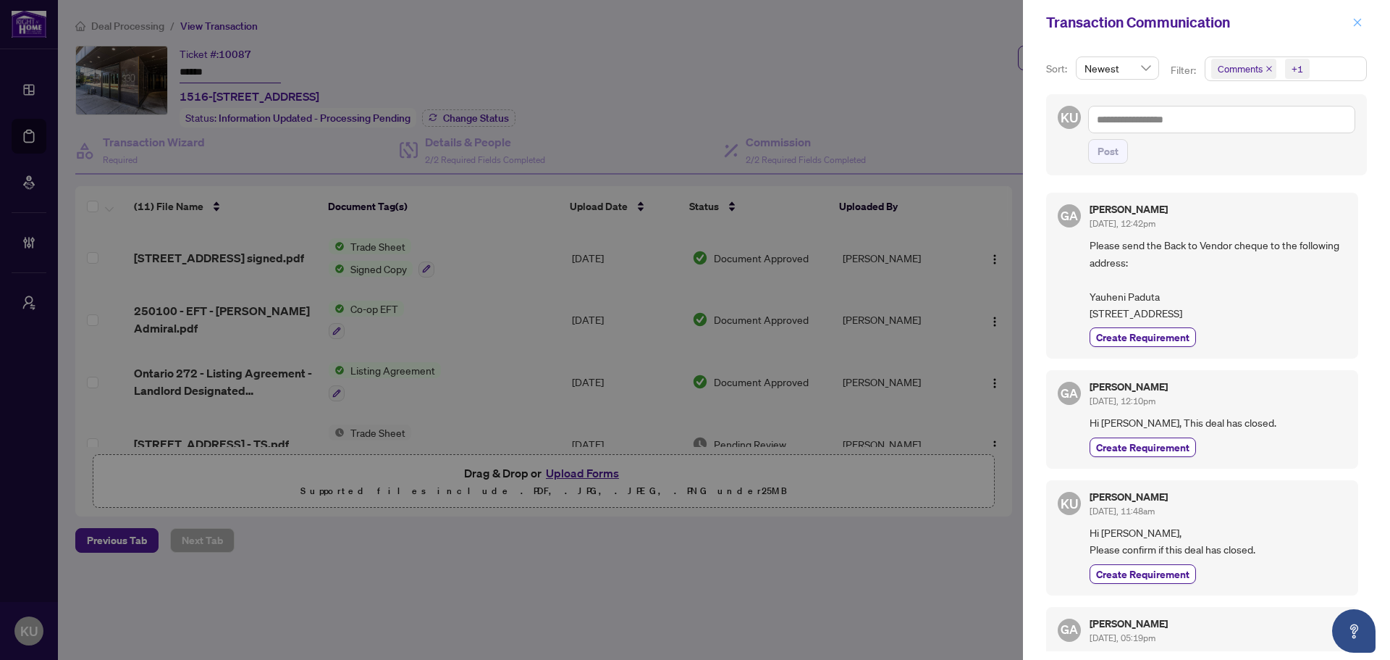
click at [1350, 25] on button "button" at bounding box center [1357, 22] width 19 height 17
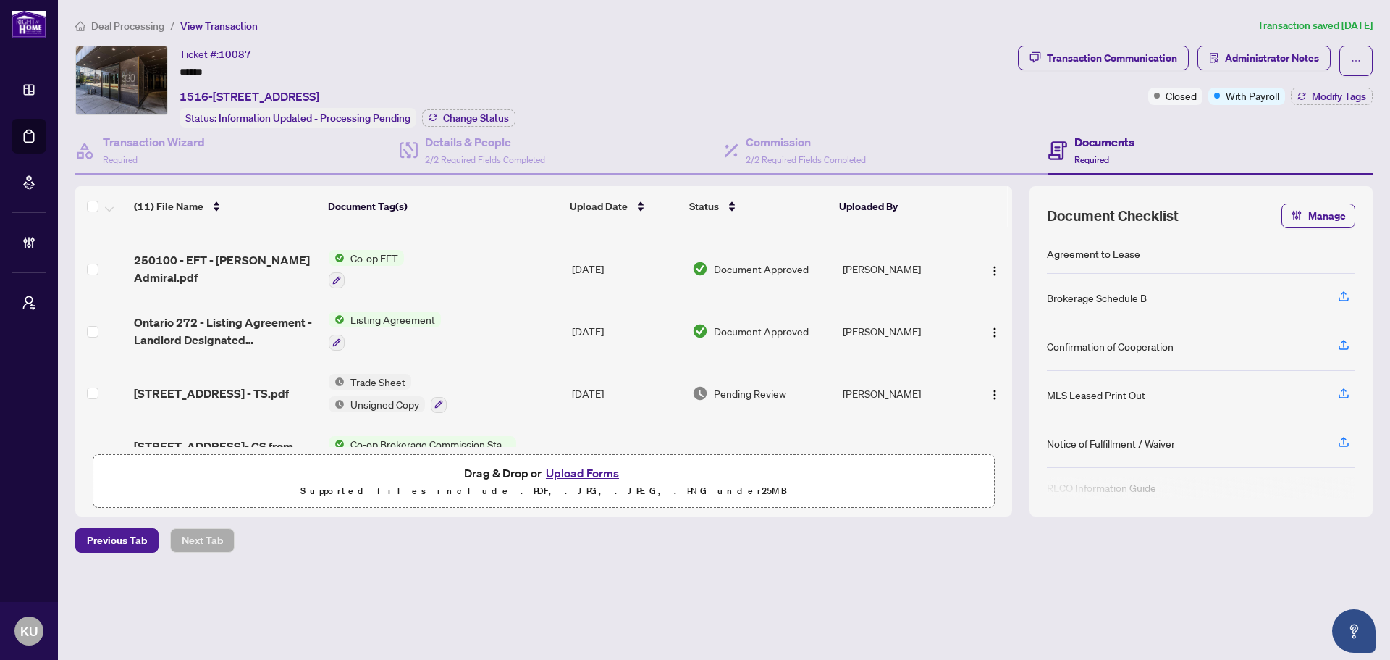
scroll to position [72, 0]
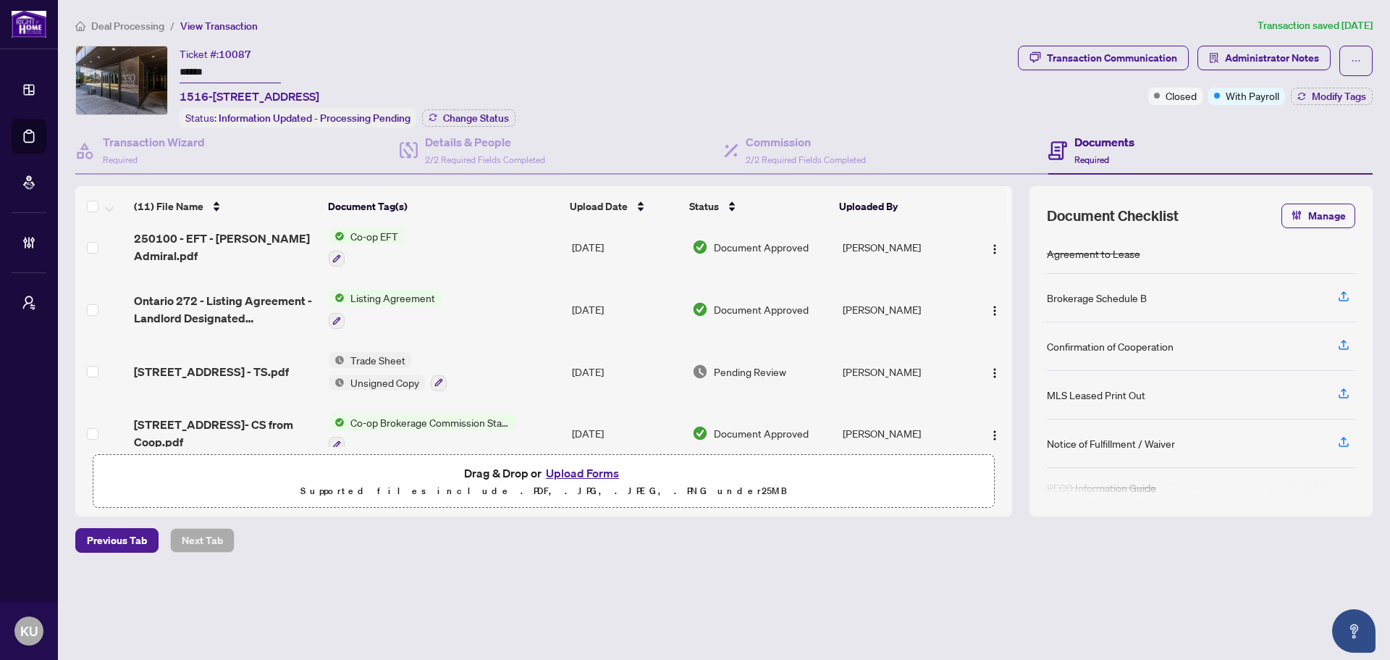
click at [225, 379] on td "330 Richmond St 1516 - TS.pdf" at bounding box center [225, 371] width 195 height 62
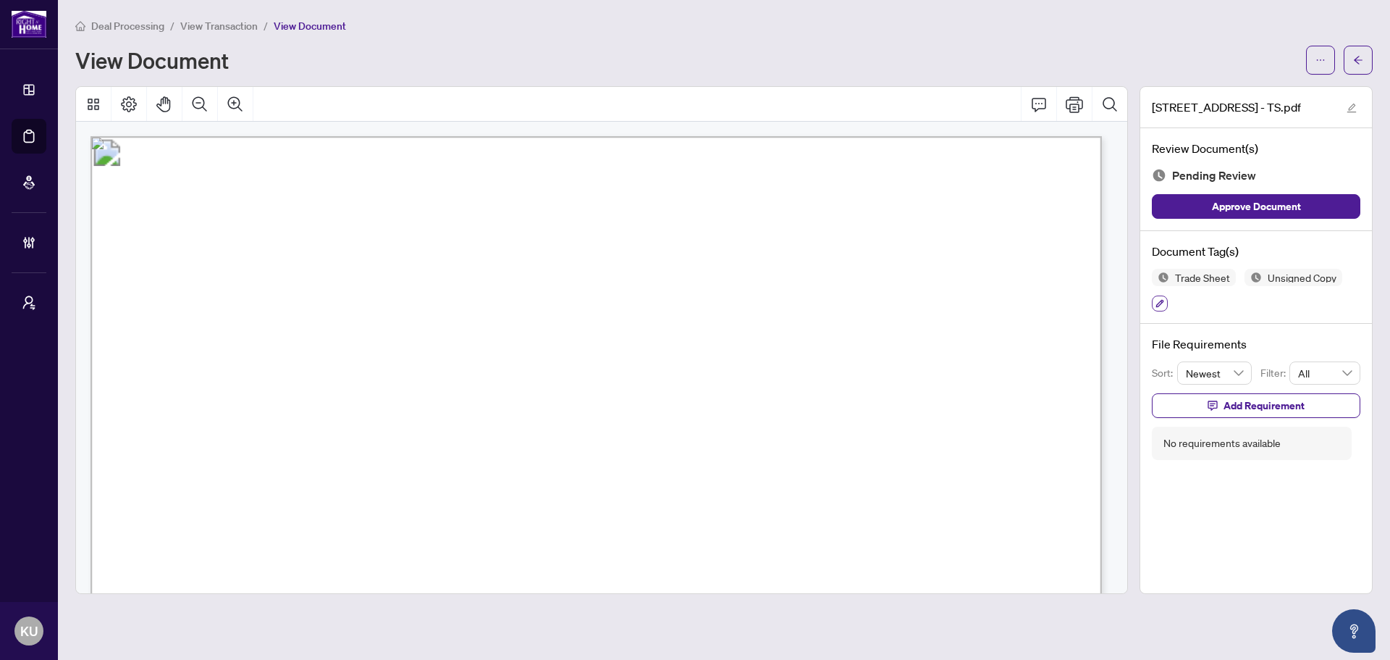
click at [1164, 308] on button "button" at bounding box center [1160, 303] width 16 height 16
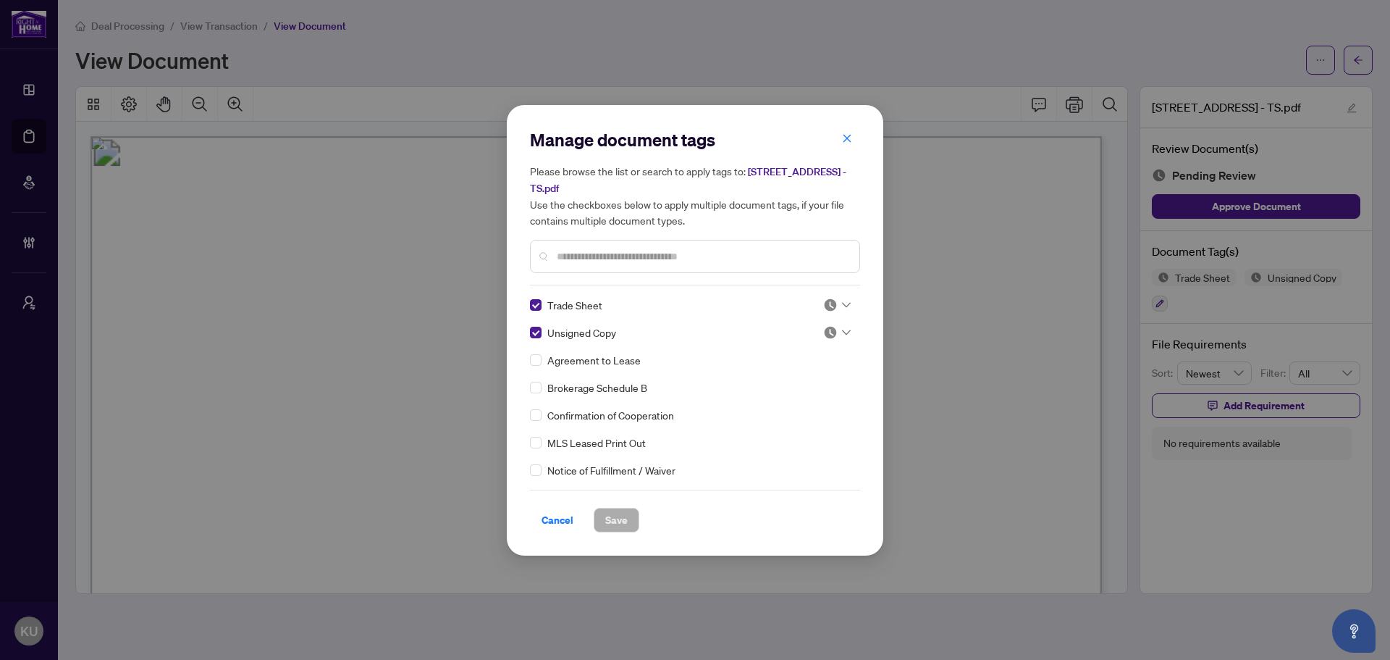
click at [842, 303] on icon at bounding box center [846, 305] width 9 height 6
click at [784, 372] on div "Approved" at bounding box center [789, 375] width 93 height 16
click at [828, 333] on img at bounding box center [830, 332] width 14 height 14
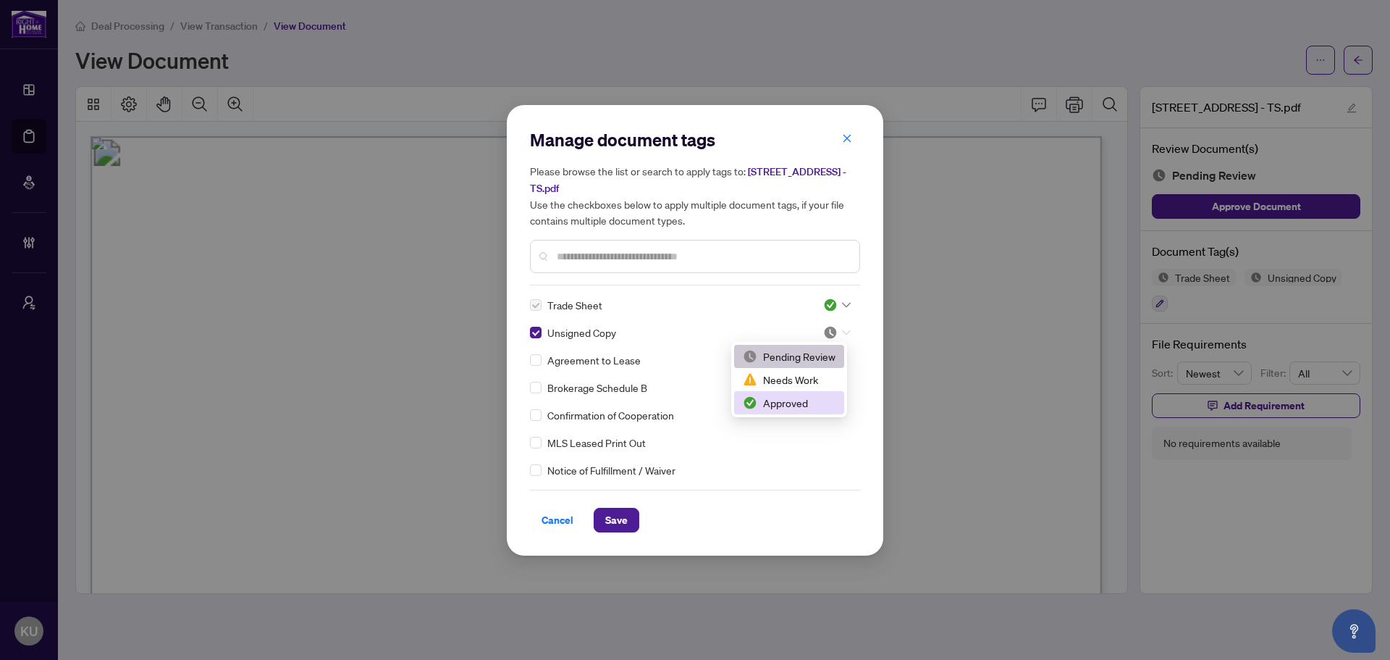
click at [797, 405] on div "Approved" at bounding box center [789, 403] width 93 height 16
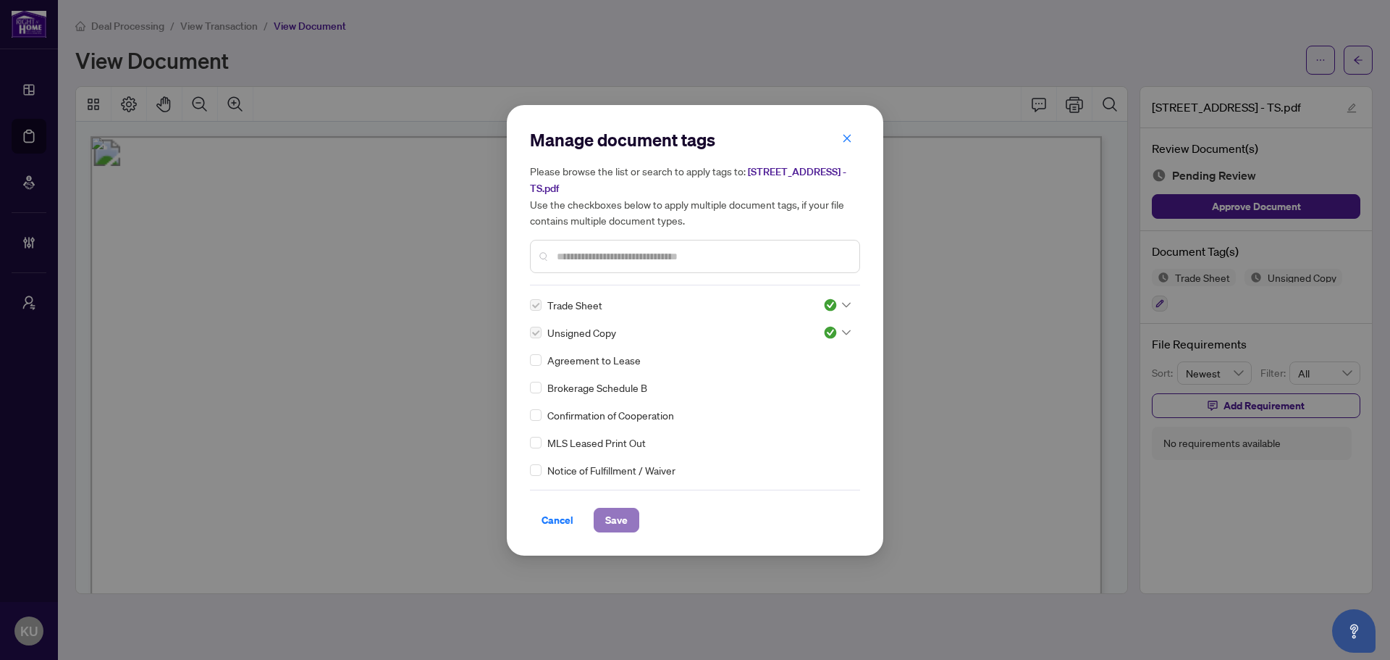
click at [611, 521] on span "Save" at bounding box center [616, 519] width 22 height 23
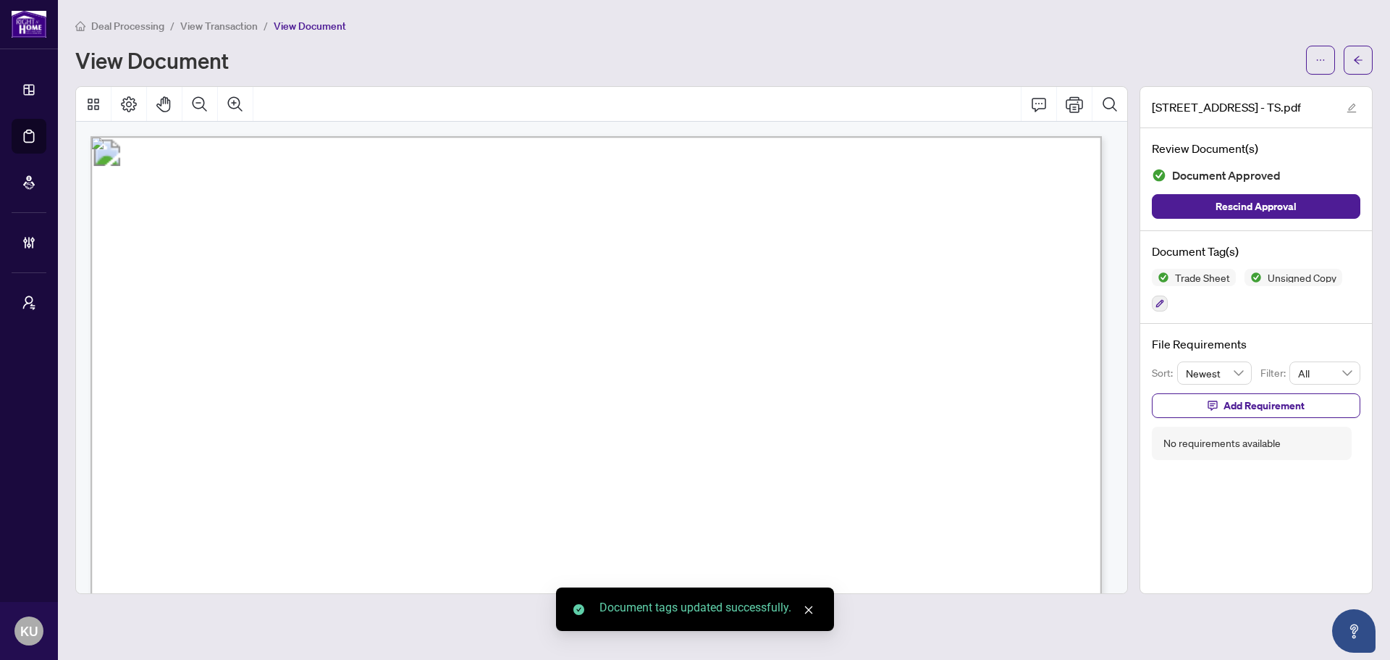
click at [1366, 55] on button "button" at bounding box center [1358, 60] width 29 height 29
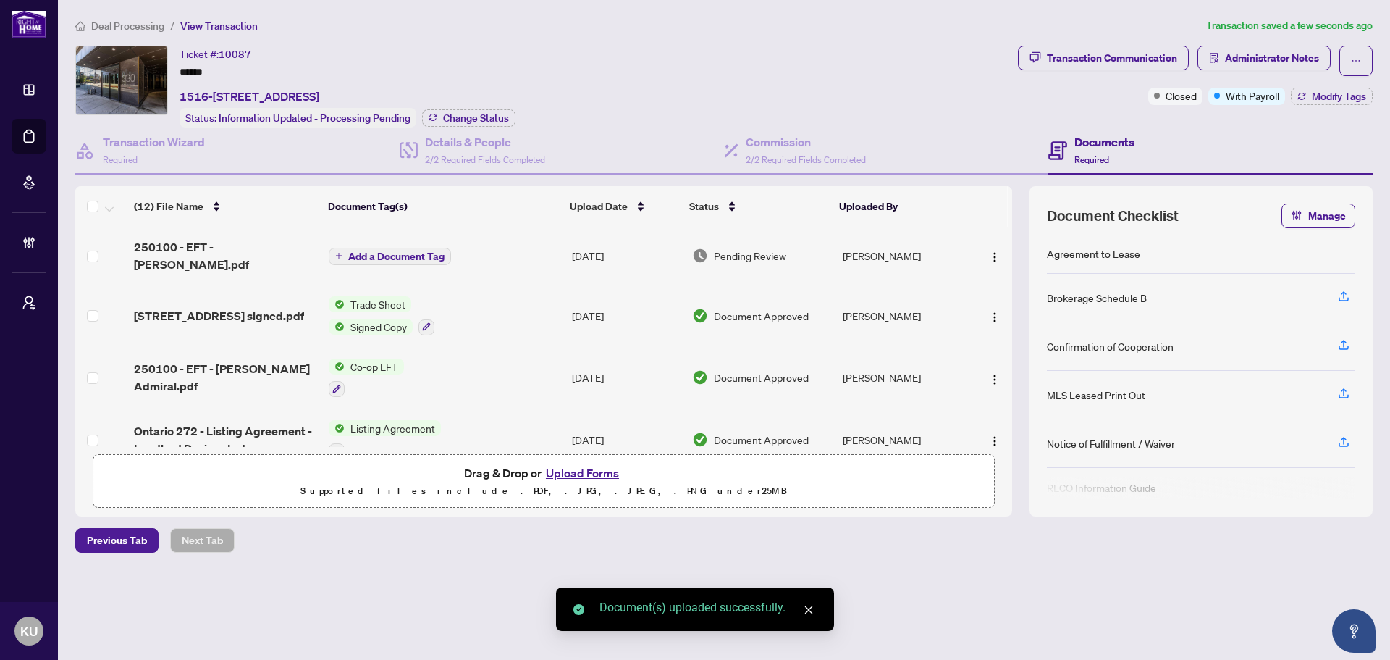
click at [360, 251] on span "Add a Document Tag" at bounding box center [396, 256] width 96 height 10
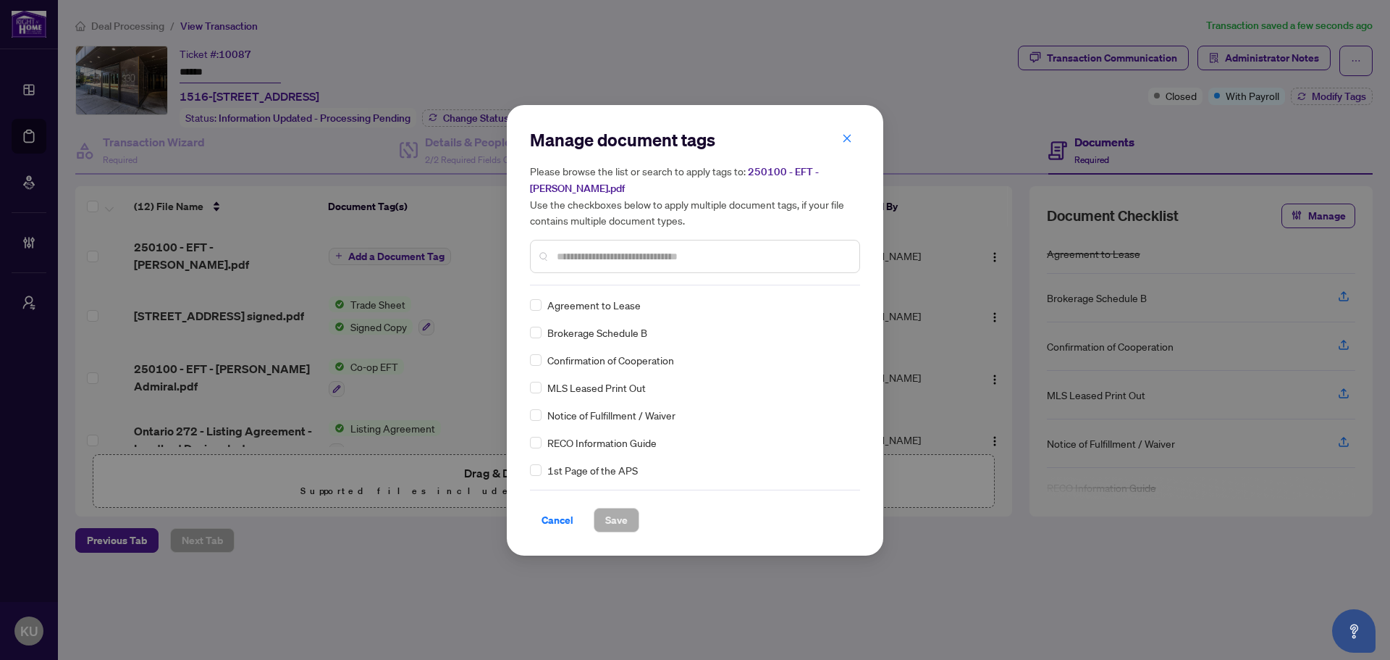
click at [582, 251] on input "text" at bounding box center [702, 256] width 291 height 16
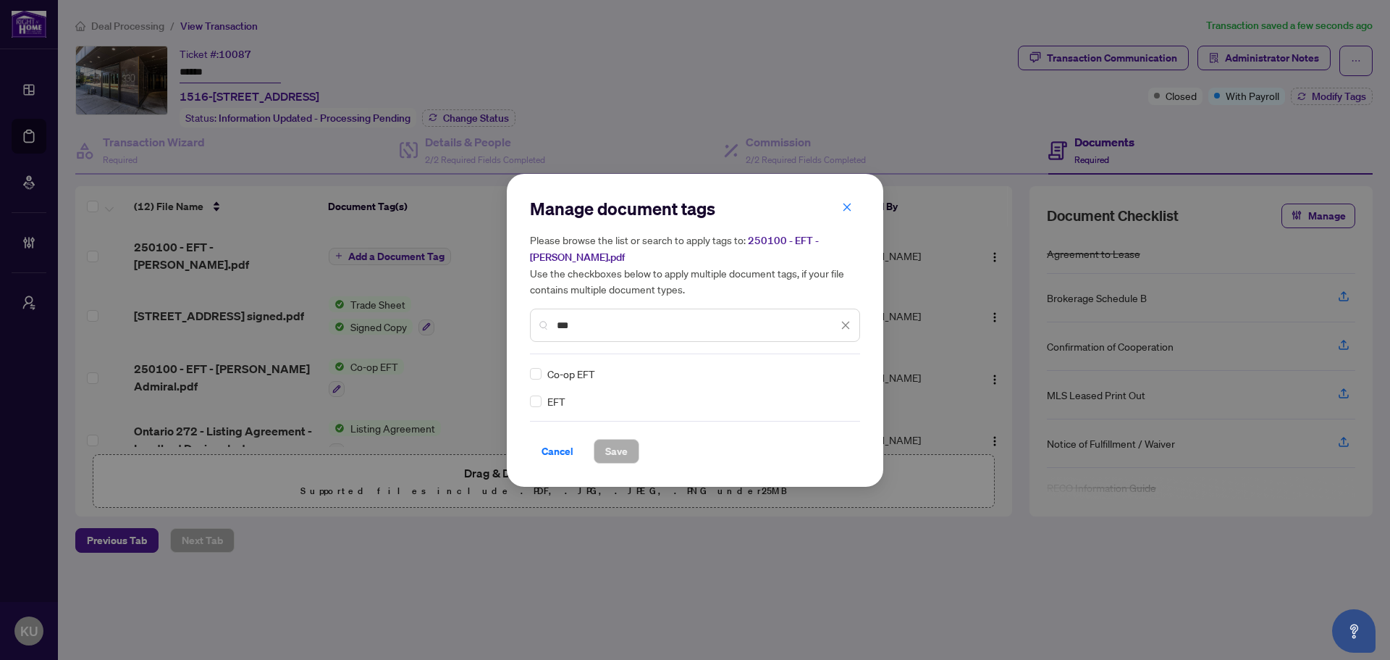
type input "***"
click at [846, 369] on div at bounding box center [837, 373] width 28 height 14
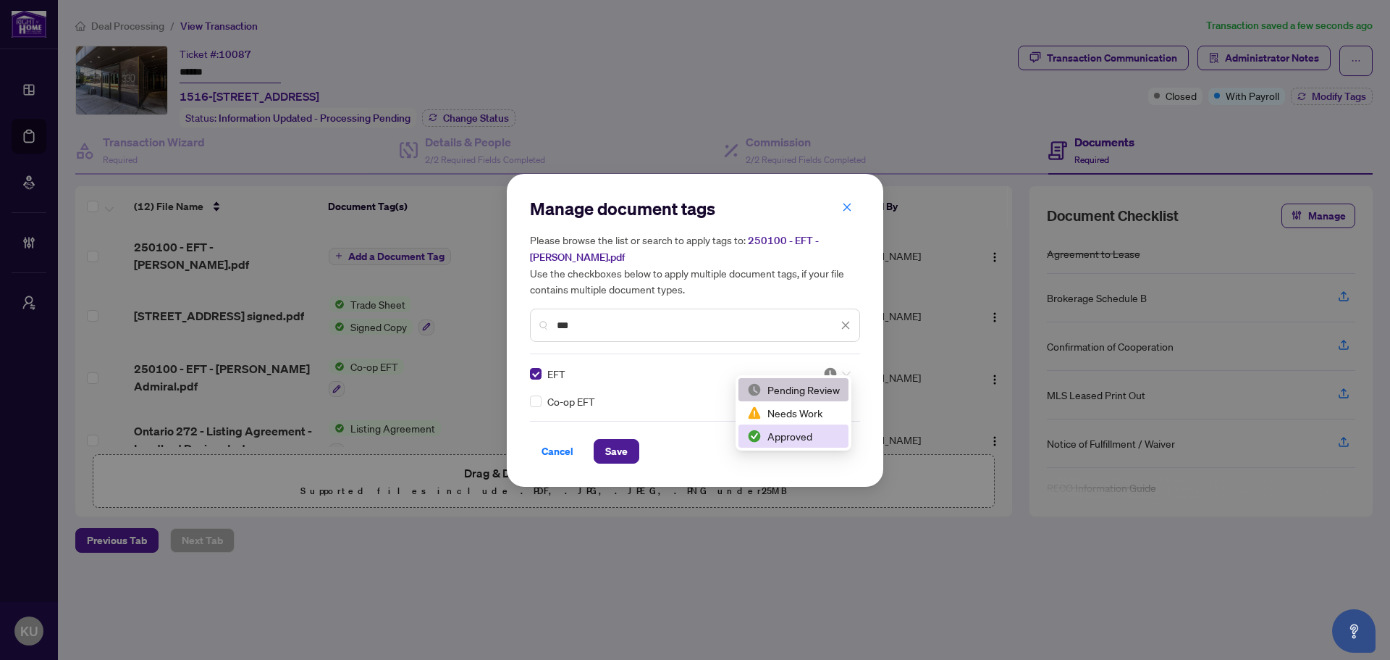
click at [818, 436] on div "Approved" at bounding box center [793, 436] width 93 height 16
click at [625, 442] on span "Save" at bounding box center [616, 451] width 22 height 23
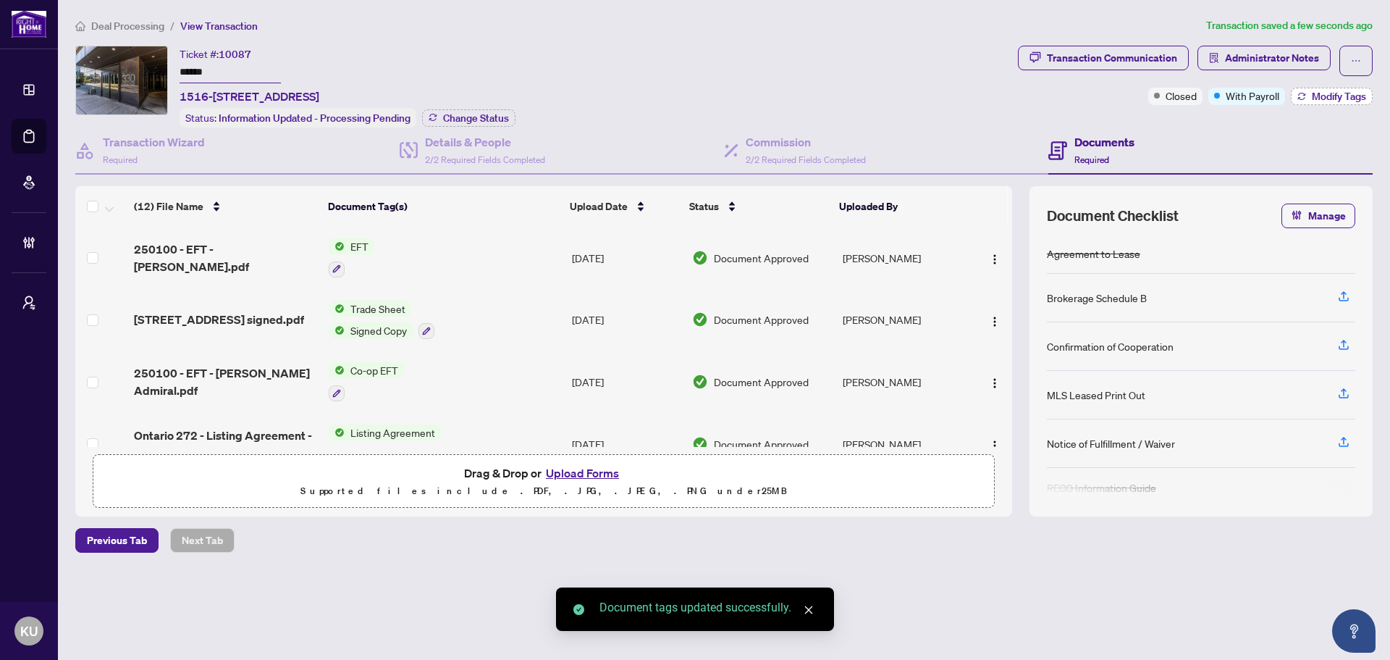
click at [1312, 97] on span "Modify Tags" at bounding box center [1339, 96] width 54 height 10
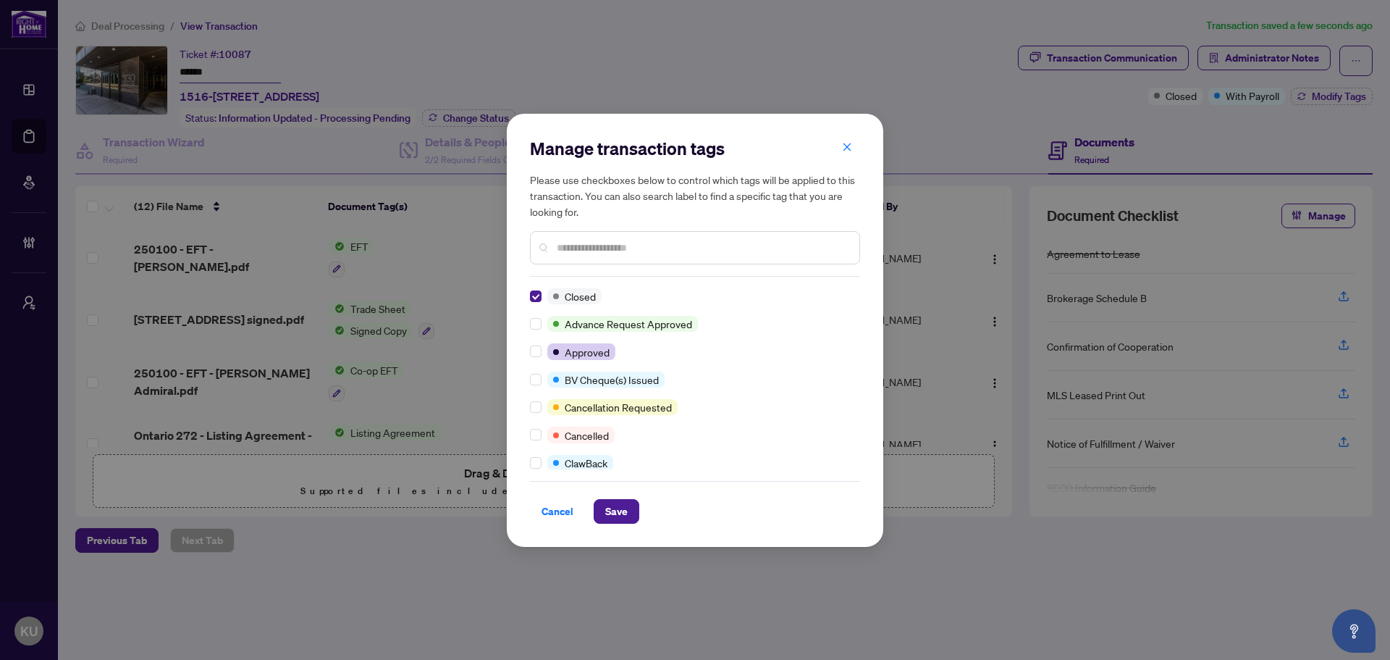
click at [579, 251] on input "text" at bounding box center [702, 248] width 291 height 16
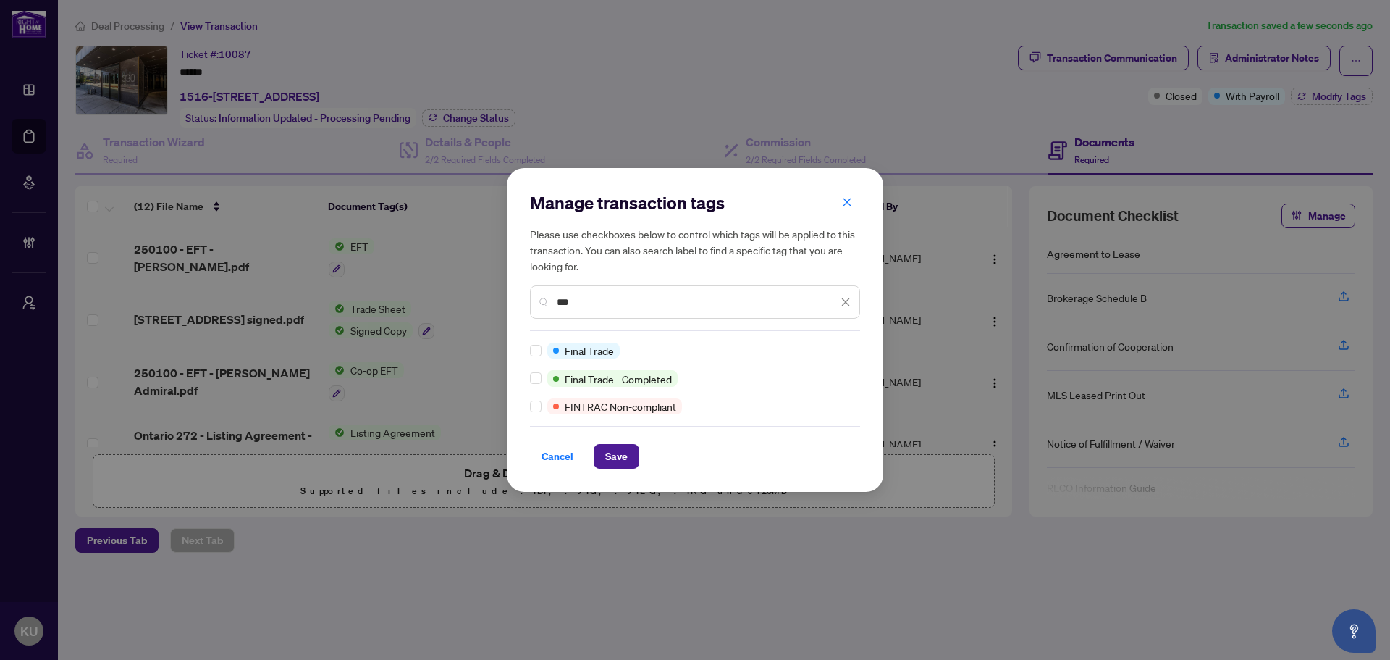
type input "***"
click at [614, 460] on span "Save" at bounding box center [616, 456] width 22 height 23
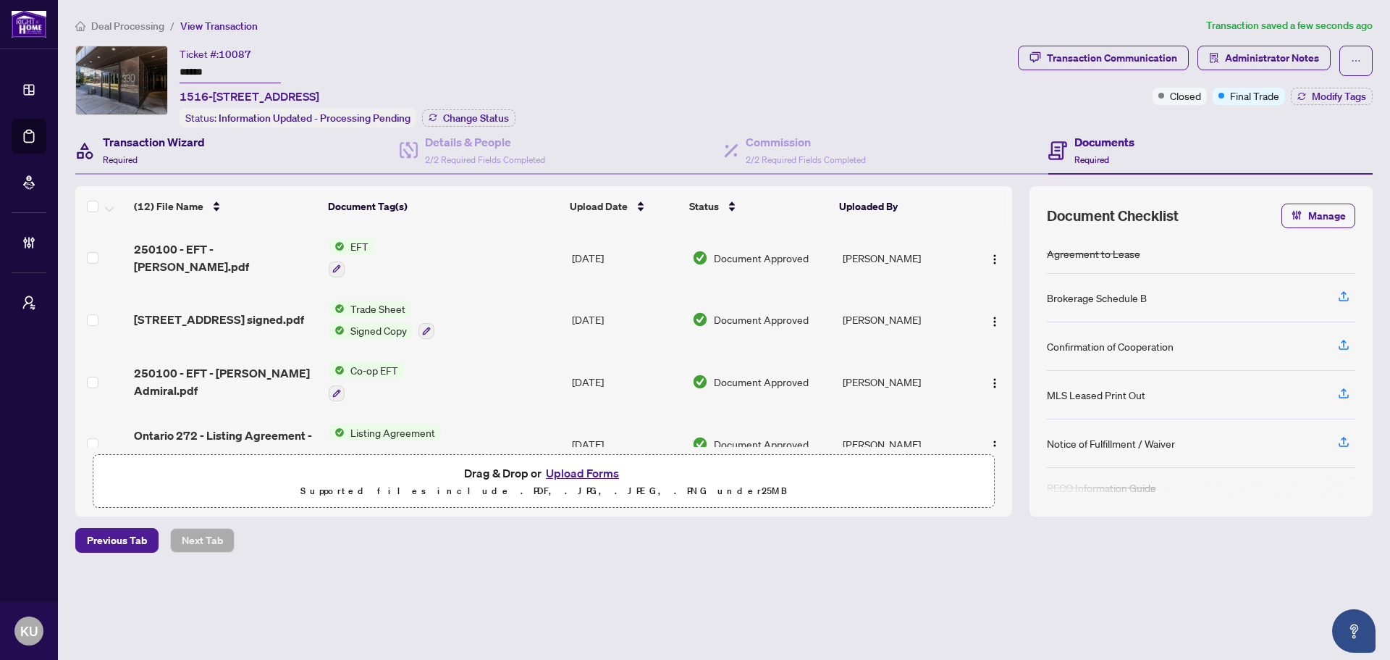
click at [168, 163] on div "Transaction Wizard Required" at bounding box center [154, 150] width 102 height 34
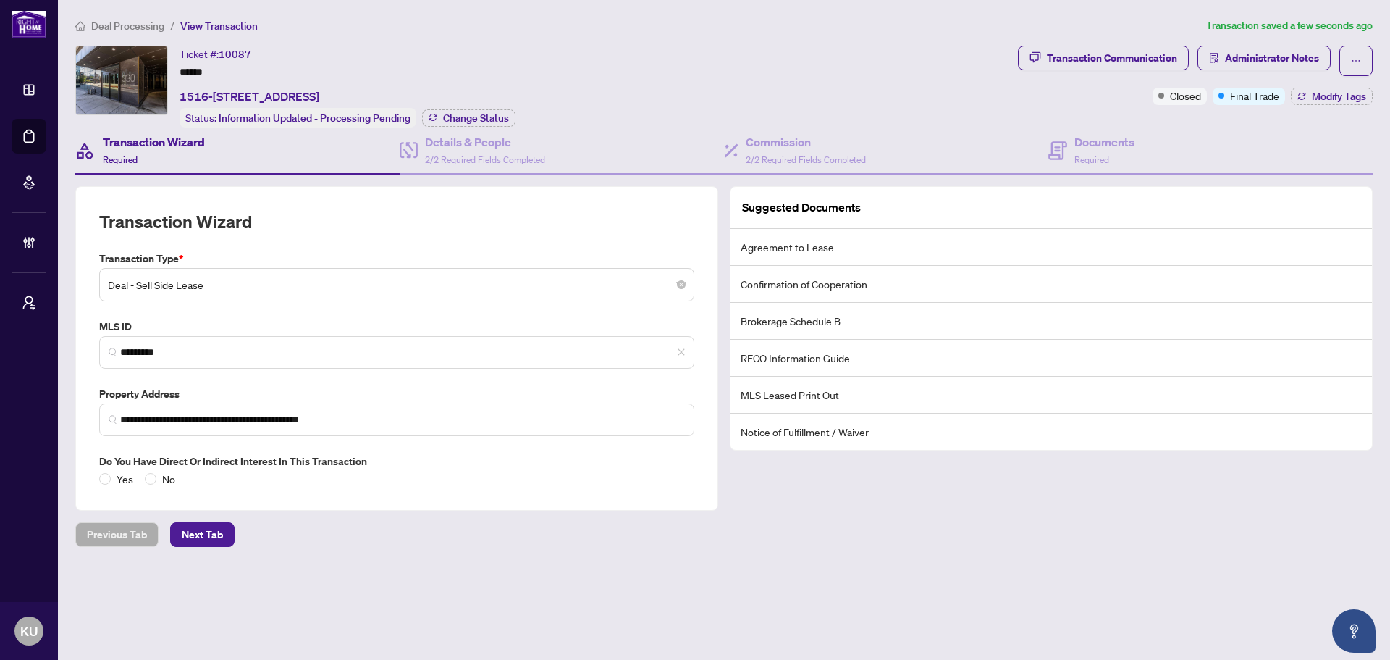
drag, startPoint x: 119, startPoint y: 30, endPoint x: 377, endPoint y: 79, distance: 263.0
click at [119, 30] on span "Deal Processing" at bounding box center [127, 26] width 73 height 13
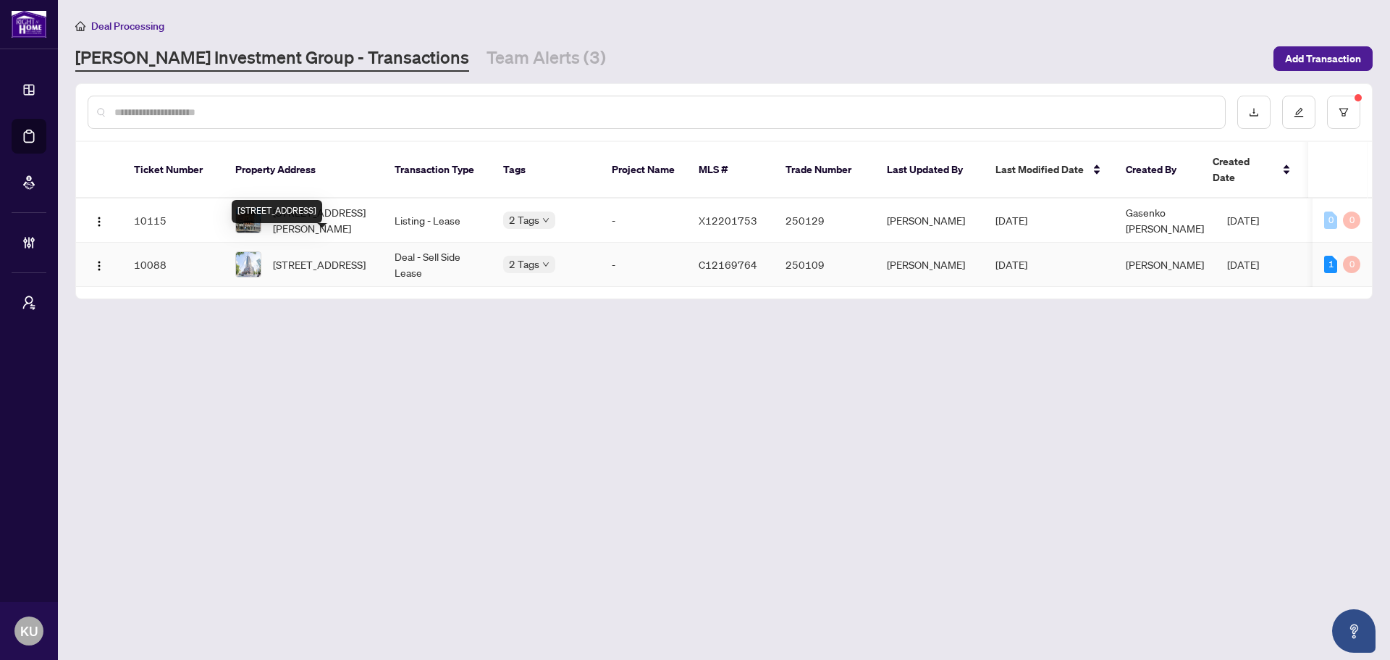
click at [319, 256] on span "1004-159 Wellesley St, Toronto, Ontario M4Y 0H5, Canada" at bounding box center [319, 264] width 93 height 16
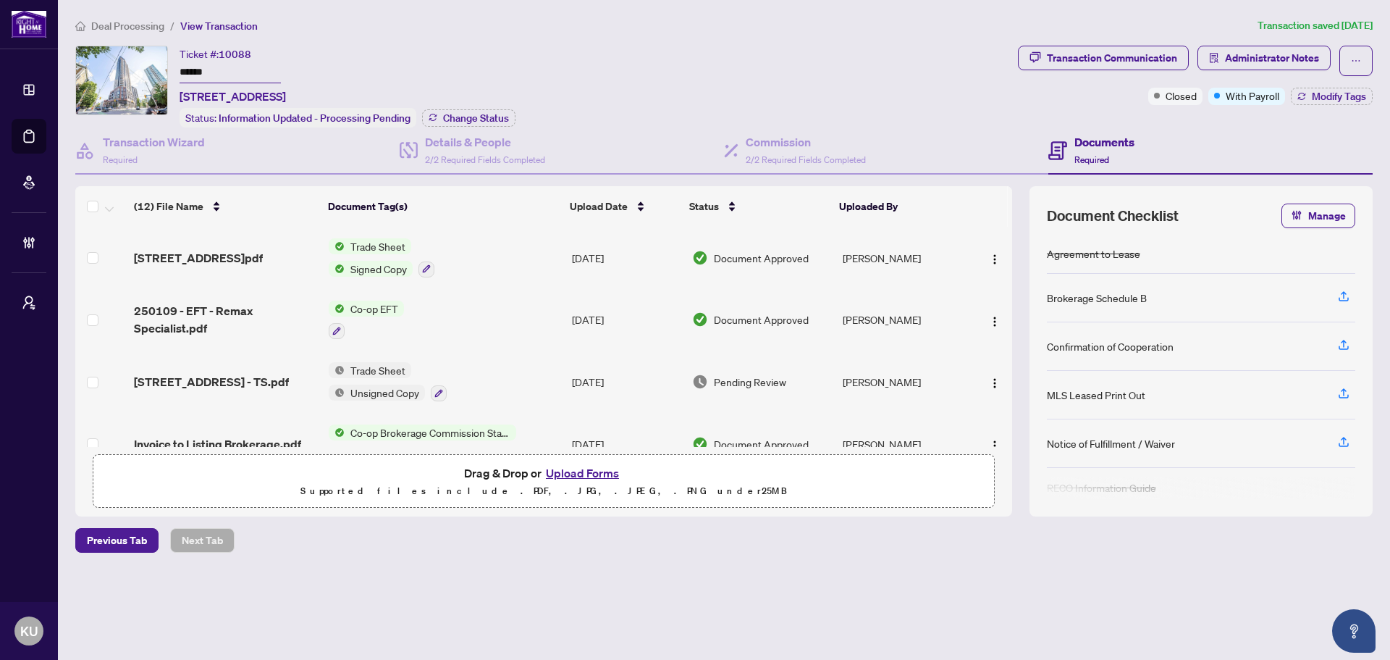
click at [261, 392] on td "159 Wellesley St 1004 - TS.pdf" at bounding box center [225, 381] width 195 height 62
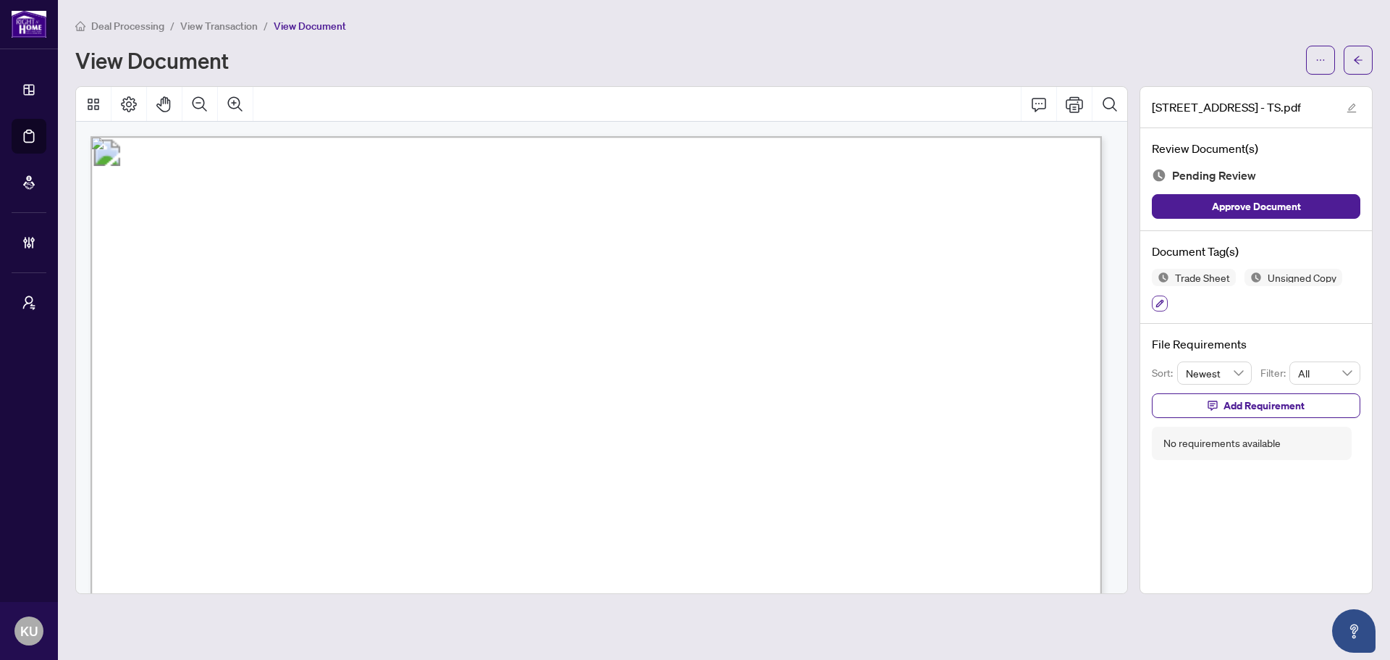
click at [1166, 302] on button "button" at bounding box center [1160, 303] width 16 height 16
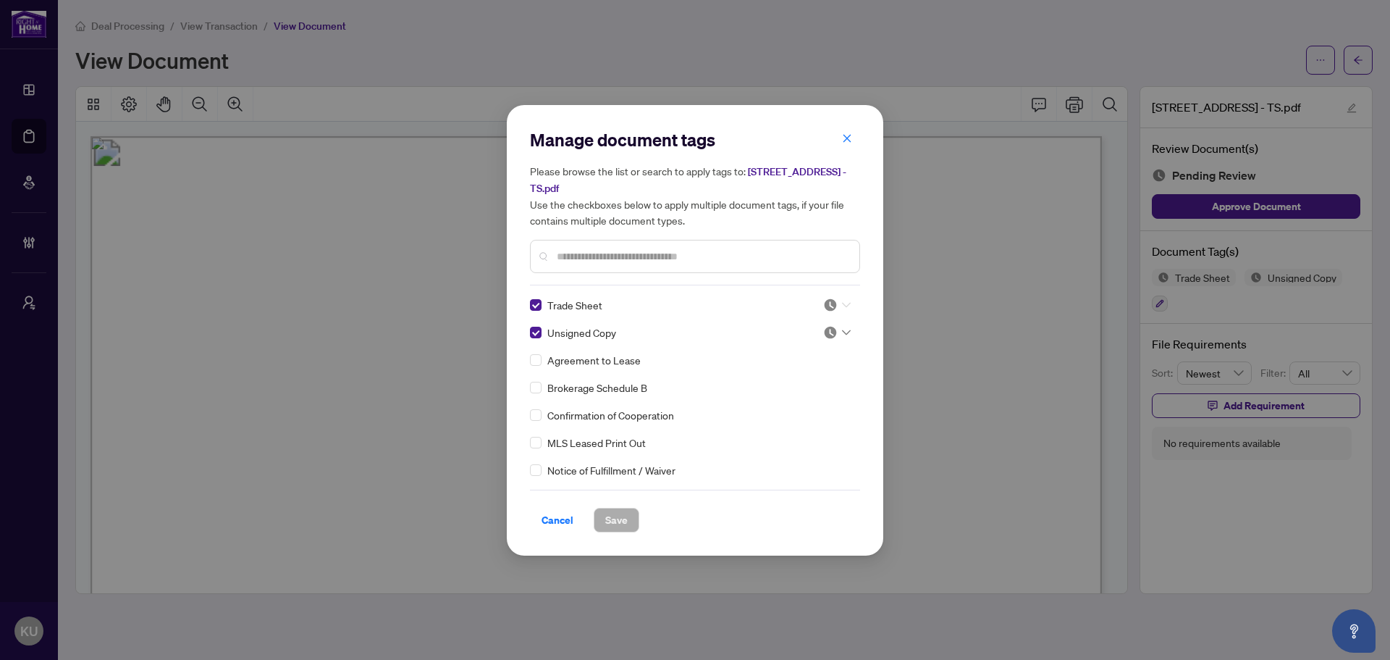
click at [844, 309] on div at bounding box center [837, 305] width 28 height 14
click at [815, 377] on div "Approved" at bounding box center [789, 375] width 93 height 16
click at [831, 334] on img at bounding box center [830, 332] width 14 height 14
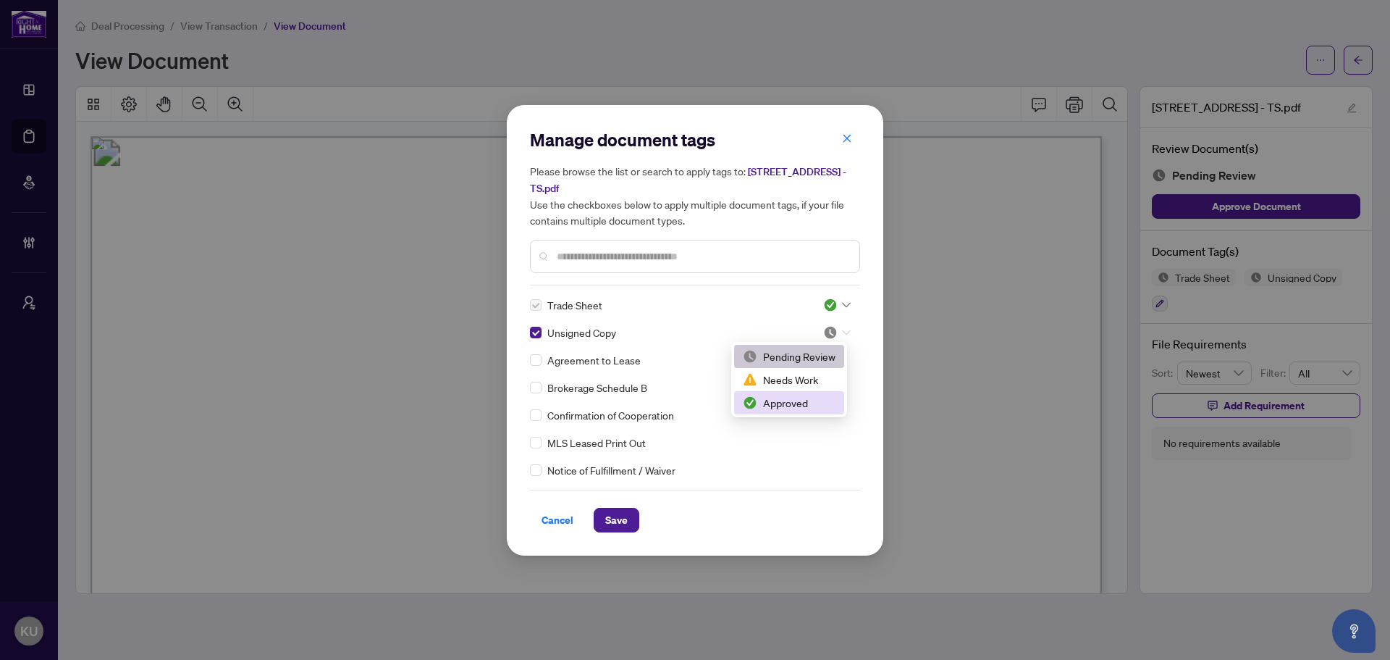
click at [771, 400] on div "Approved" at bounding box center [789, 403] width 93 height 16
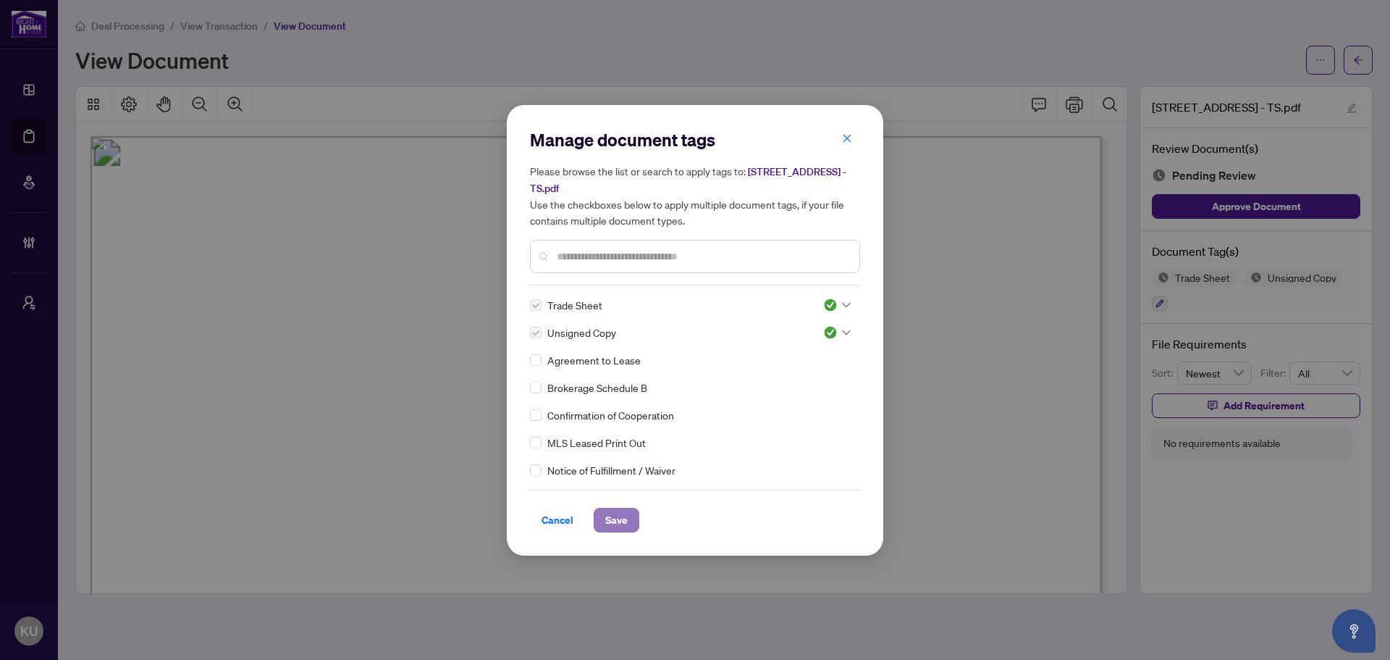
click at [609, 524] on span "Save" at bounding box center [616, 519] width 22 height 23
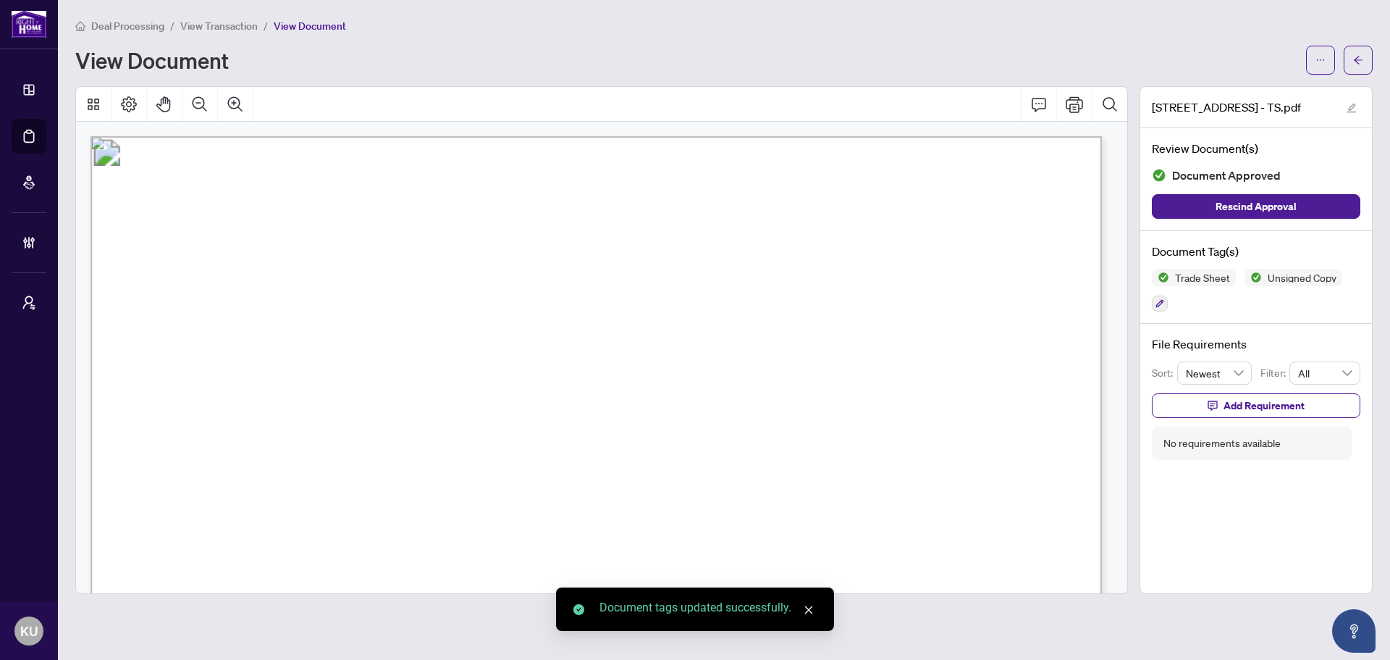
click at [1355, 59] on icon "arrow-left" at bounding box center [1358, 60] width 9 height 8
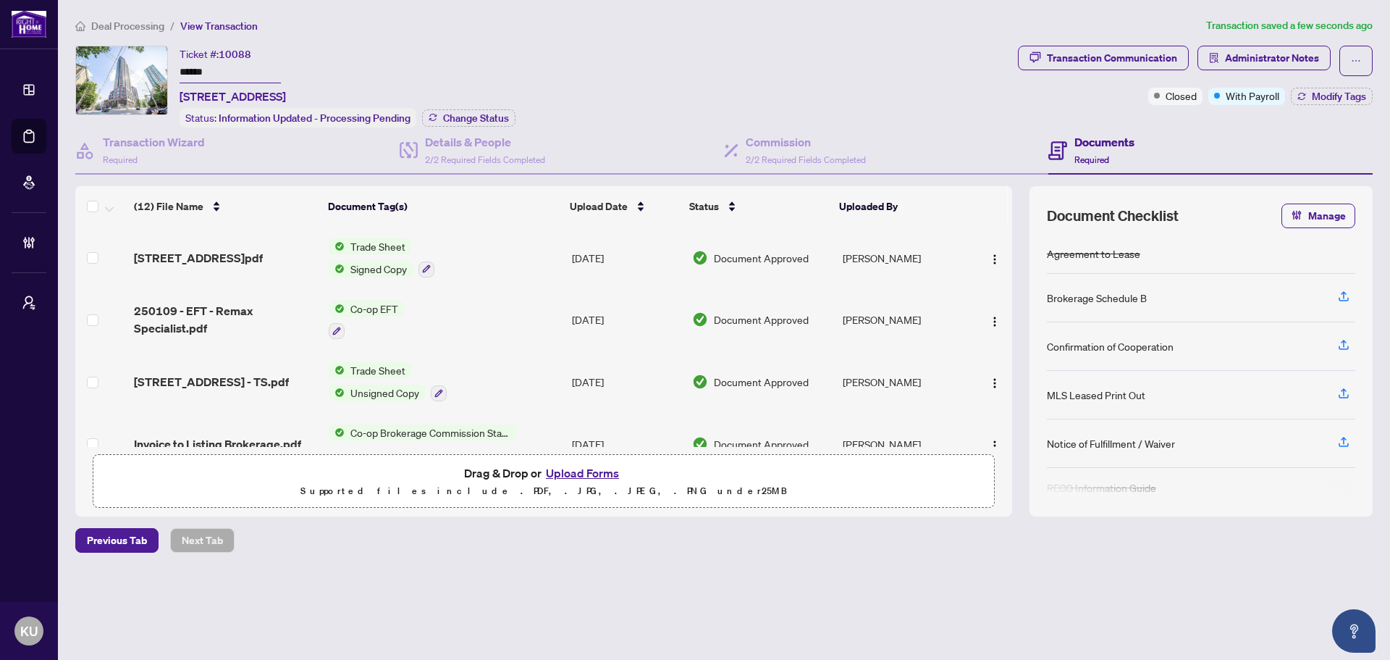
click at [114, 28] on span "Deal Processing" at bounding box center [127, 26] width 73 height 13
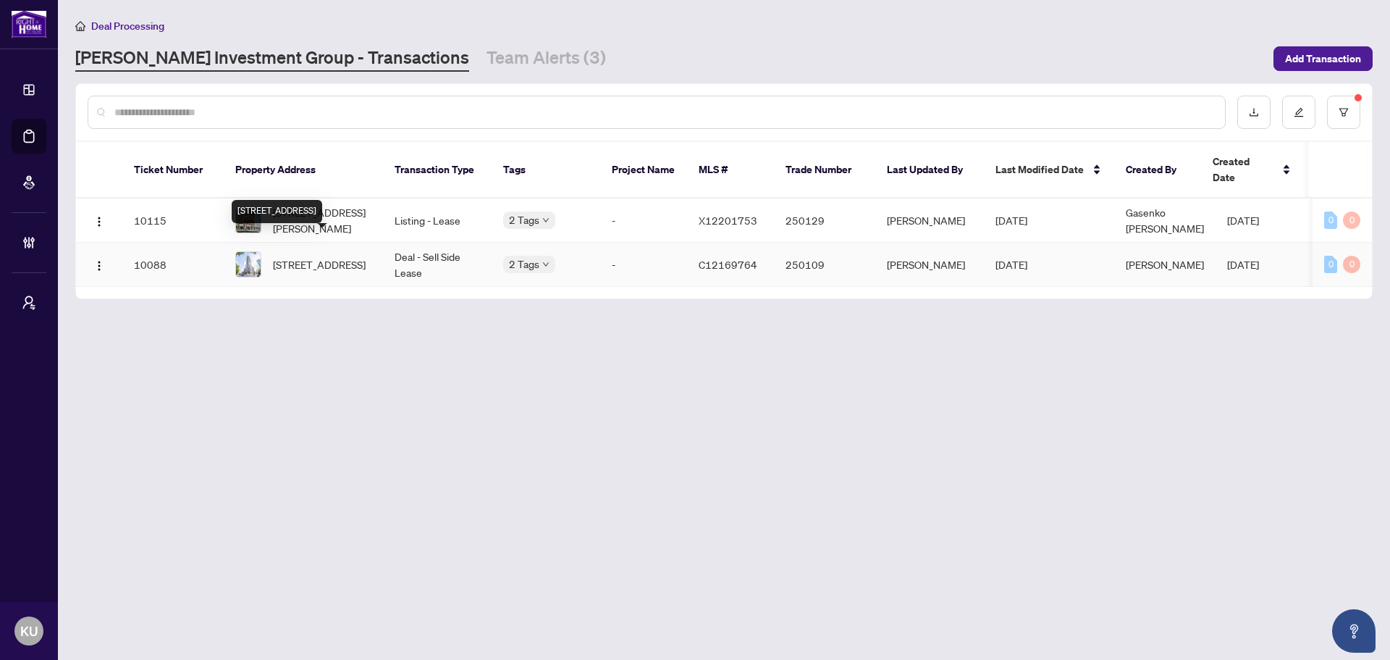
click at [329, 256] on span "1004-159 Wellesley St, Toronto, Ontario M4Y 0H5, Canada" at bounding box center [319, 264] width 93 height 16
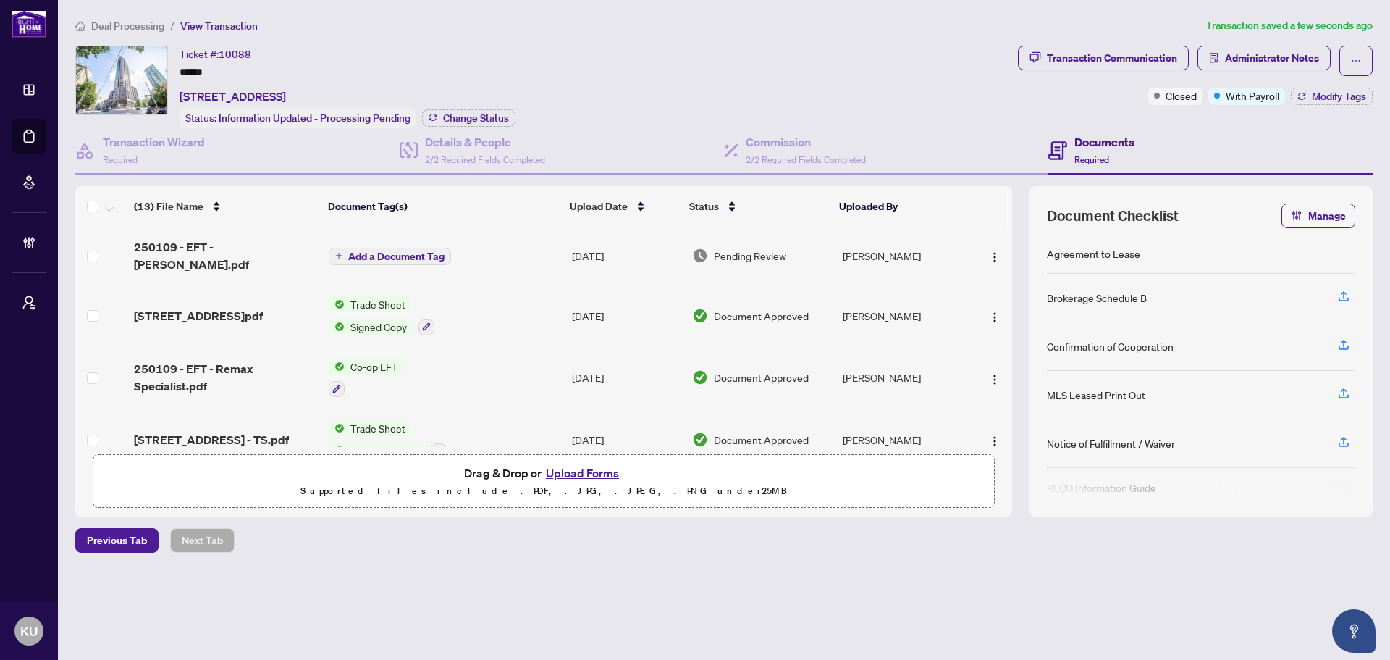
click at [404, 251] on span "Add a Document Tag" at bounding box center [396, 256] width 96 height 10
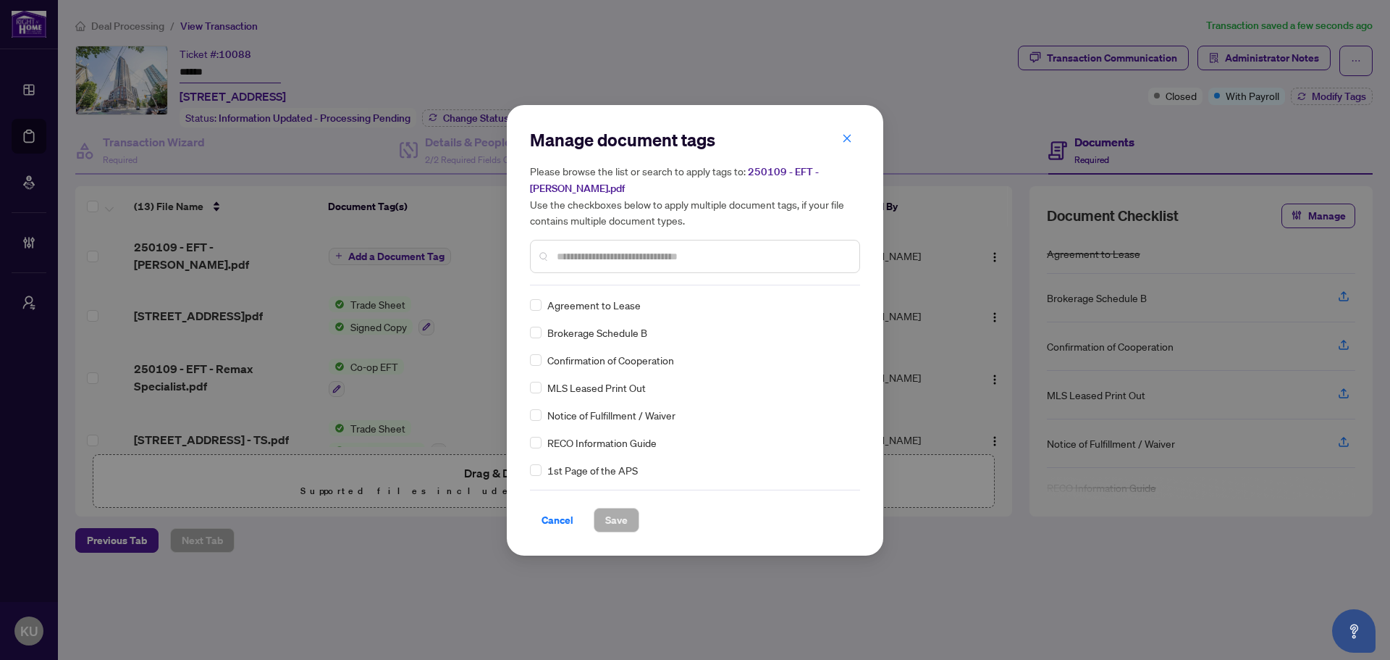
click at [589, 248] on input "text" at bounding box center [702, 256] width 291 height 16
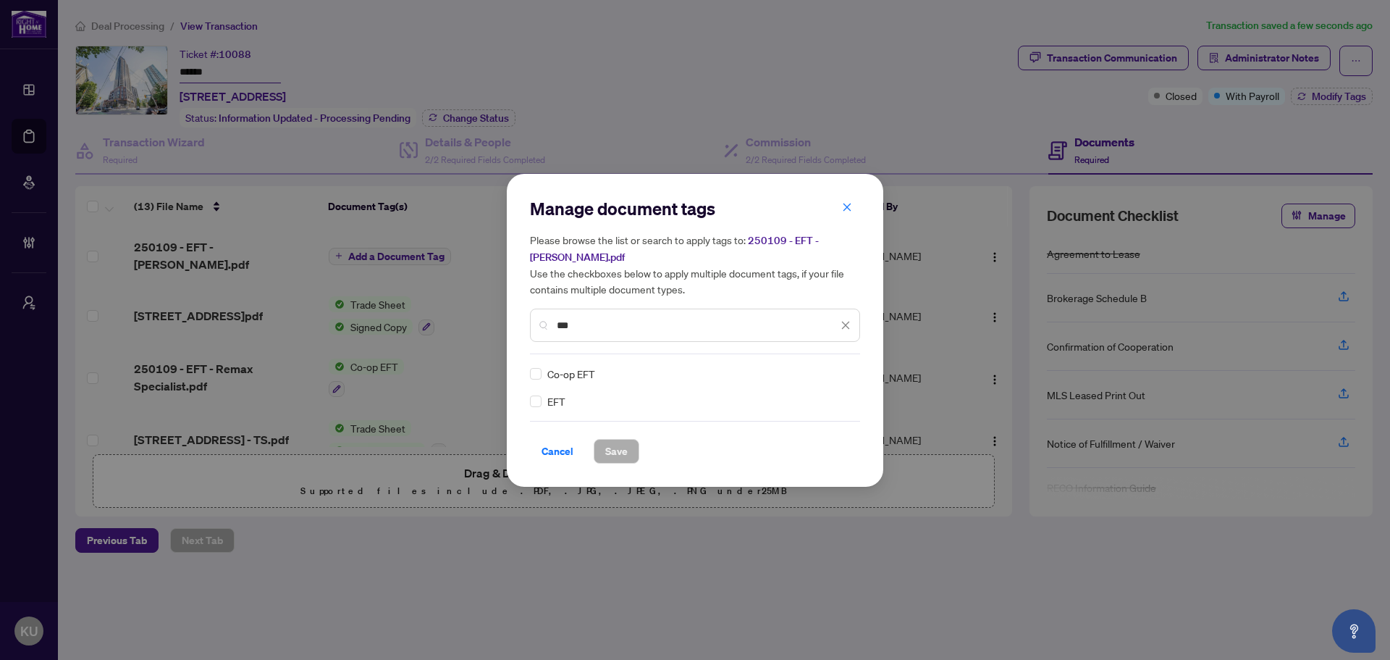
type input "***"
click at [844, 368] on div at bounding box center [837, 373] width 28 height 14
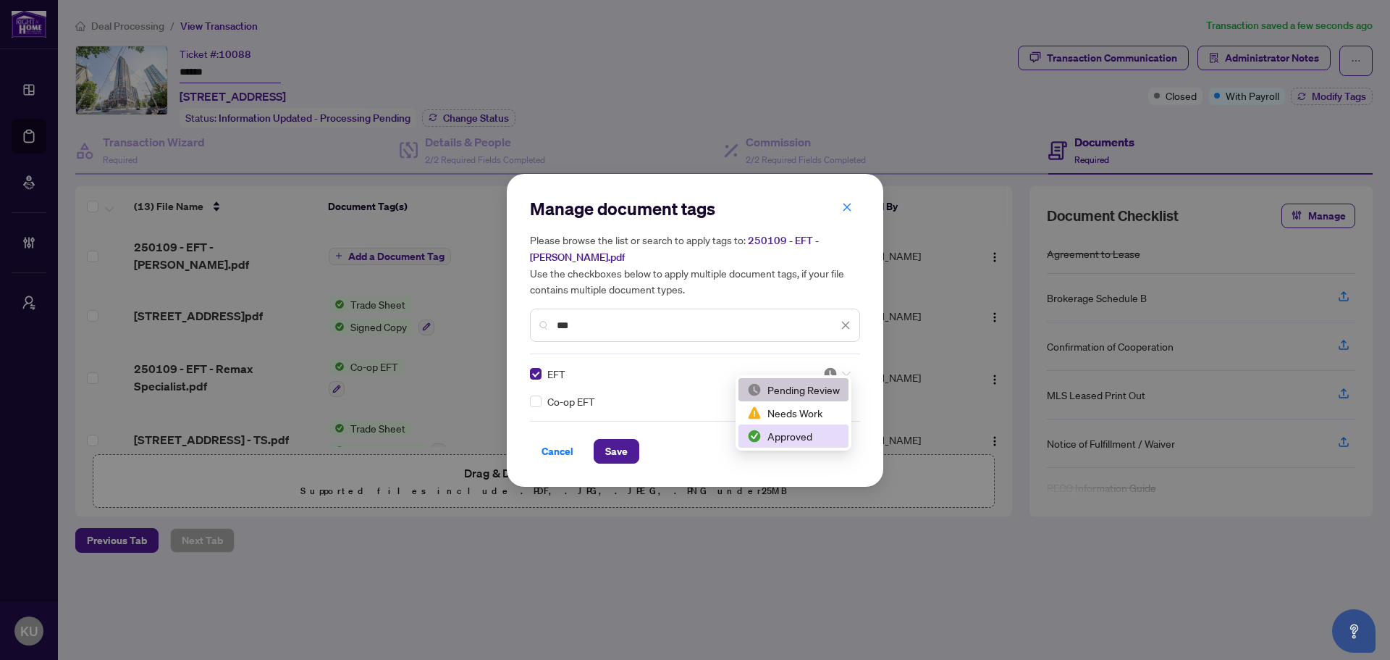
click at [760, 434] on img at bounding box center [754, 436] width 14 height 14
click at [626, 440] on span "Save" at bounding box center [616, 451] width 22 height 23
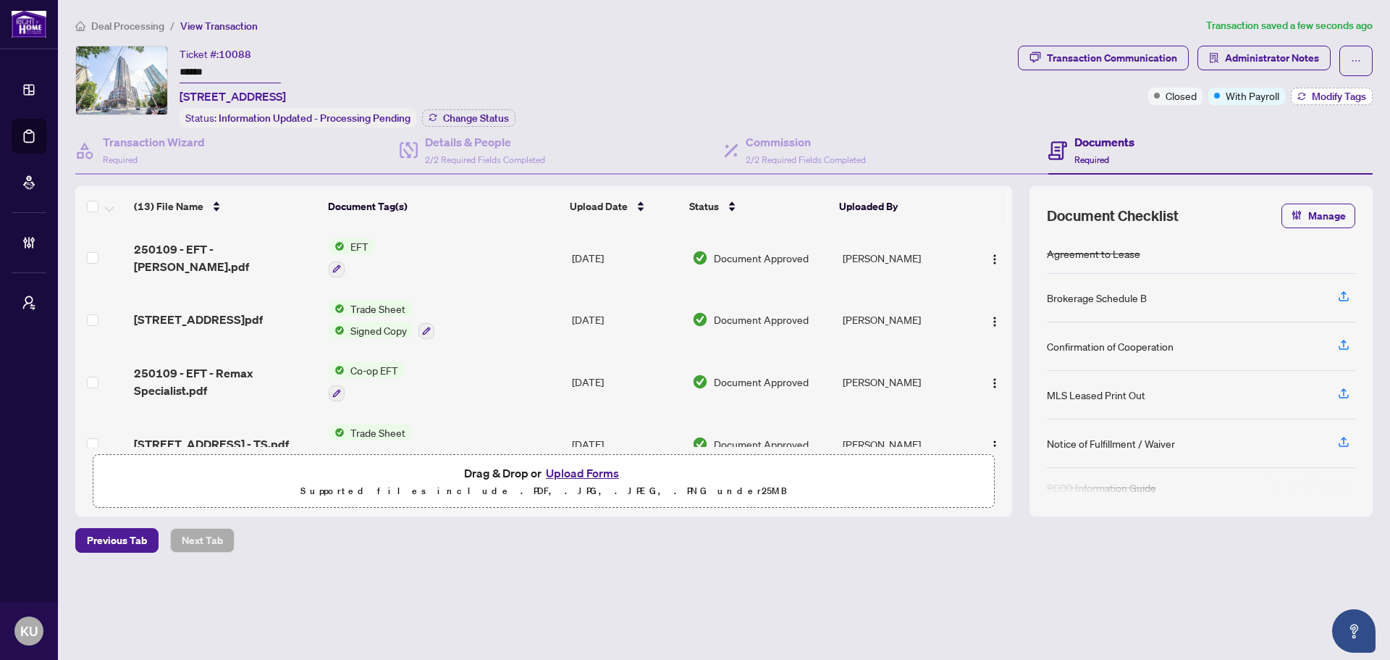
click at [1317, 91] on span "Modify Tags" at bounding box center [1339, 96] width 54 height 10
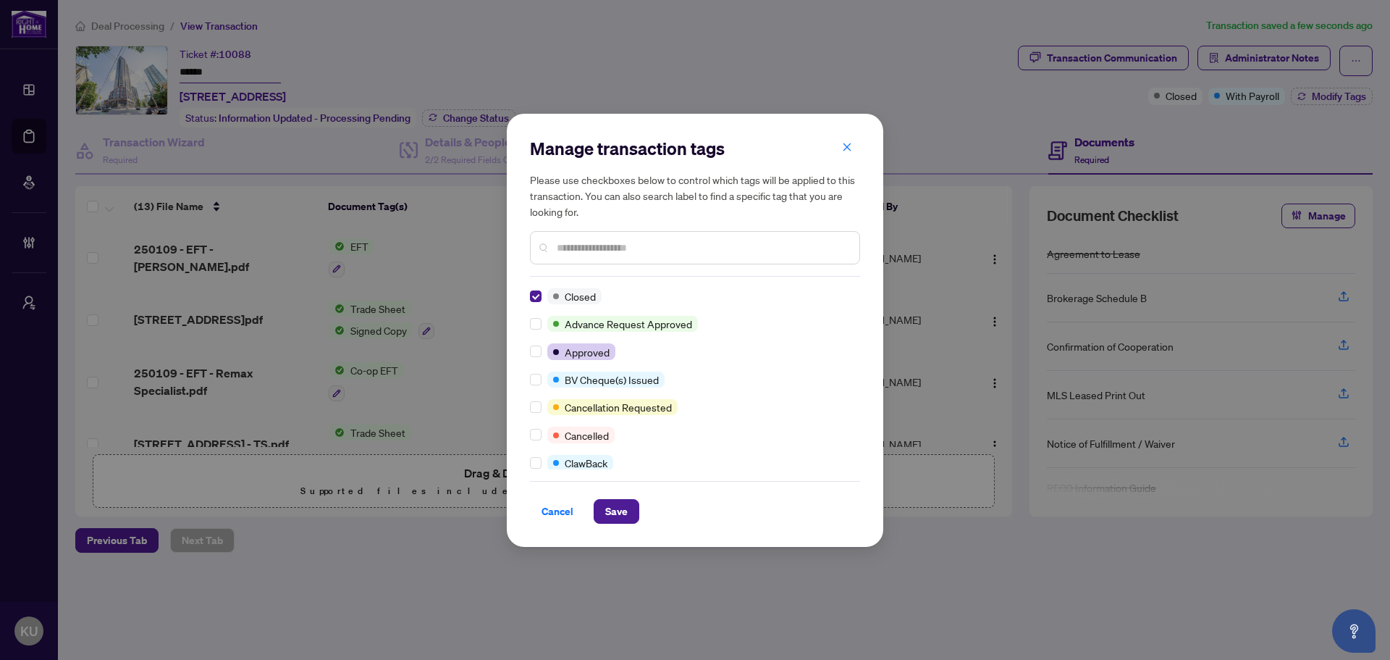
click at [571, 249] on input "text" at bounding box center [702, 248] width 291 height 16
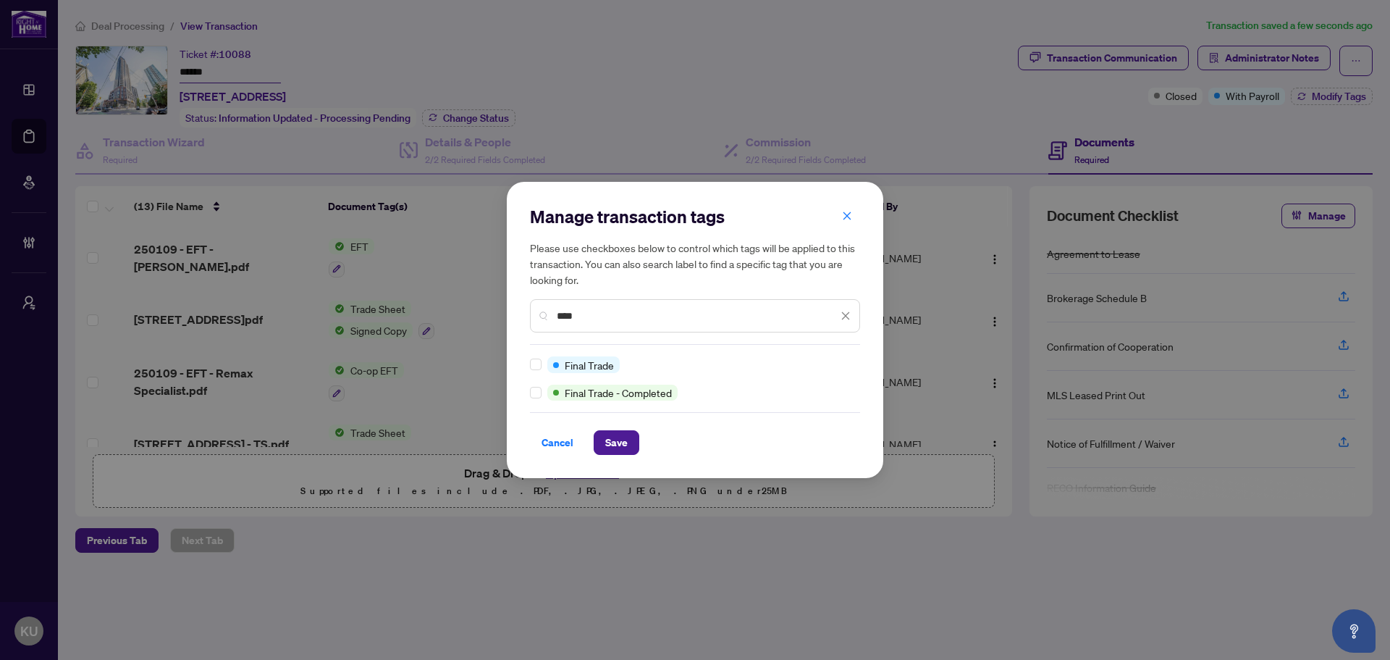
type input "****"
click at [629, 442] on button "Save" at bounding box center [617, 442] width 46 height 25
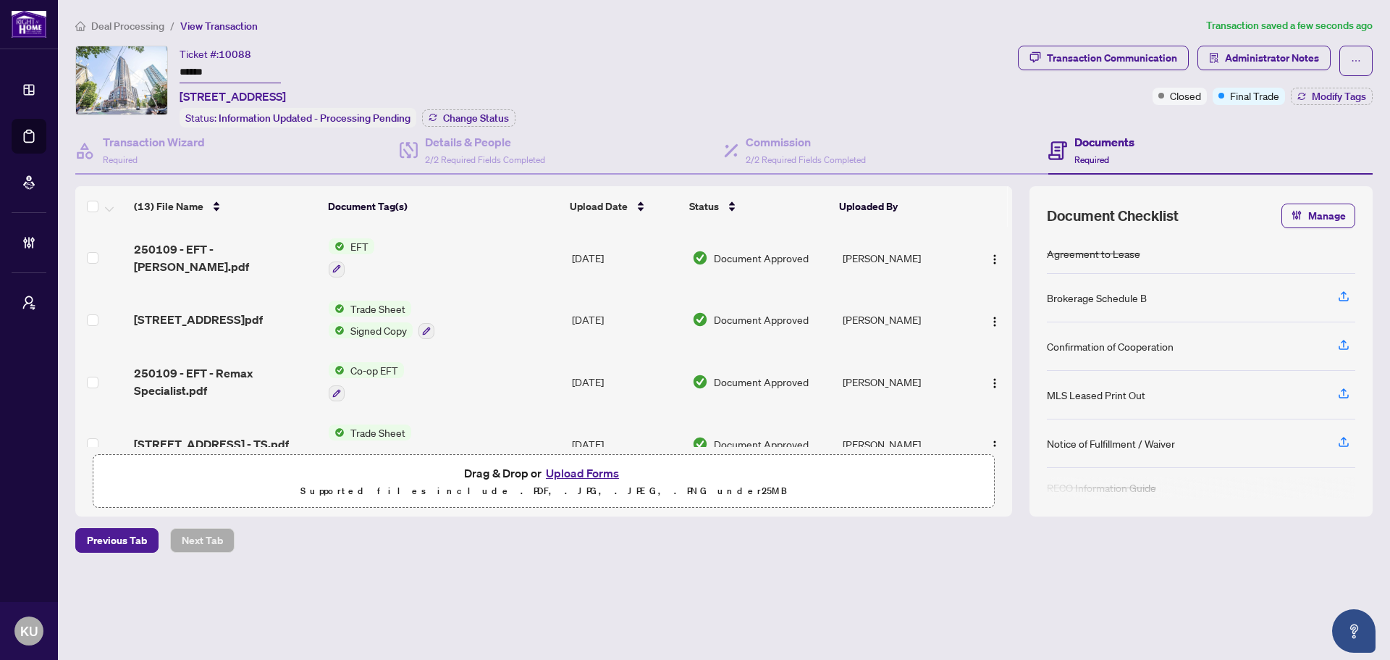
click at [133, 21] on span "Deal Processing" at bounding box center [127, 26] width 73 height 13
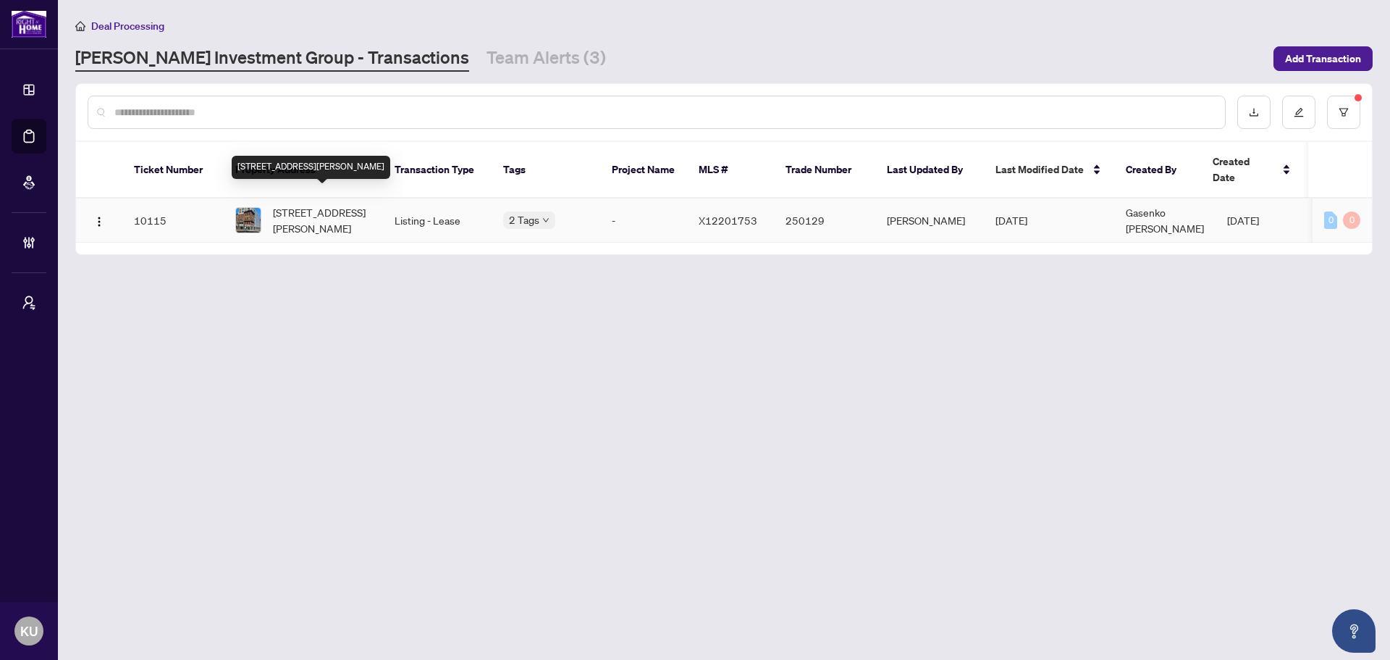
click at [353, 206] on span "306-121 King St, Hamilton, Ontario L8N 1A9, Canada" at bounding box center [322, 220] width 98 height 32
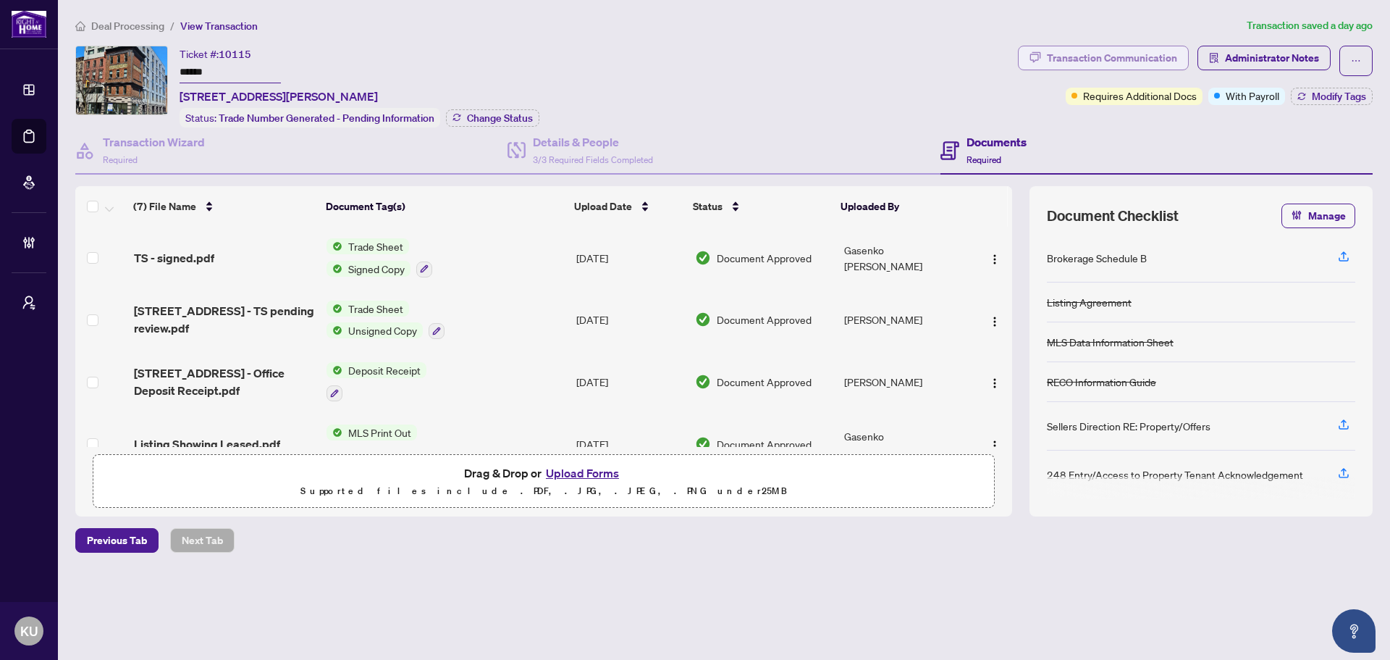
click at [1059, 58] on div "Transaction Communication" at bounding box center [1112, 57] width 130 height 23
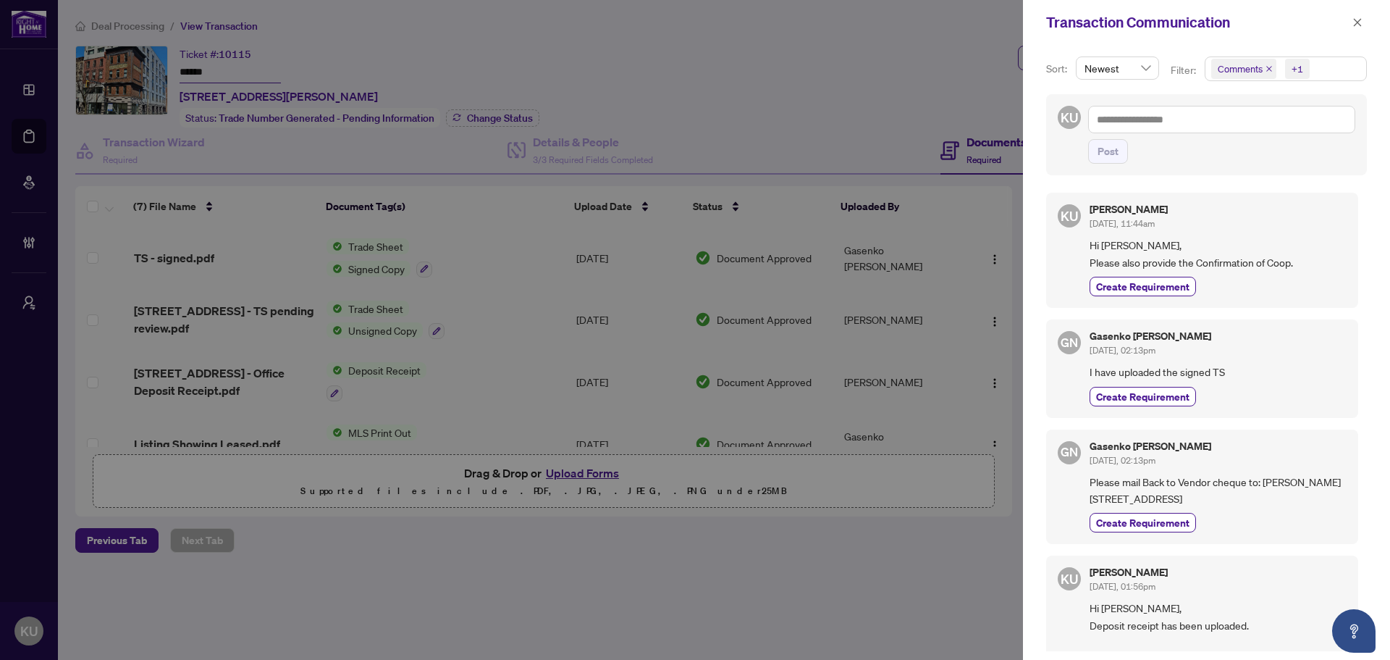
drag, startPoint x: 1360, startPoint y: 24, endPoint x: 1274, endPoint y: 39, distance: 87.5
click at [1274, 39] on div "Transaction Communication" at bounding box center [1206, 22] width 367 height 45
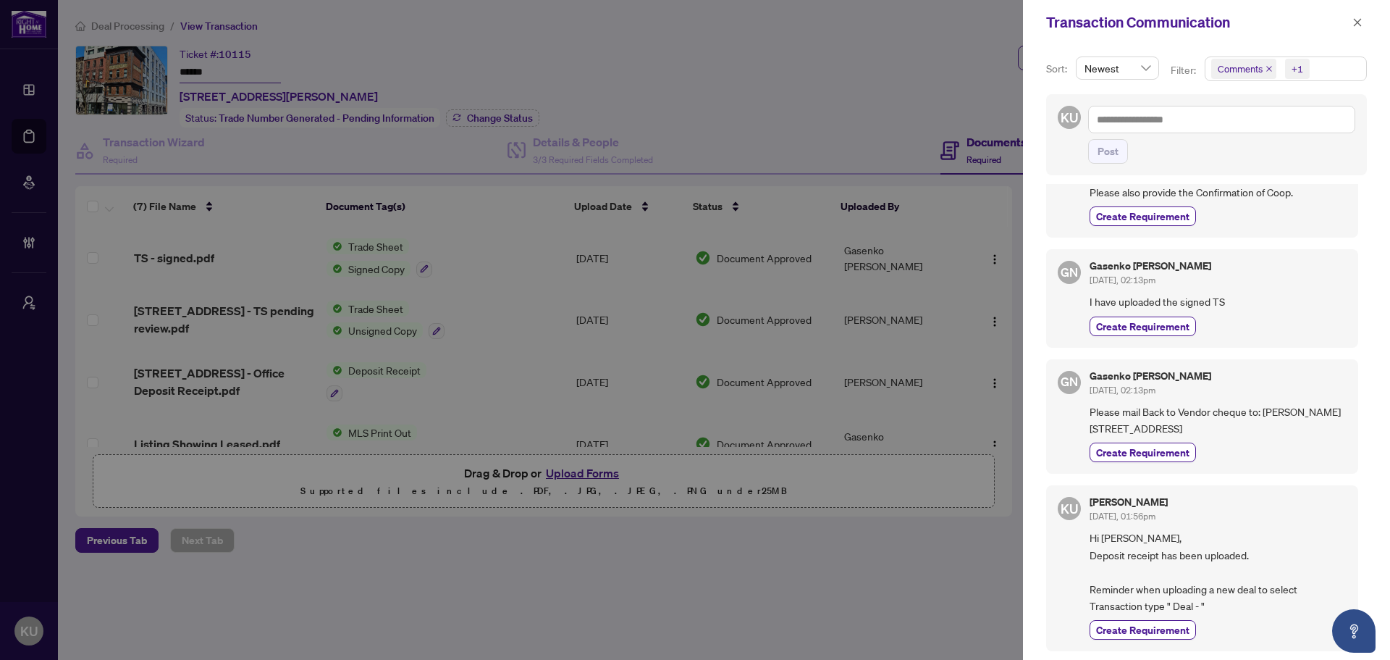
scroll to position [3, 0]
click at [1361, 22] on icon "close" at bounding box center [1358, 22] width 10 height 10
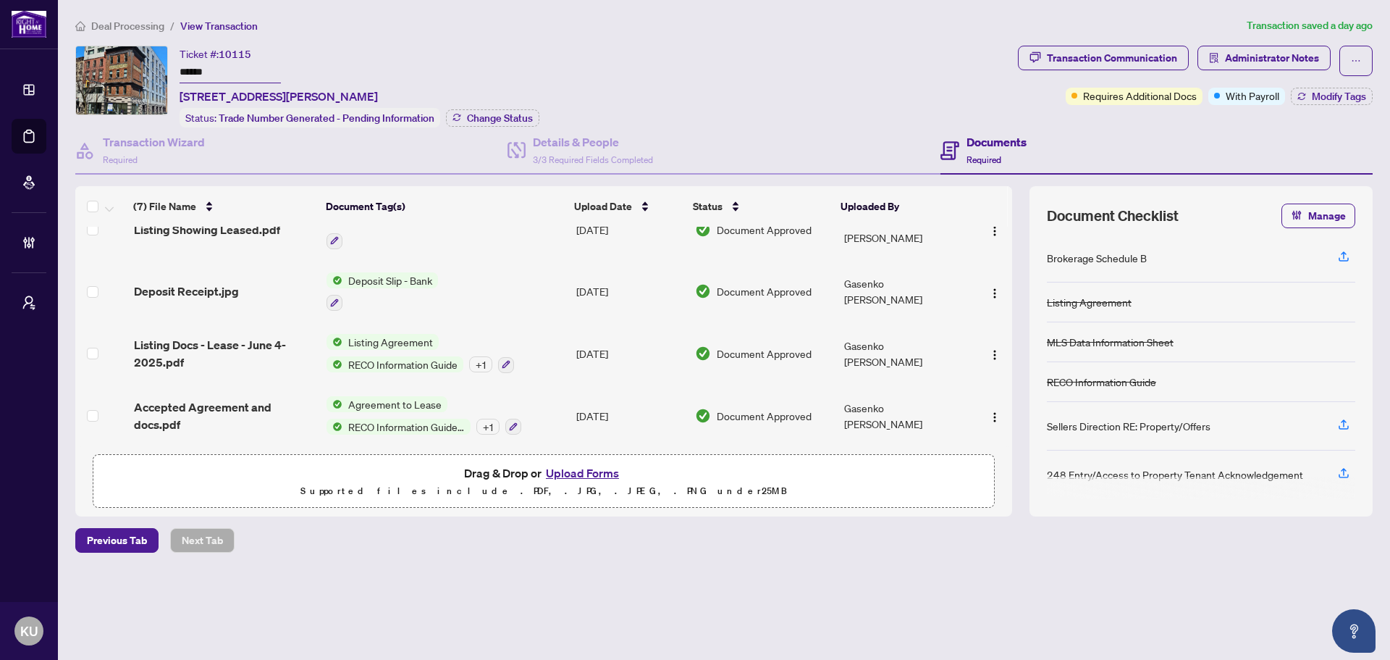
scroll to position [0, 0]
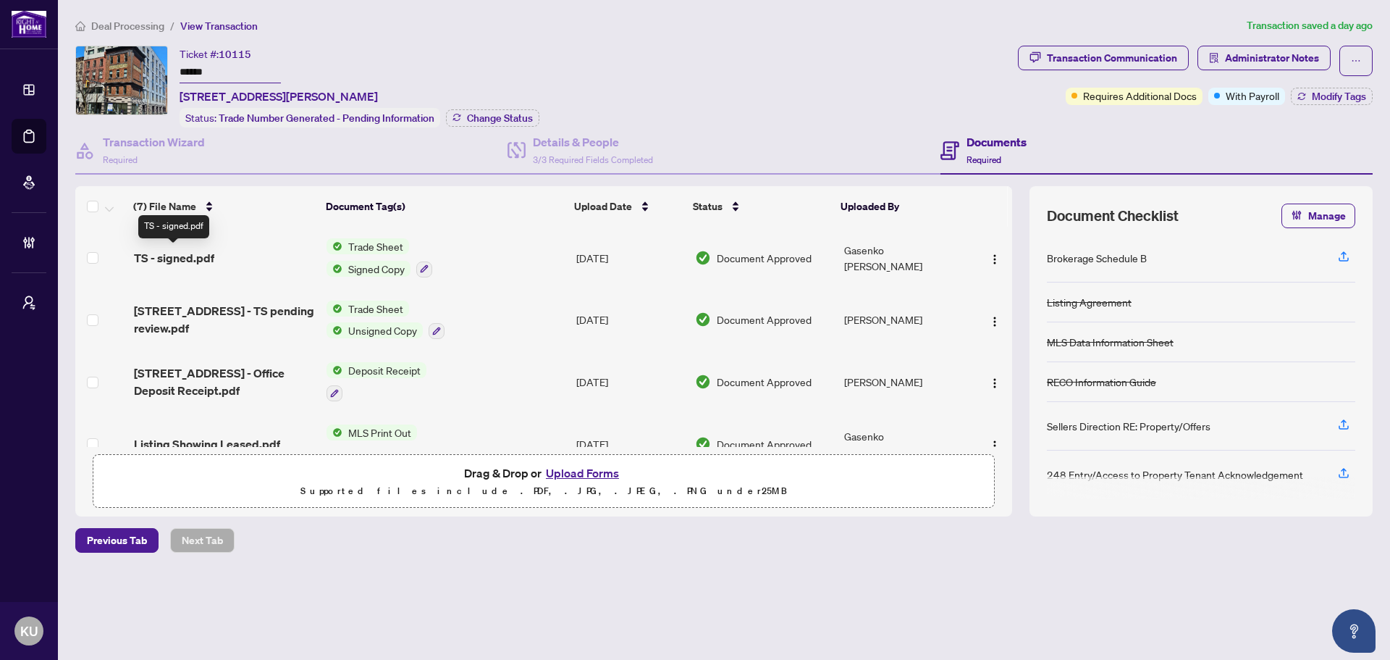
click at [172, 253] on span "TS - signed.pdf" at bounding box center [174, 257] width 80 height 17
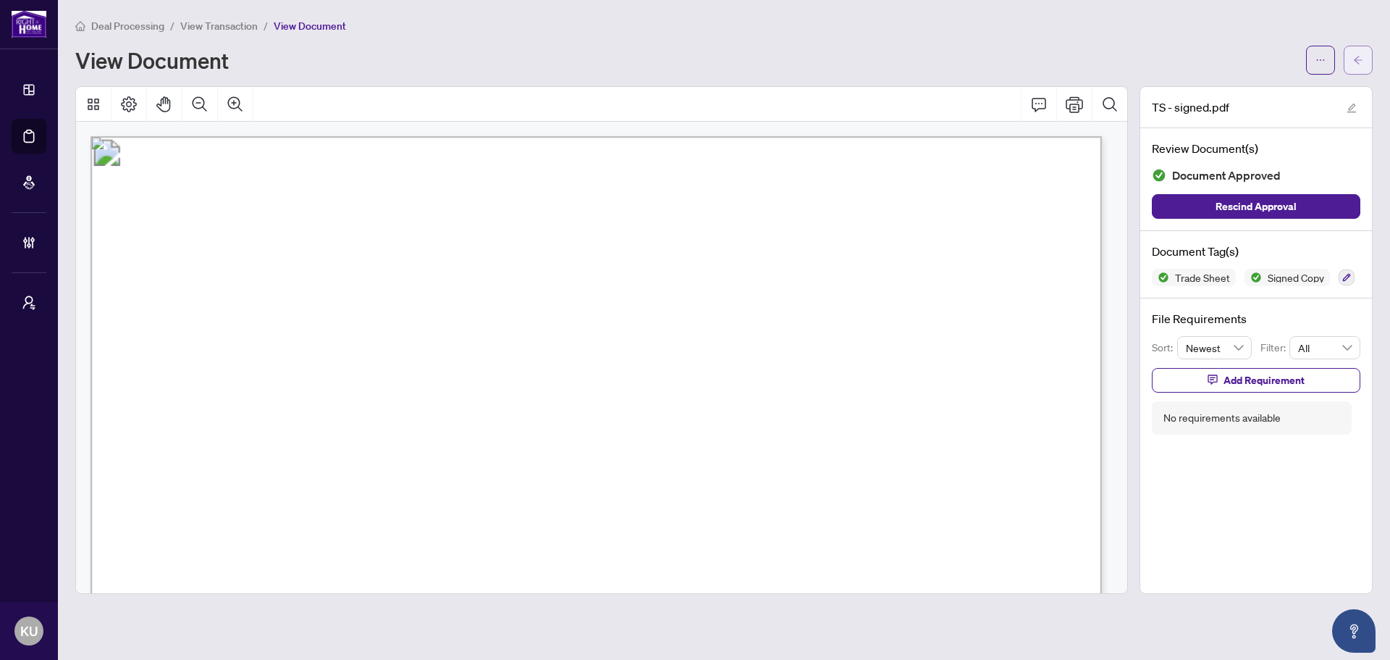
click at [1350, 63] on button "button" at bounding box center [1358, 60] width 29 height 29
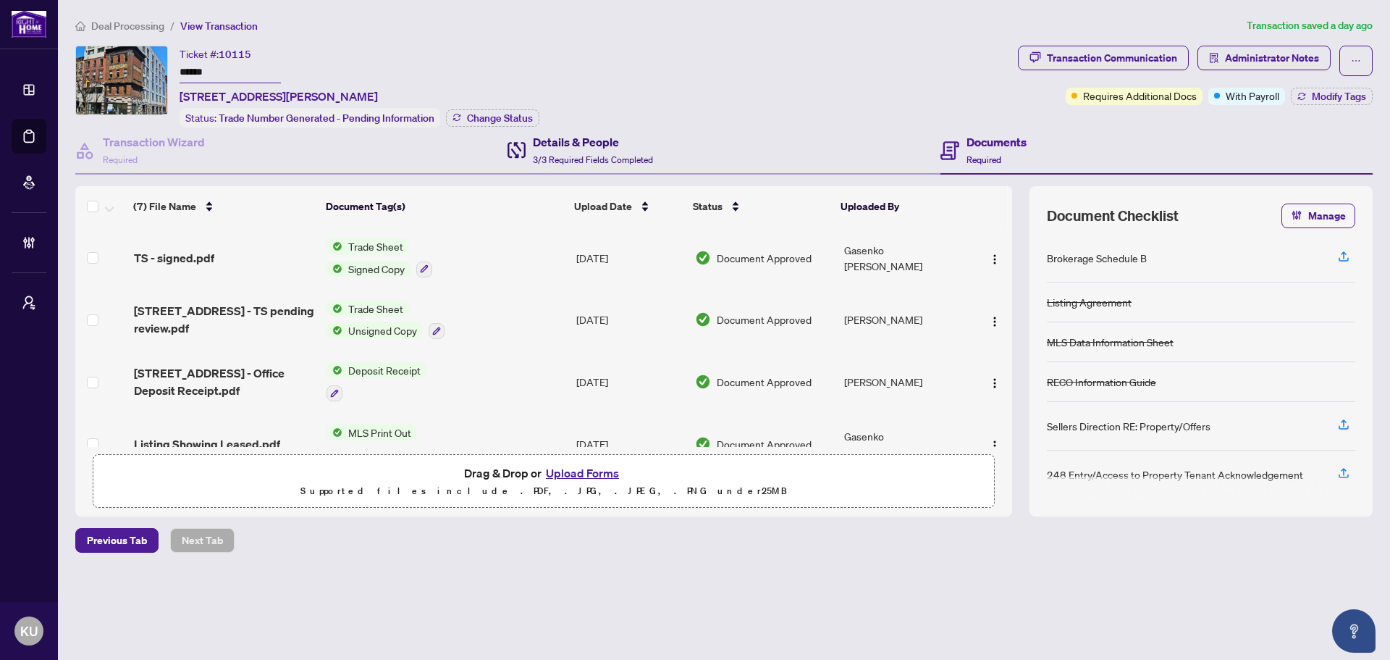
click at [581, 159] on span "3/3 Required Fields Completed" at bounding box center [593, 159] width 120 height 11
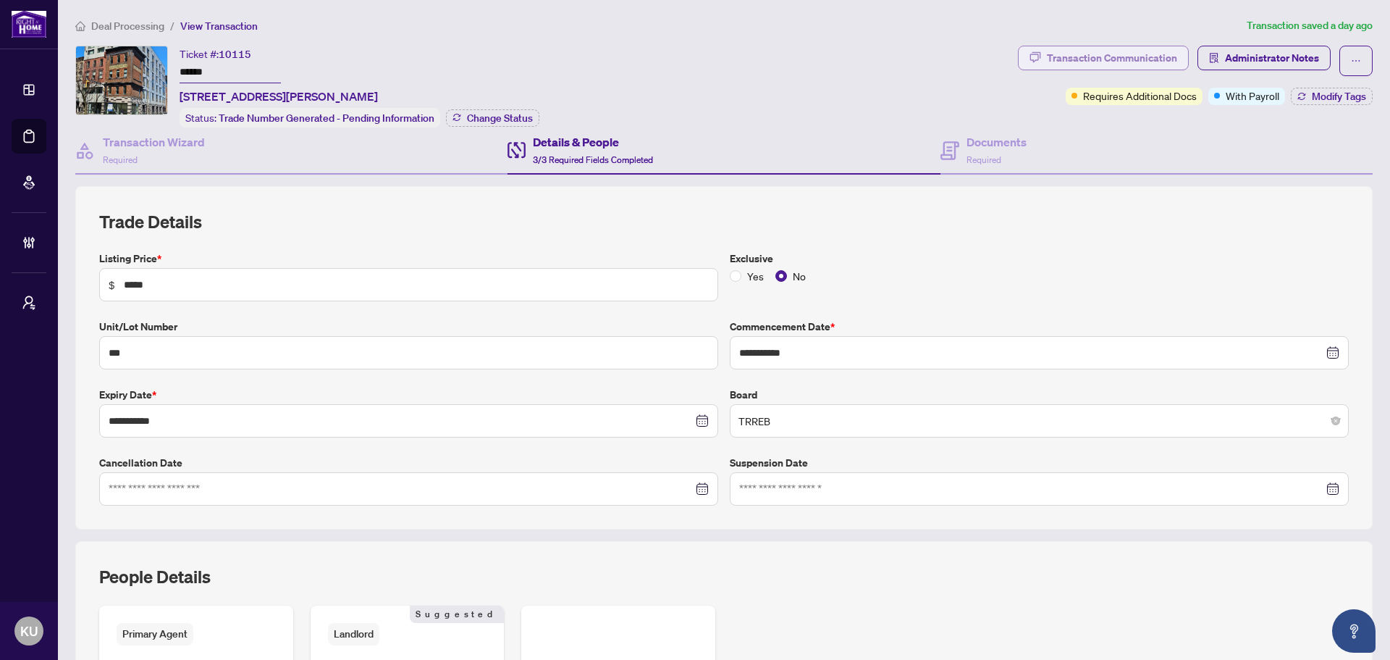
click at [1104, 64] on div "Transaction Communication" at bounding box center [1112, 57] width 130 height 23
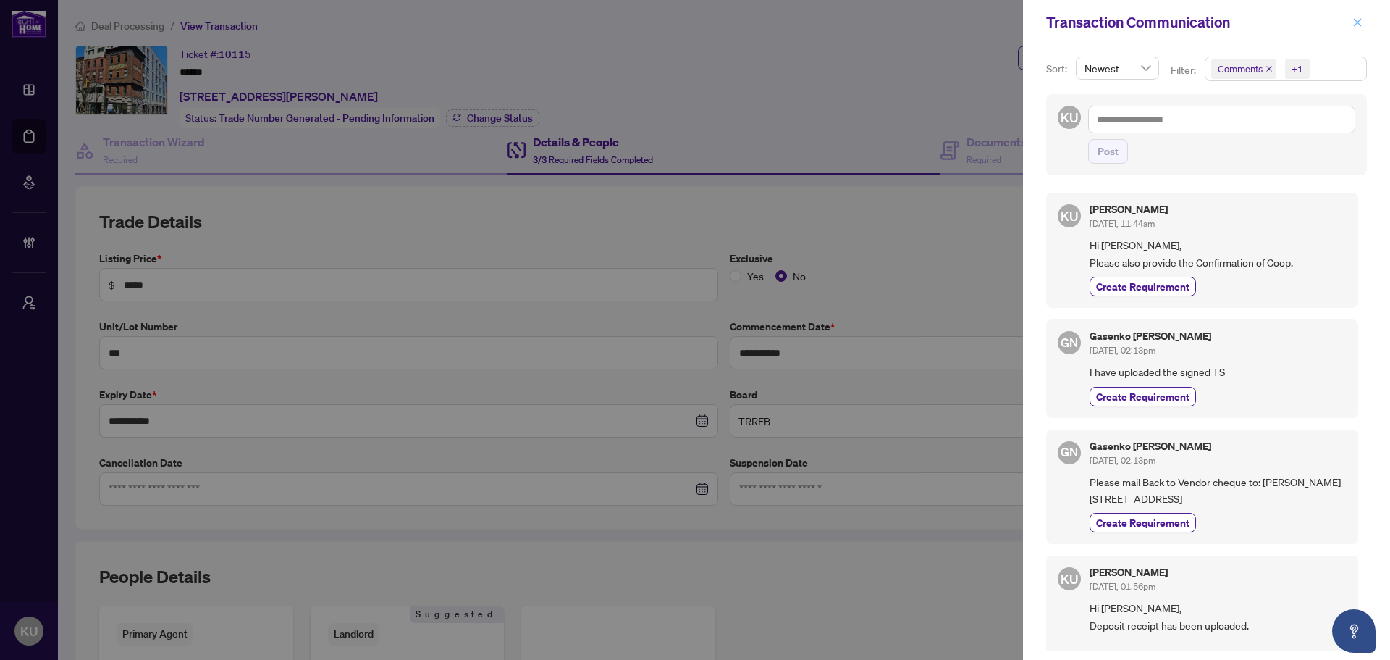
click at [1358, 28] on icon "close" at bounding box center [1358, 22] width 10 height 10
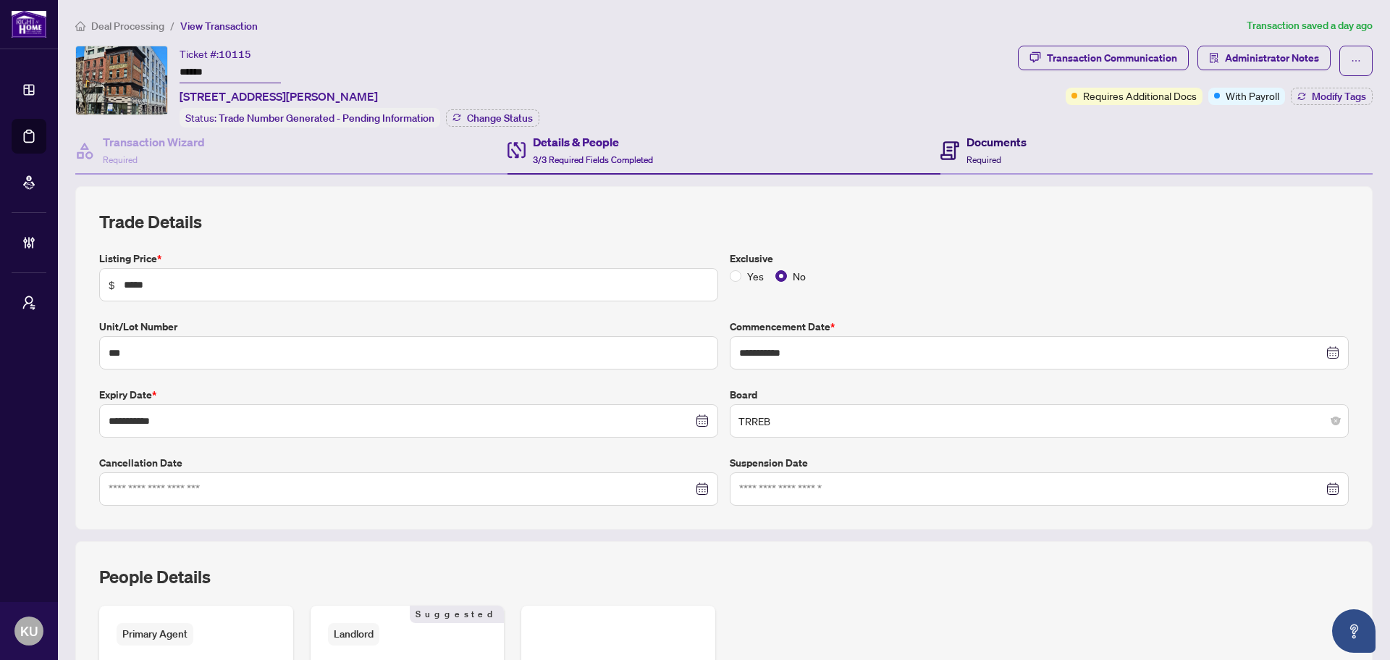
click at [991, 144] on h4 "Documents" at bounding box center [997, 141] width 60 height 17
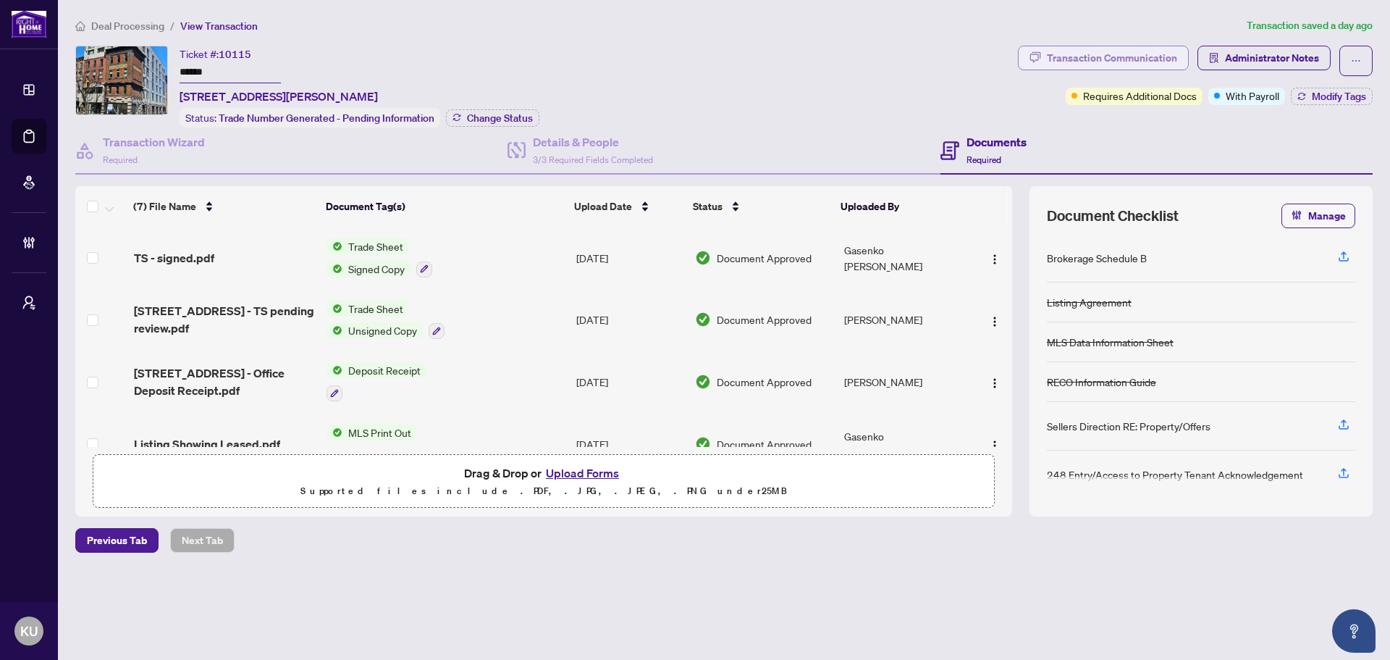
click at [1081, 59] on div "Transaction Communication" at bounding box center [1112, 57] width 130 height 23
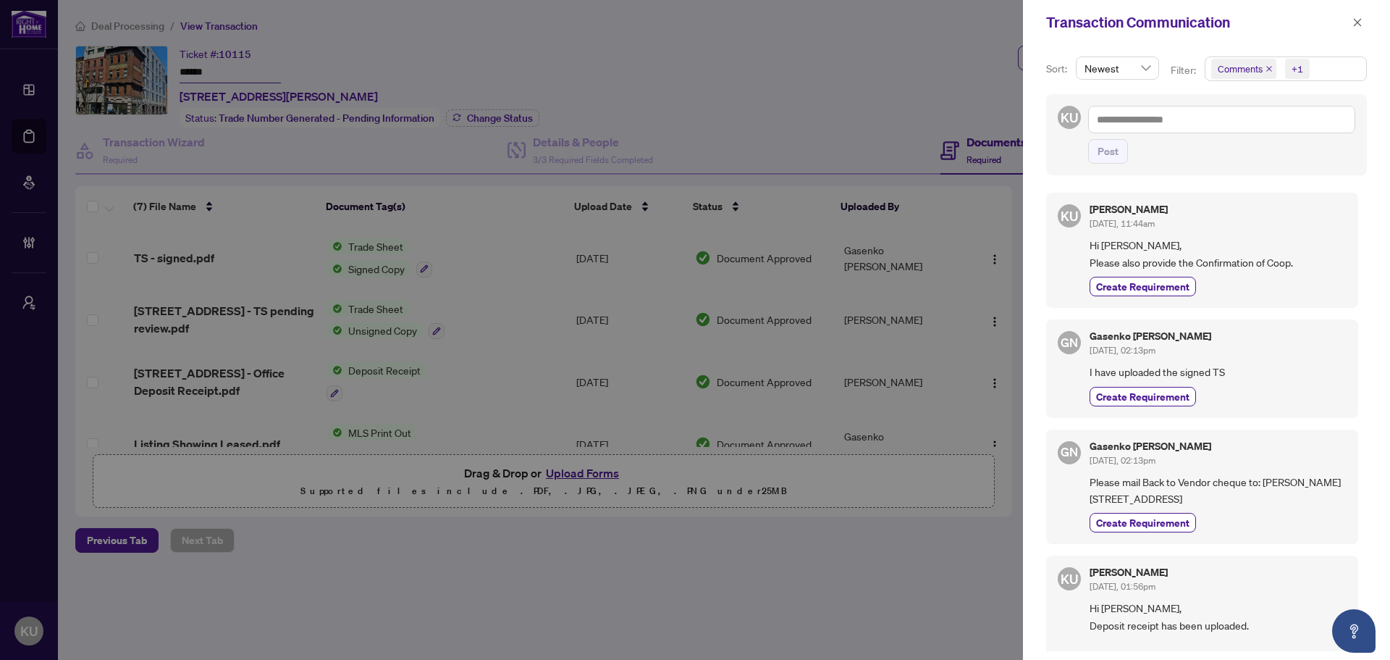
drag, startPoint x: 1365, startPoint y: 28, endPoint x: 1357, endPoint y: 49, distance: 22.5
click at [1365, 28] on button "button" at bounding box center [1357, 22] width 19 height 17
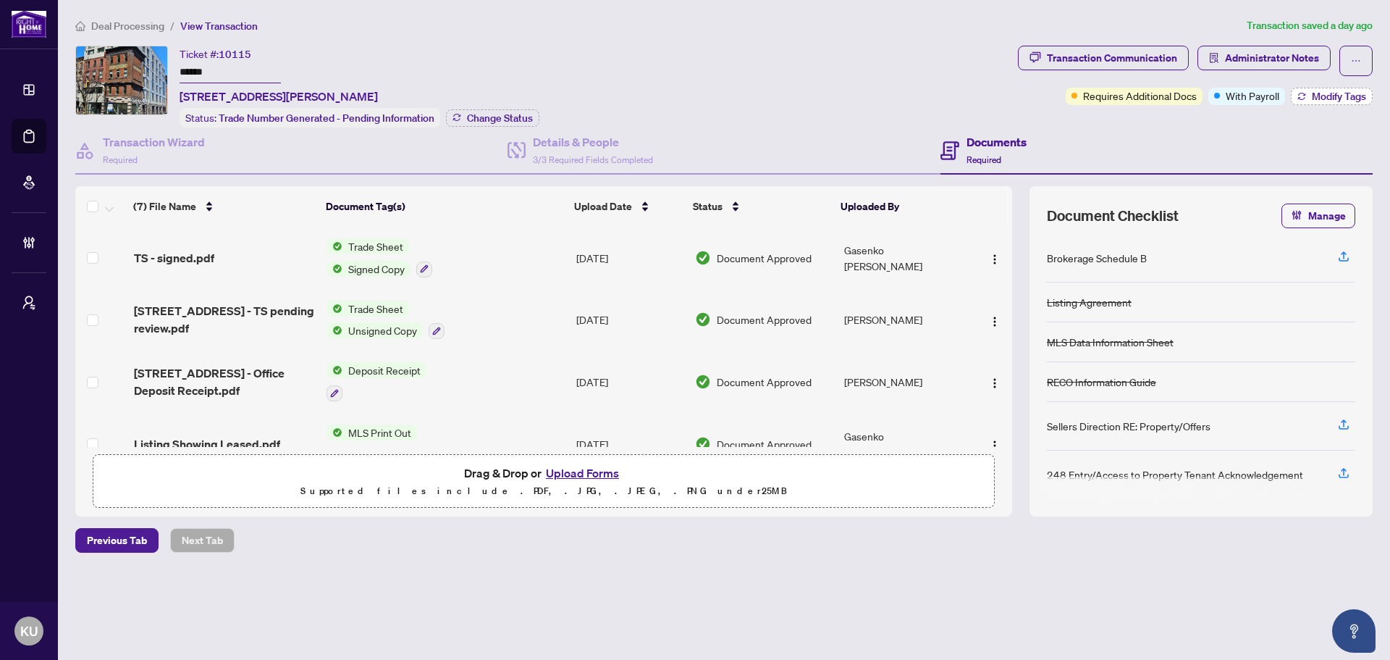
click at [1331, 93] on span "Modify Tags" at bounding box center [1339, 96] width 54 height 10
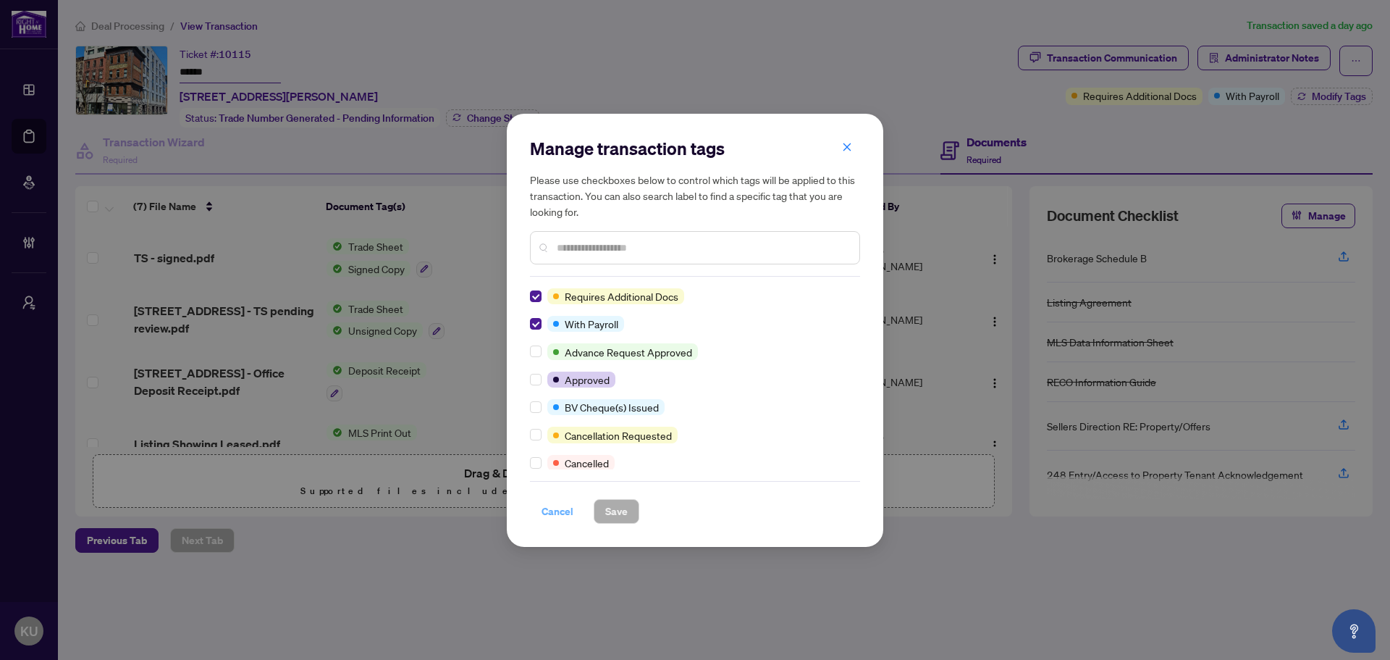
click at [556, 515] on span "Cancel" at bounding box center [558, 511] width 32 height 23
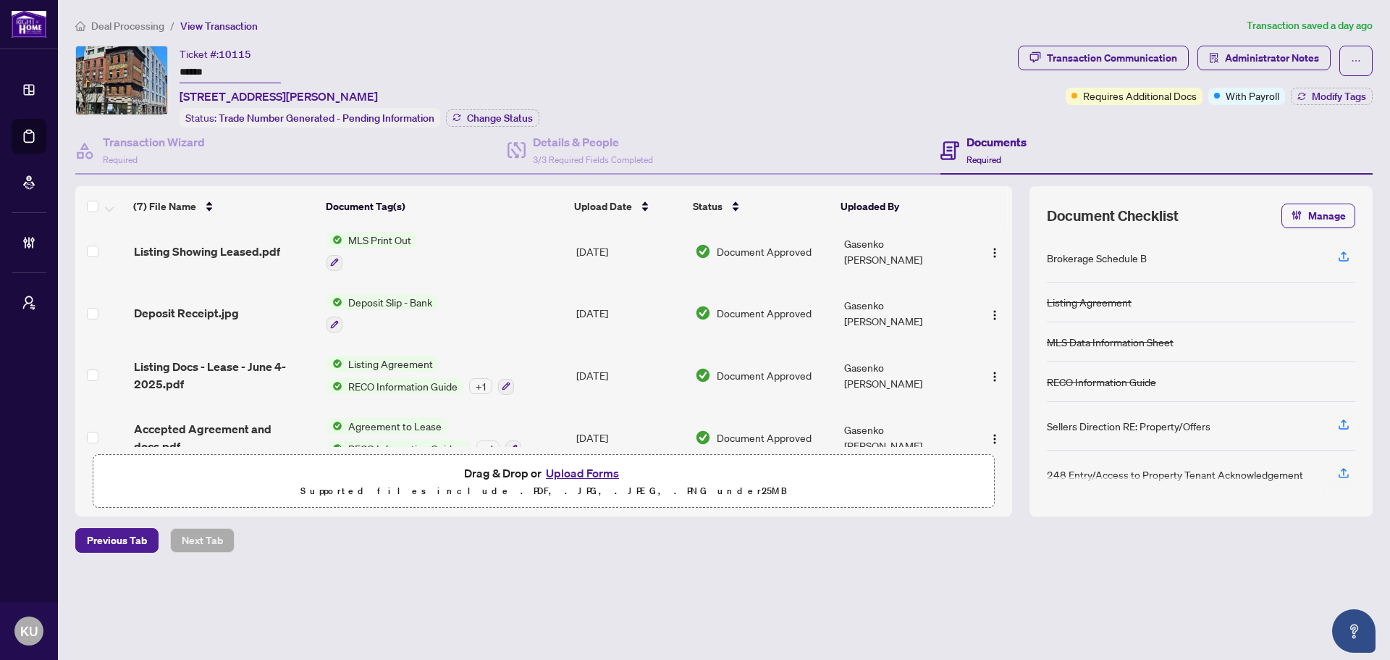
scroll to position [217, 0]
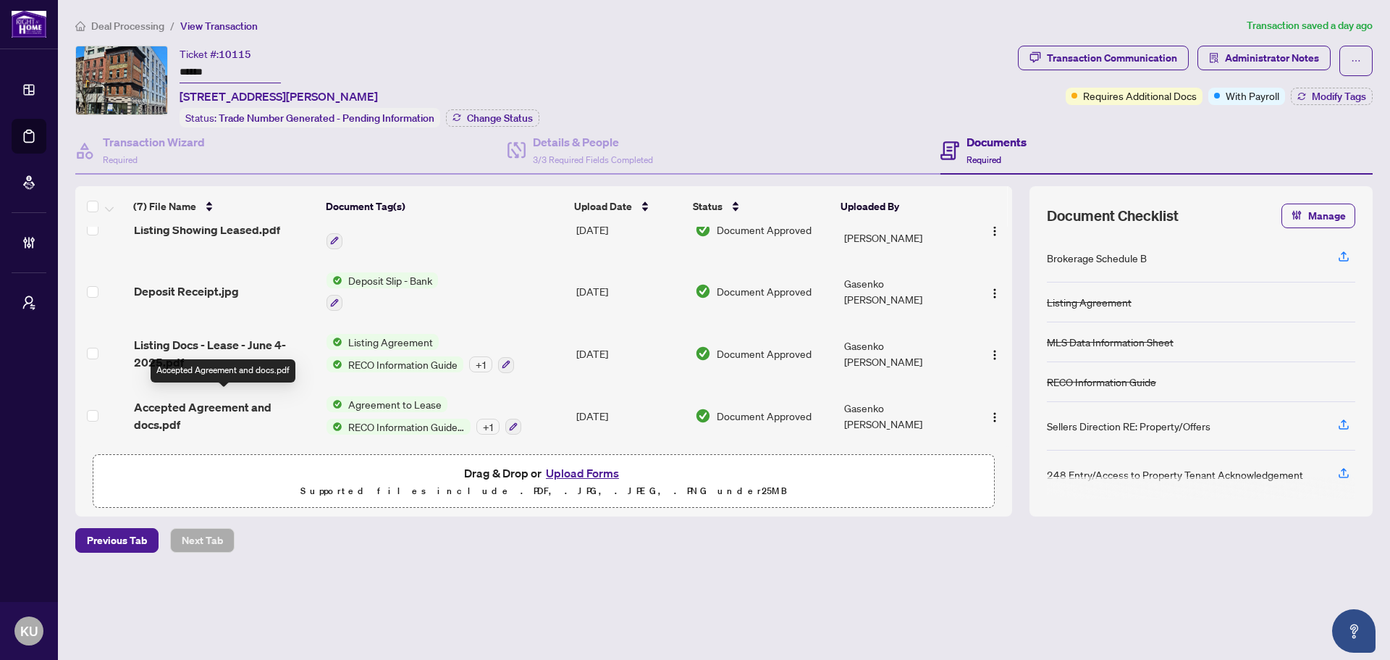
click at [177, 411] on span "Accepted Agreement and docs.pdf" at bounding box center [224, 415] width 181 height 35
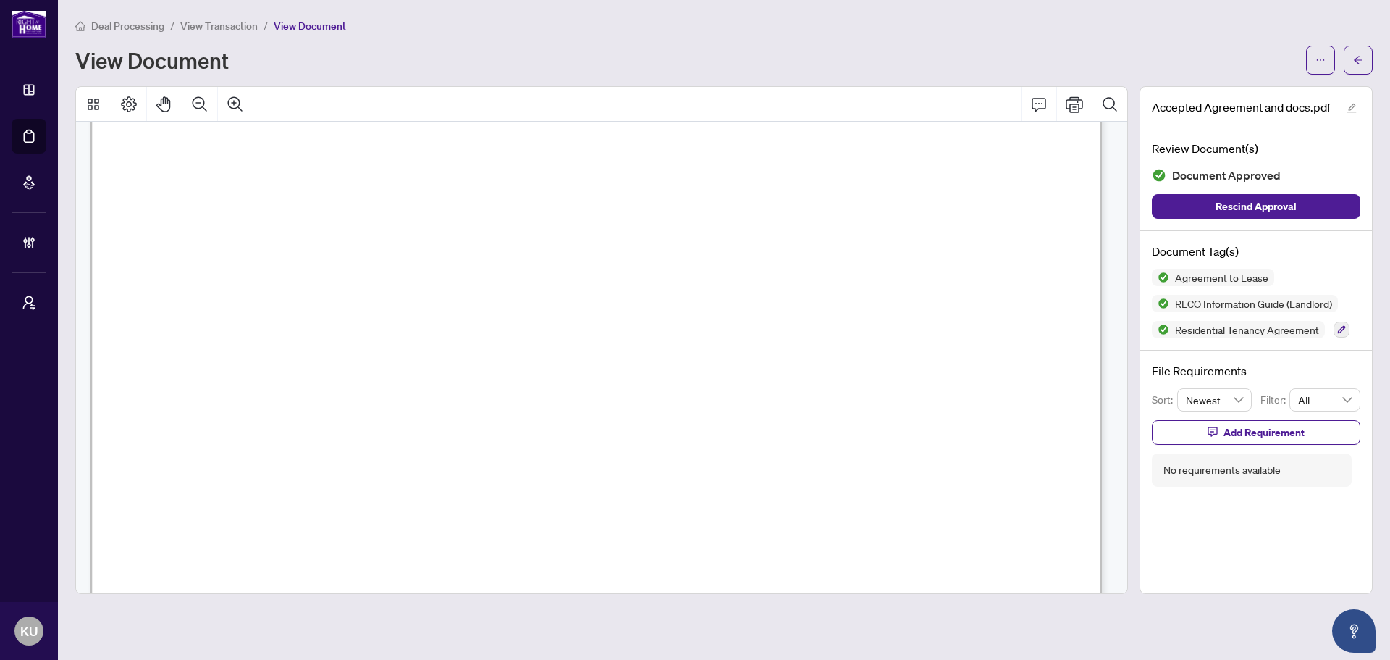
scroll to position [48110, 0]
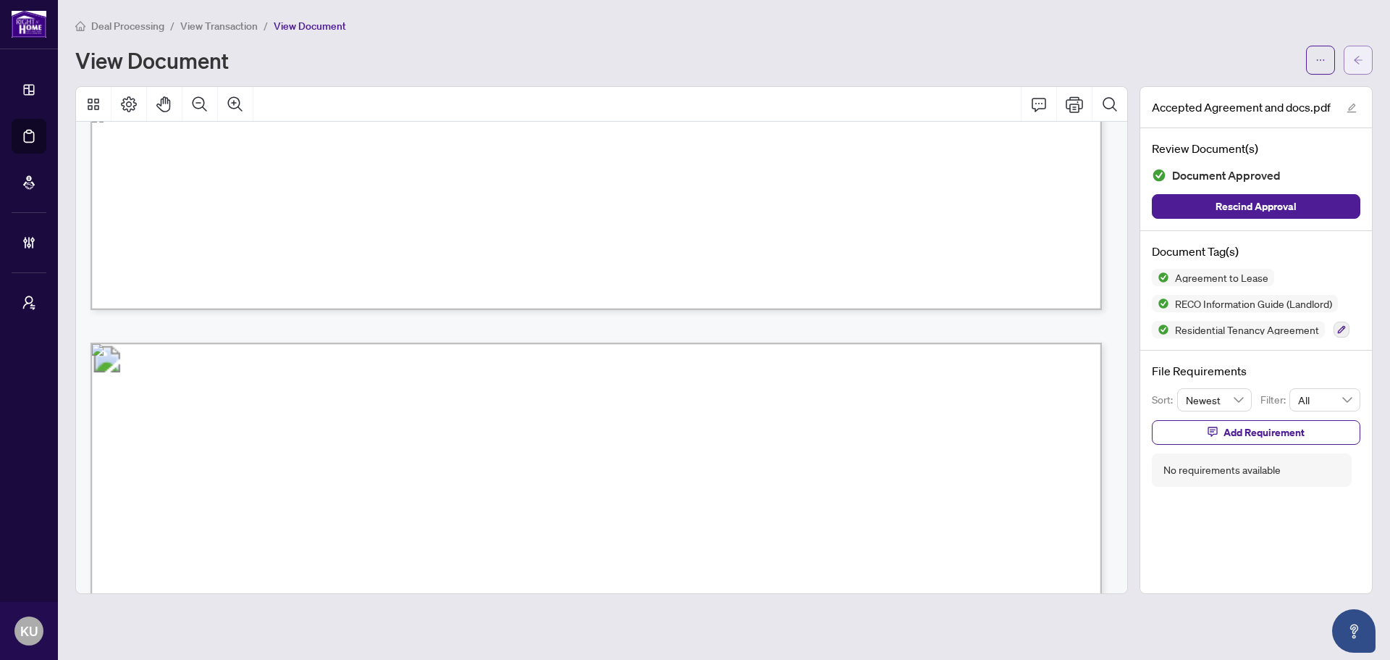
click at [1363, 61] on button "button" at bounding box center [1358, 60] width 29 height 29
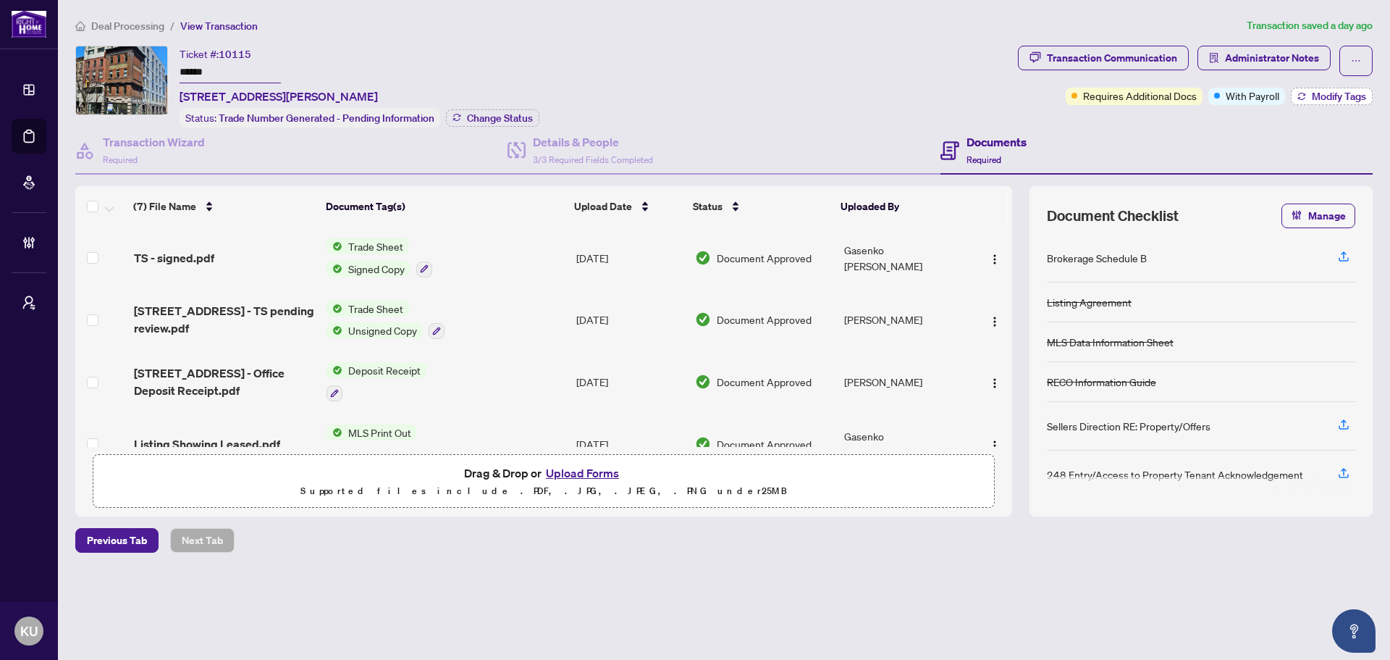
click at [1295, 97] on button "Modify Tags" at bounding box center [1332, 96] width 82 height 17
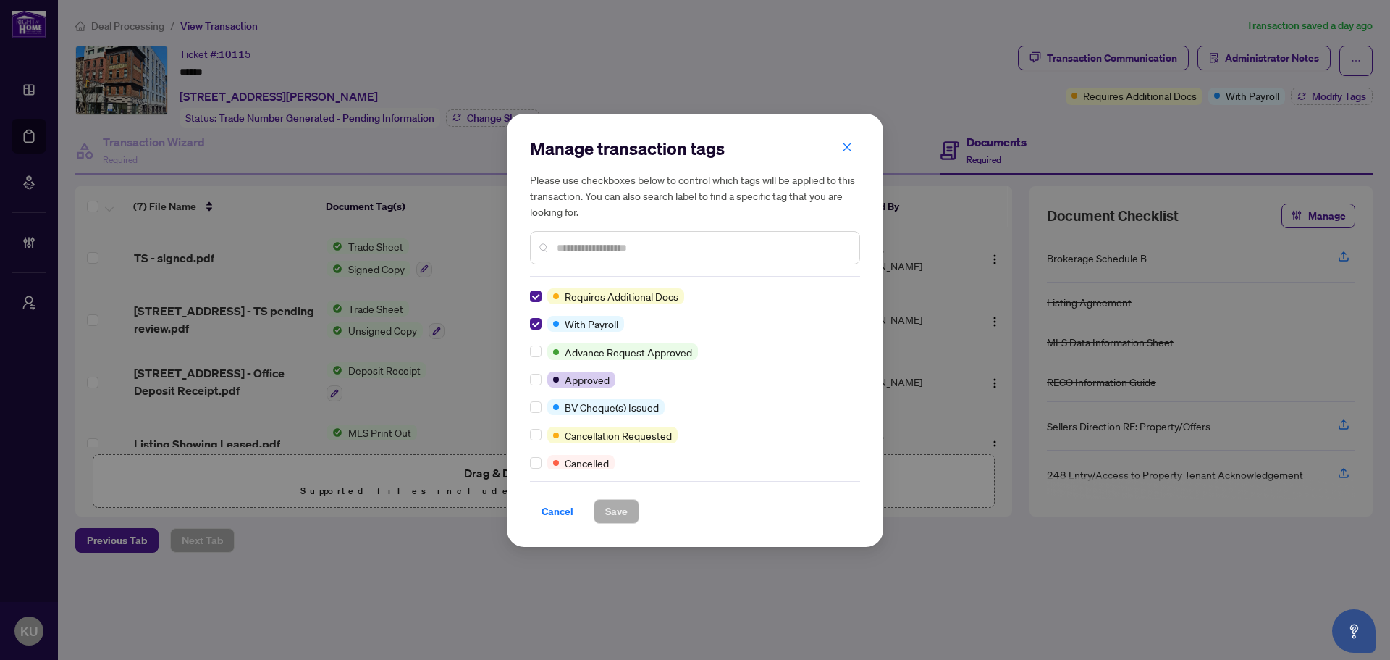
click at [574, 241] on input "text" at bounding box center [702, 248] width 291 height 16
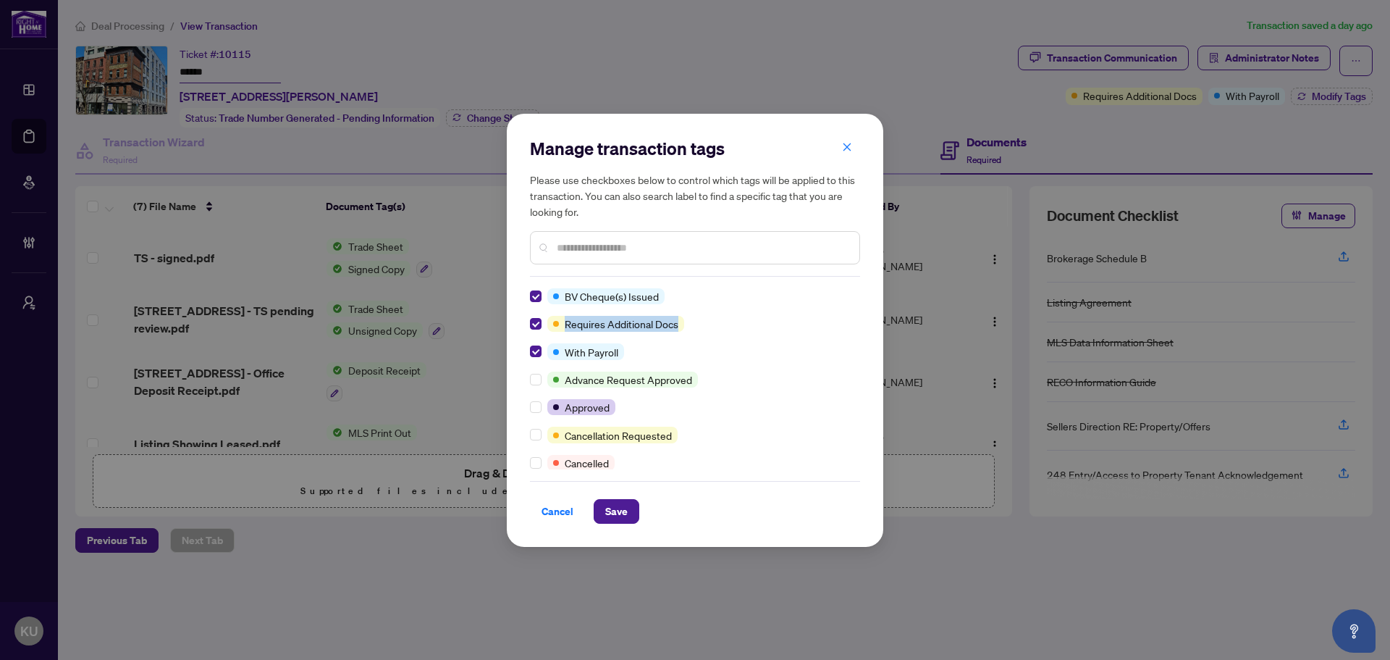
drag, startPoint x: 854, startPoint y: 309, endPoint x: 849, endPoint y: 328, distance: 19.5
click at [849, 328] on div "BV Cheque(s) Issued Requires Additional Docs With Payroll Advance Request Appro…" at bounding box center [695, 378] width 330 height 181
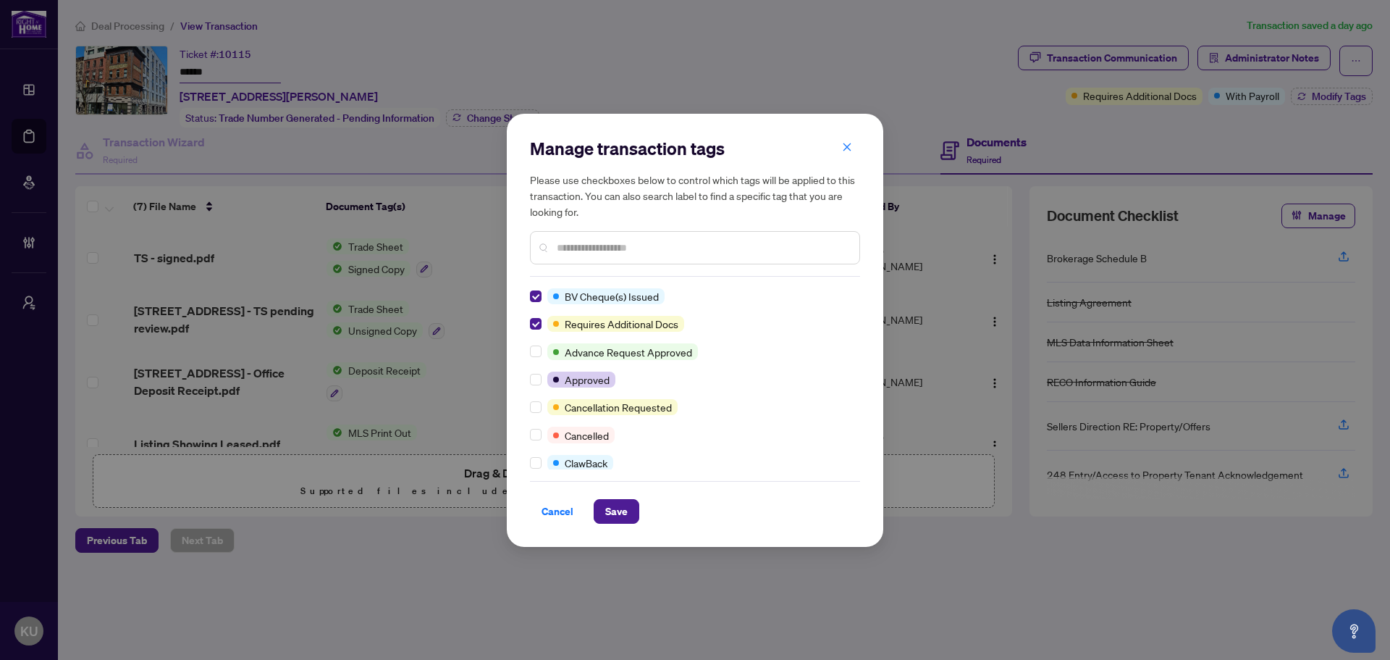
click at [561, 255] on input "text" at bounding box center [702, 248] width 291 height 16
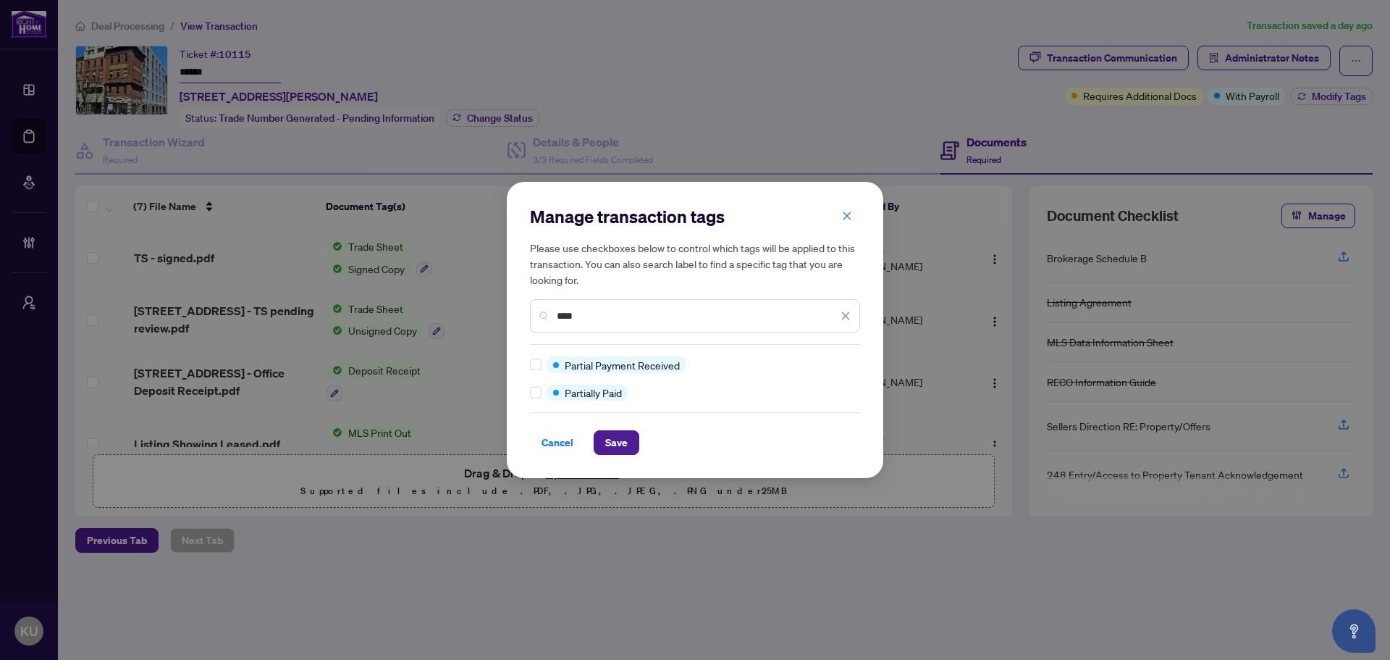
type input "****"
click at [542, 390] on div at bounding box center [538, 392] width 17 height 16
click at [607, 446] on span "Save" at bounding box center [616, 442] width 22 height 23
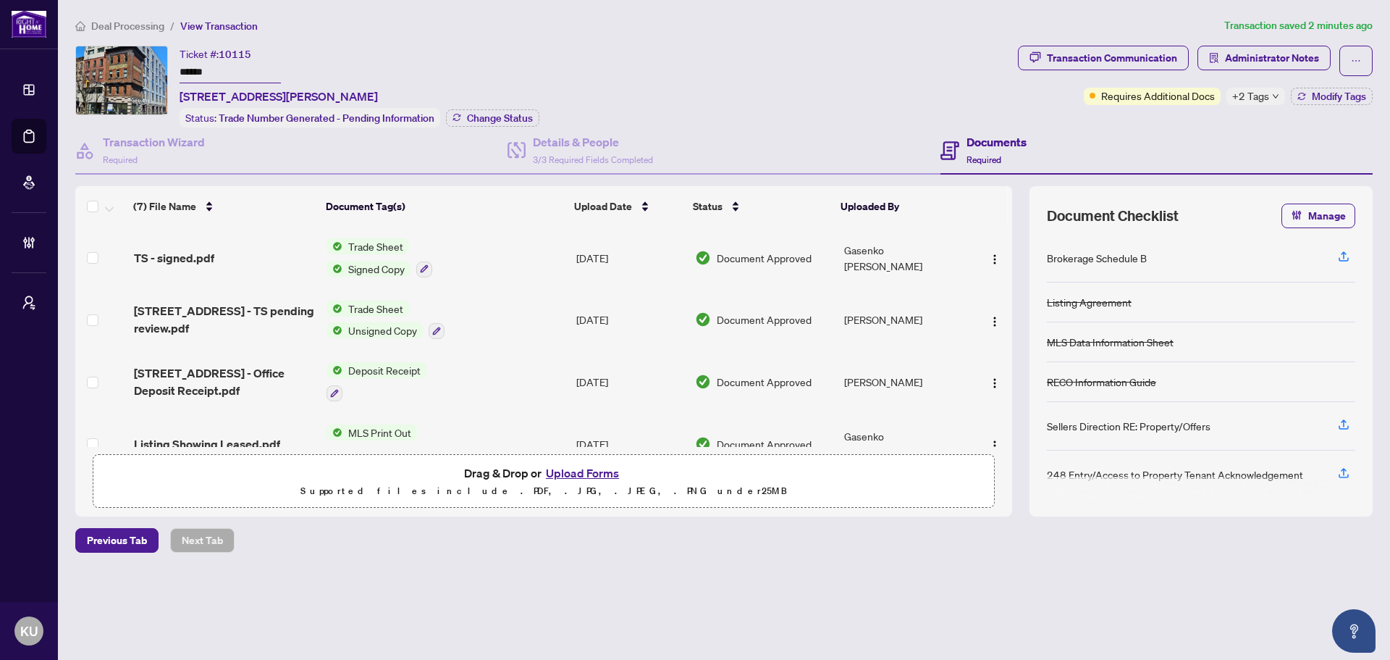
click at [141, 21] on span "Deal Processing" at bounding box center [127, 26] width 73 height 13
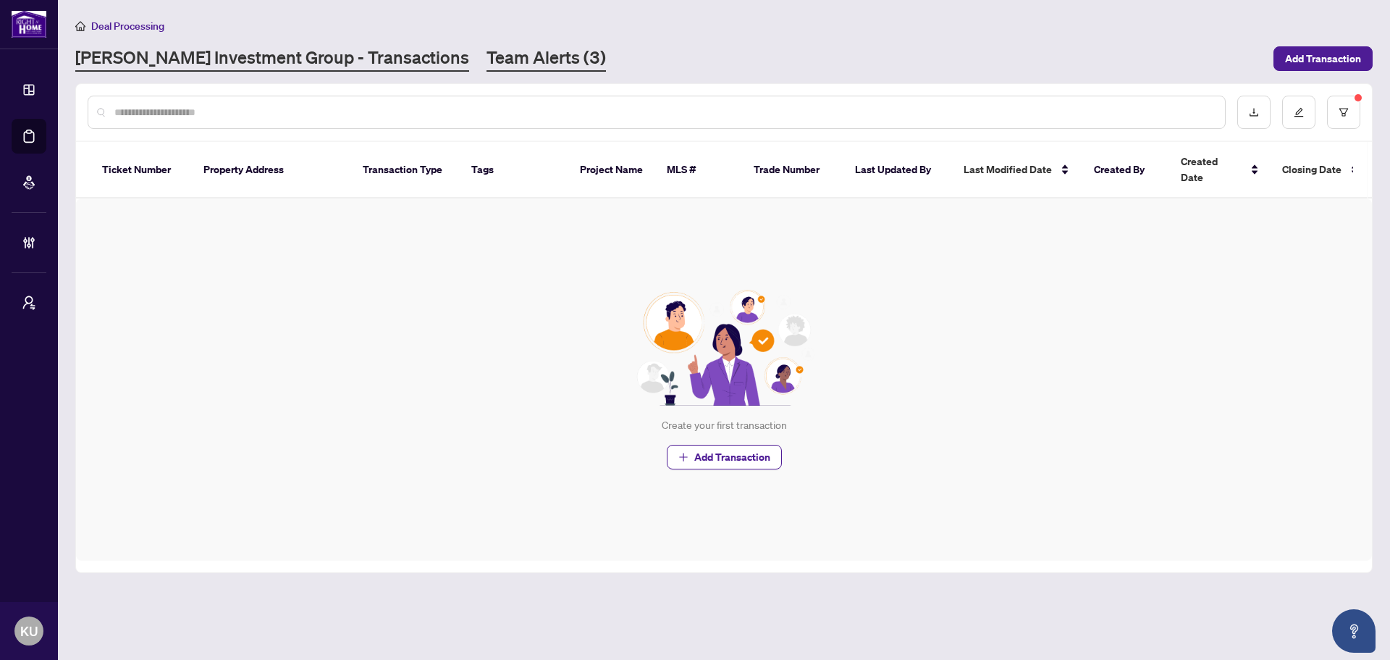
click at [487, 51] on link "Team Alerts (3)" at bounding box center [546, 59] width 119 height 26
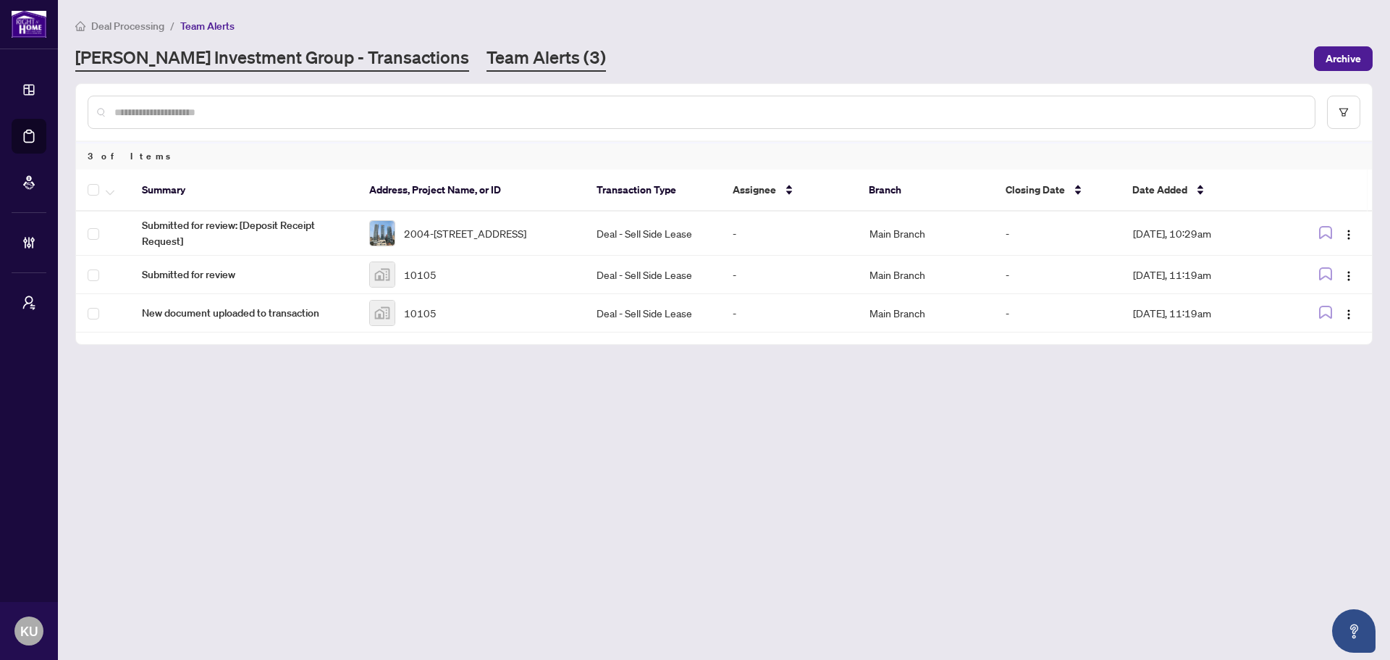
click at [283, 46] on link "RAHR Investment Group - Transactions" at bounding box center [272, 59] width 394 height 26
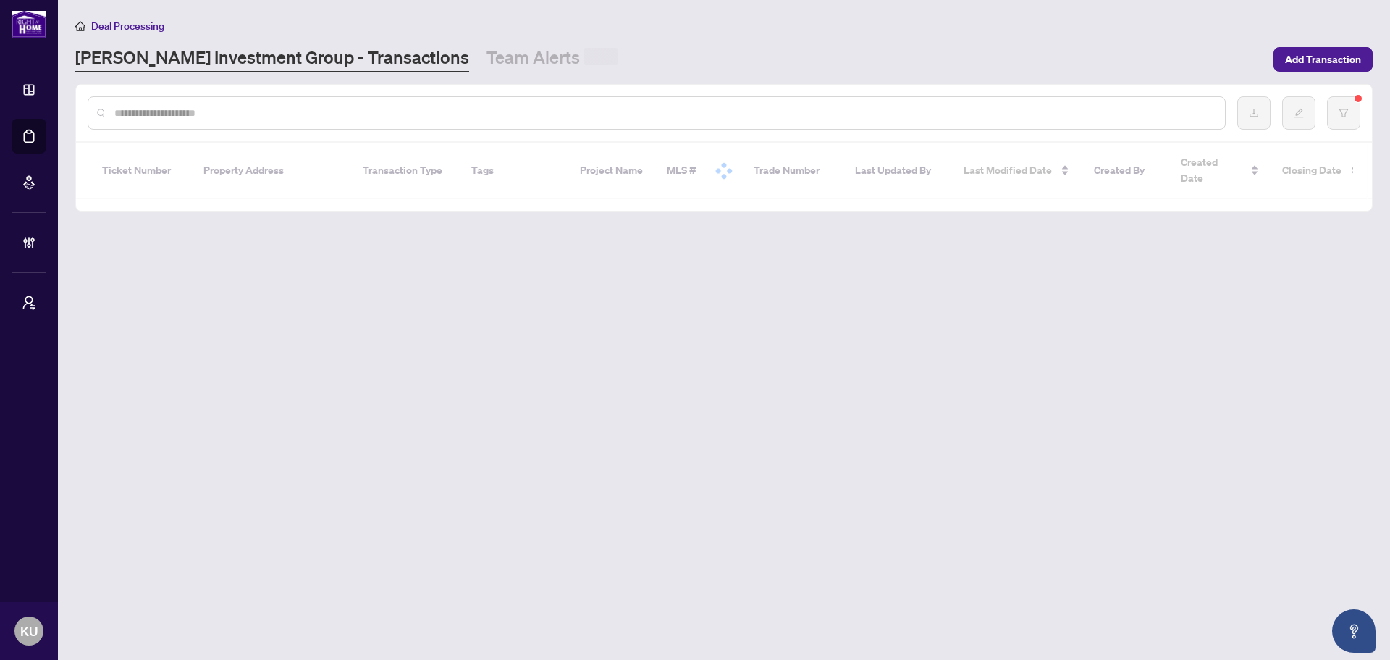
drag, startPoint x: 283, startPoint y: 46, endPoint x: 275, endPoint y: 115, distance: 69.2
click at [275, 115] on input "text" at bounding box center [663, 113] width 1099 height 16
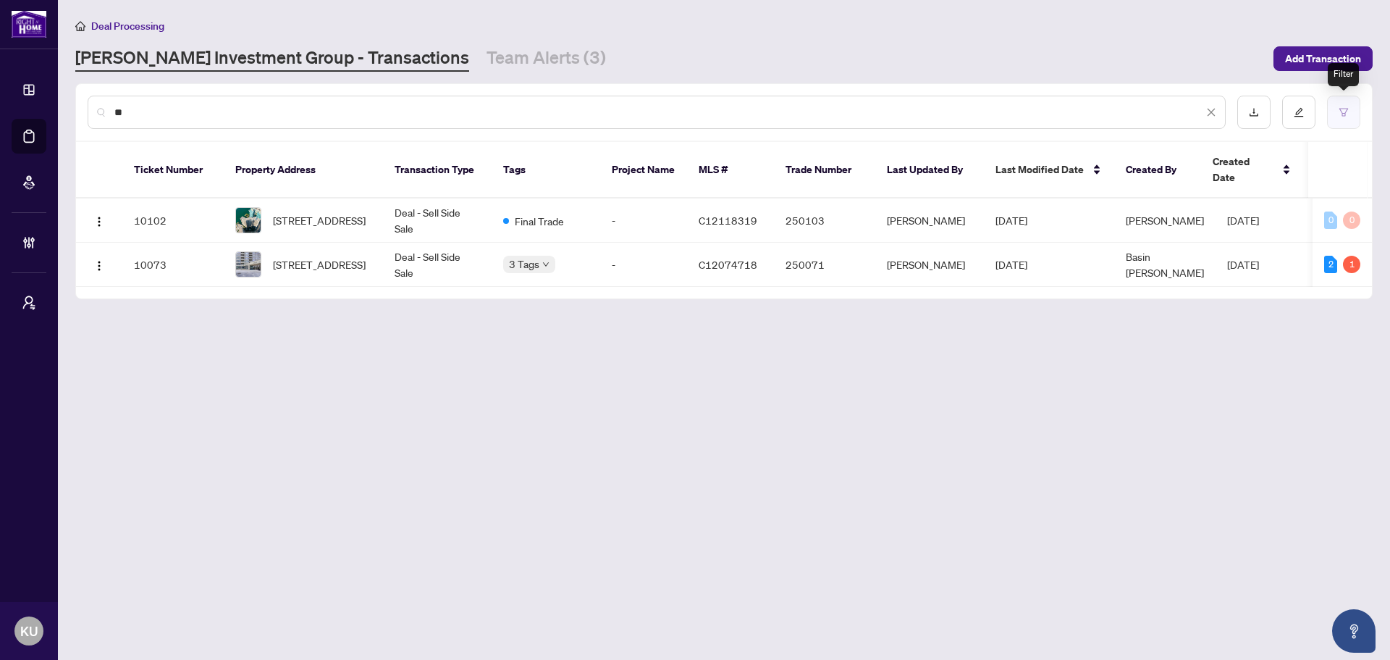
click at [1337, 110] on button "button" at bounding box center [1343, 112] width 33 height 33
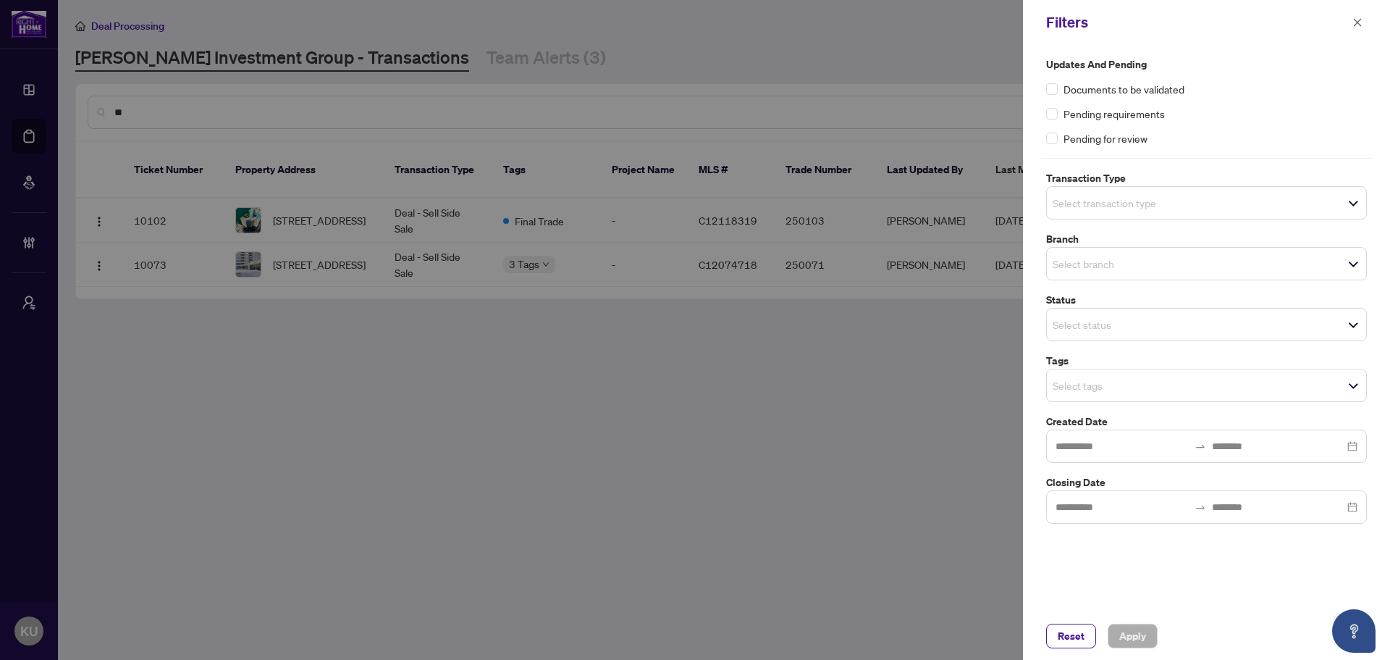
click at [974, 634] on div at bounding box center [695, 330] width 1390 height 660
click at [1360, 31] on span "button" at bounding box center [1358, 22] width 10 height 23
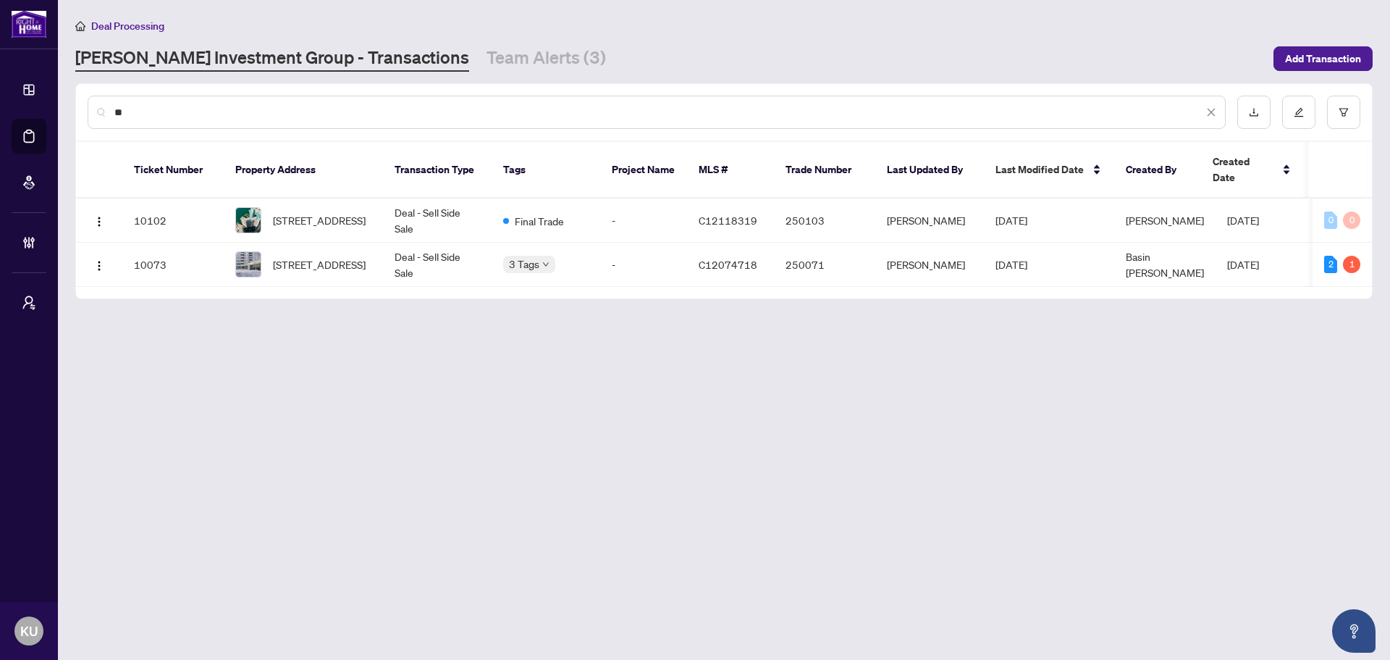
click at [297, 96] on div "**" at bounding box center [657, 112] width 1138 height 33
click at [283, 109] on input "**" at bounding box center [658, 112] width 1089 height 16
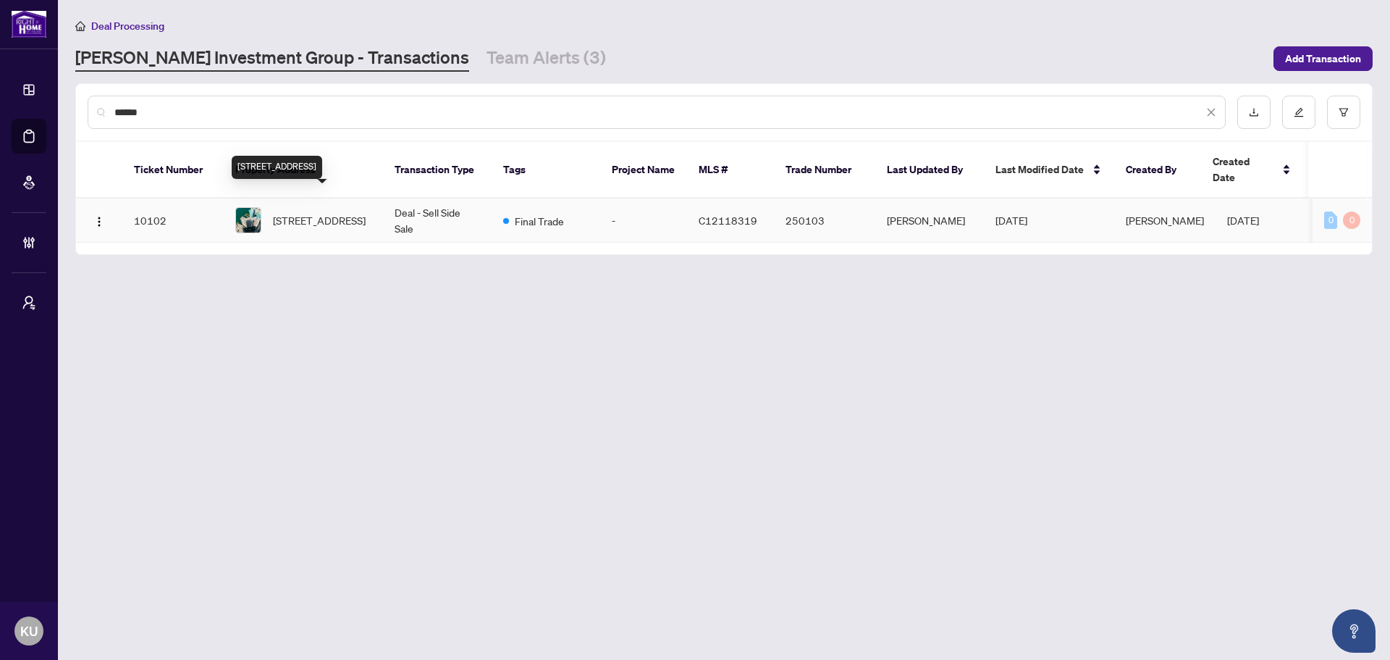
type input "******"
click at [324, 212] on span "1910-65 Harbour Sq, Toronto, Ontario M5J 2L4, Canada" at bounding box center [319, 220] width 93 height 16
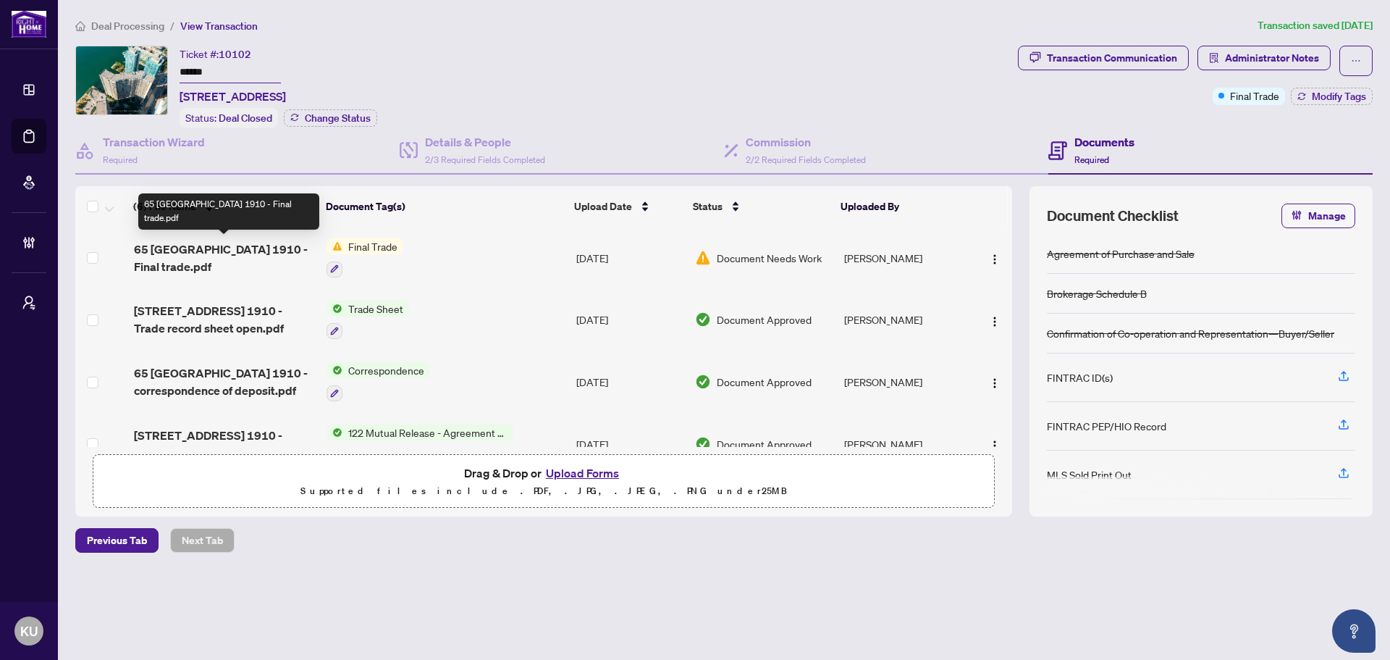
click at [197, 252] on span "65 Harbour Square 1910 - Final trade.pdf" at bounding box center [224, 257] width 181 height 35
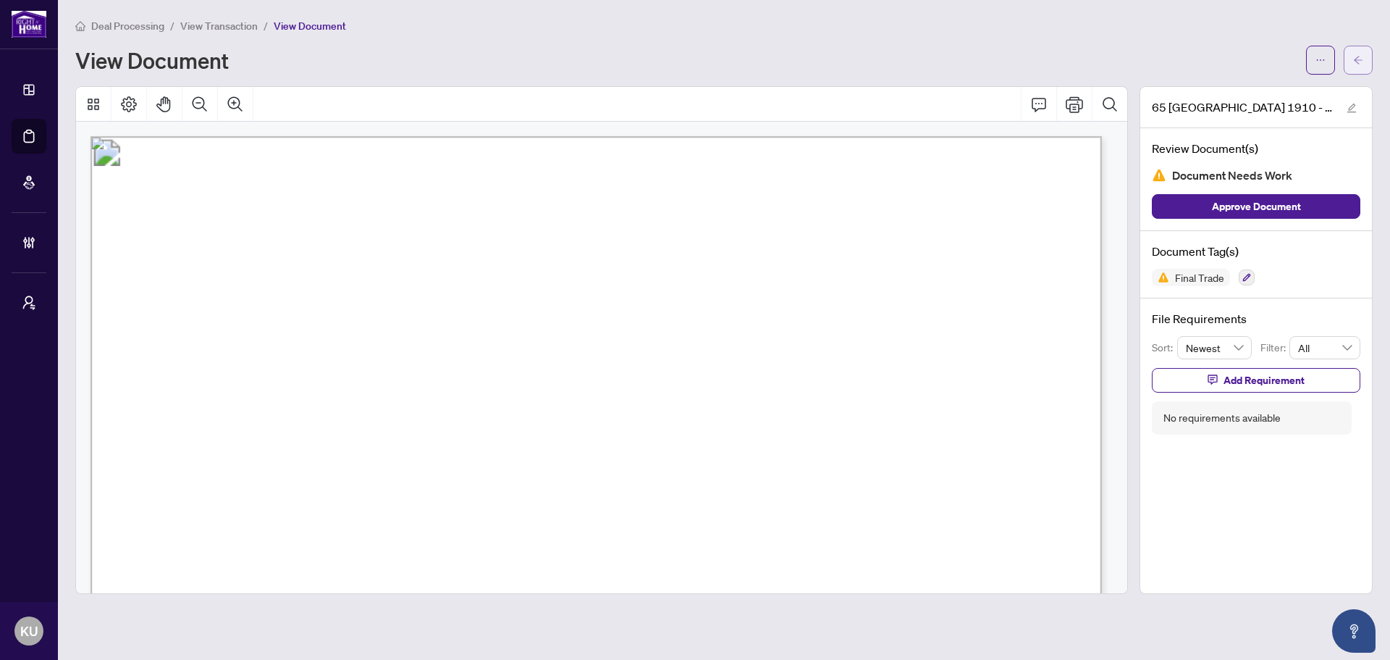
click at [1367, 55] on button "button" at bounding box center [1358, 60] width 29 height 29
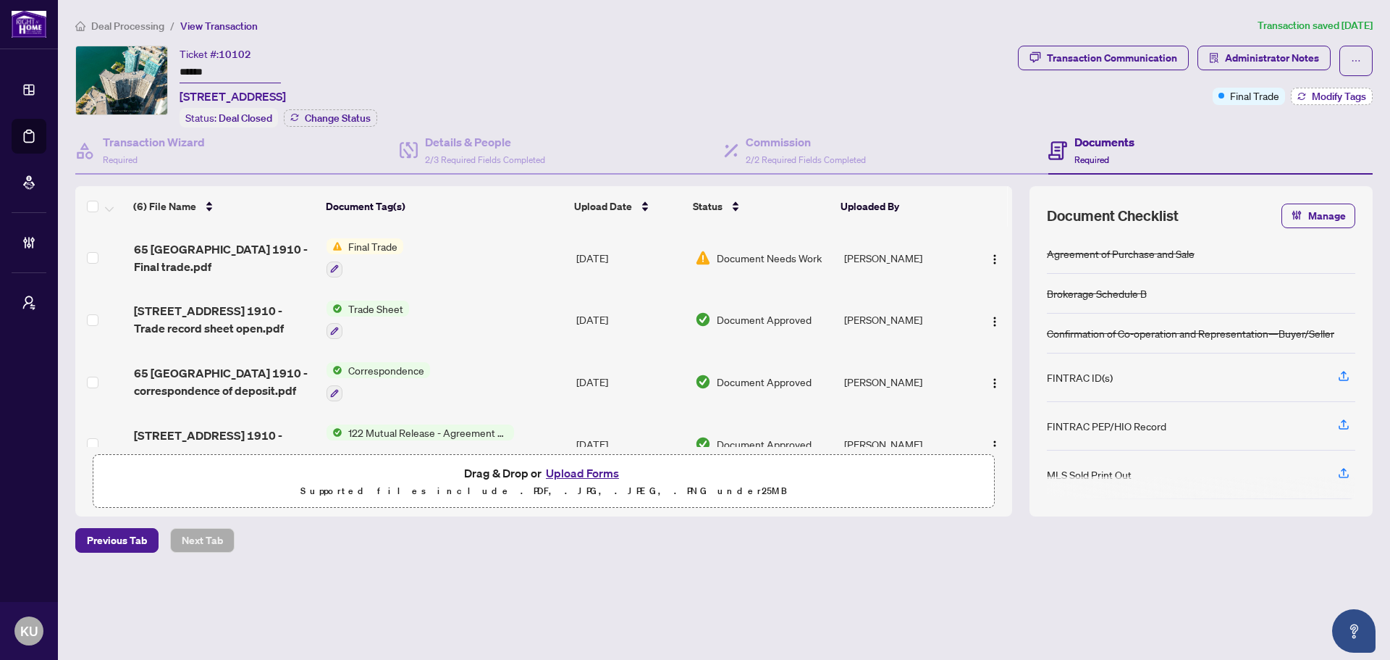
click at [1331, 96] on span "Modify Tags" at bounding box center [1339, 96] width 54 height 10
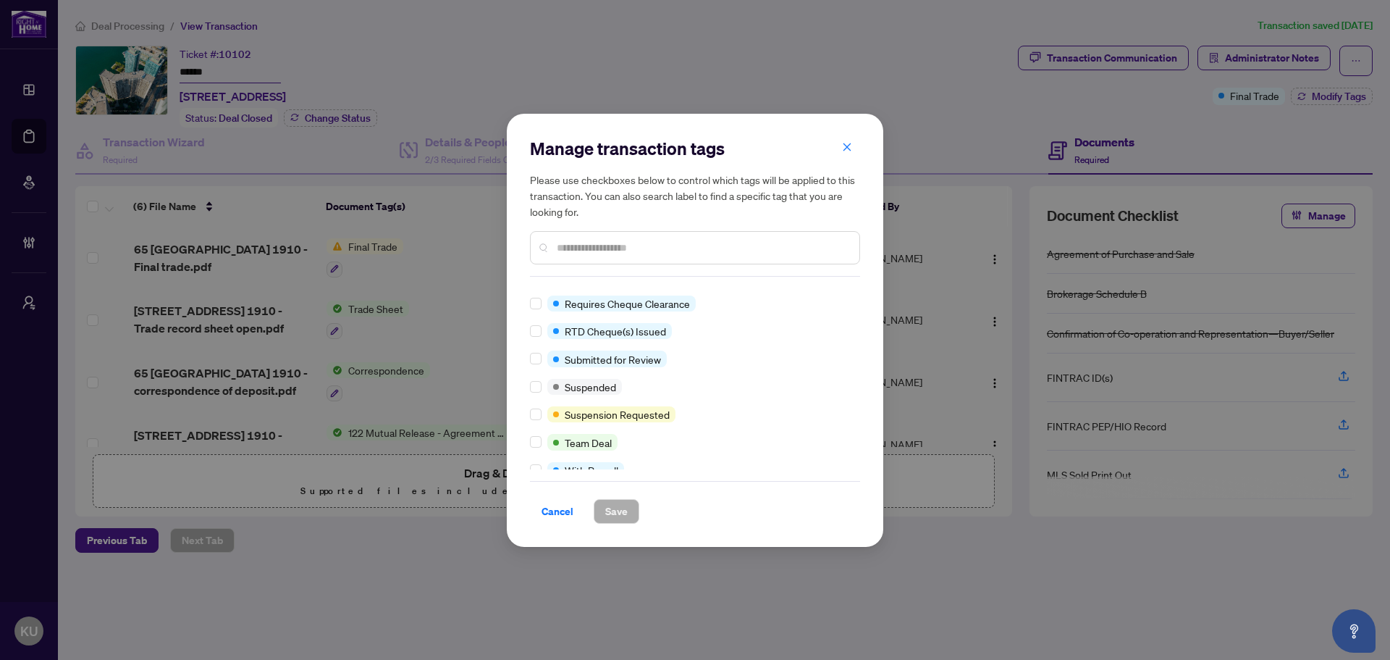
scroll to position [973, 0]
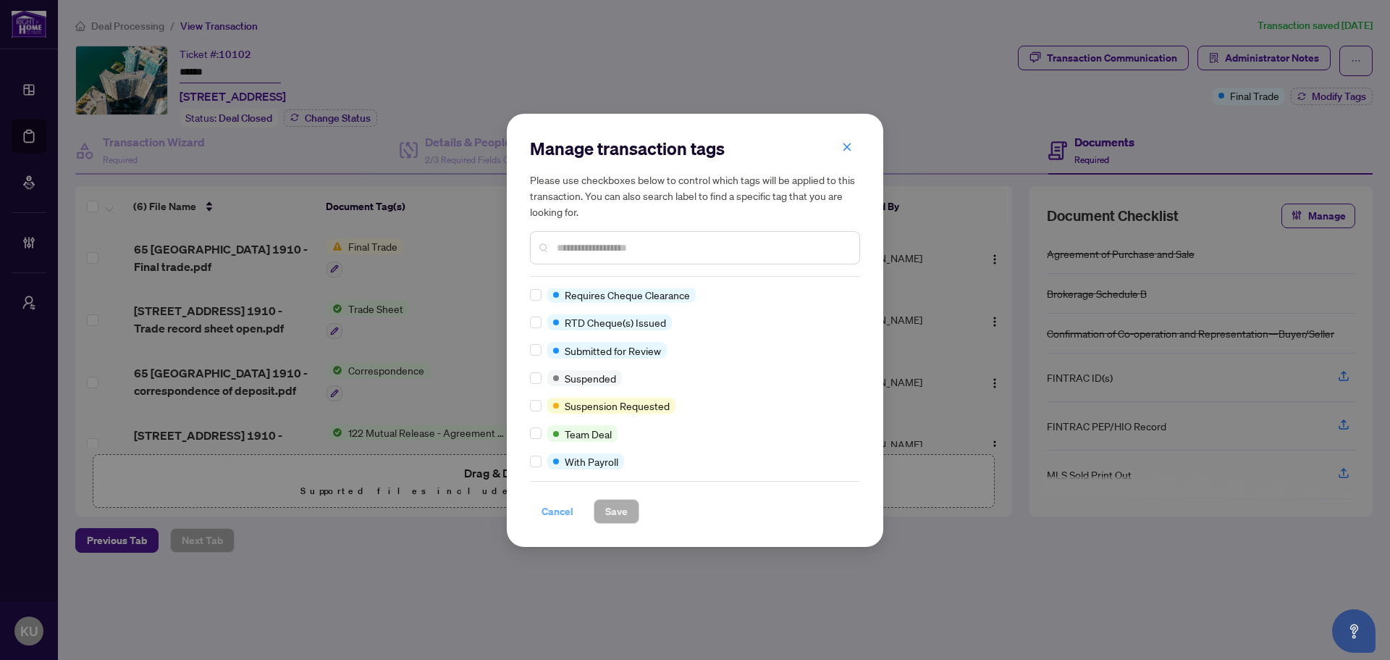
click at [571, 505] on span "Cancel" at bounding box center [558, 511] width 32 height 23
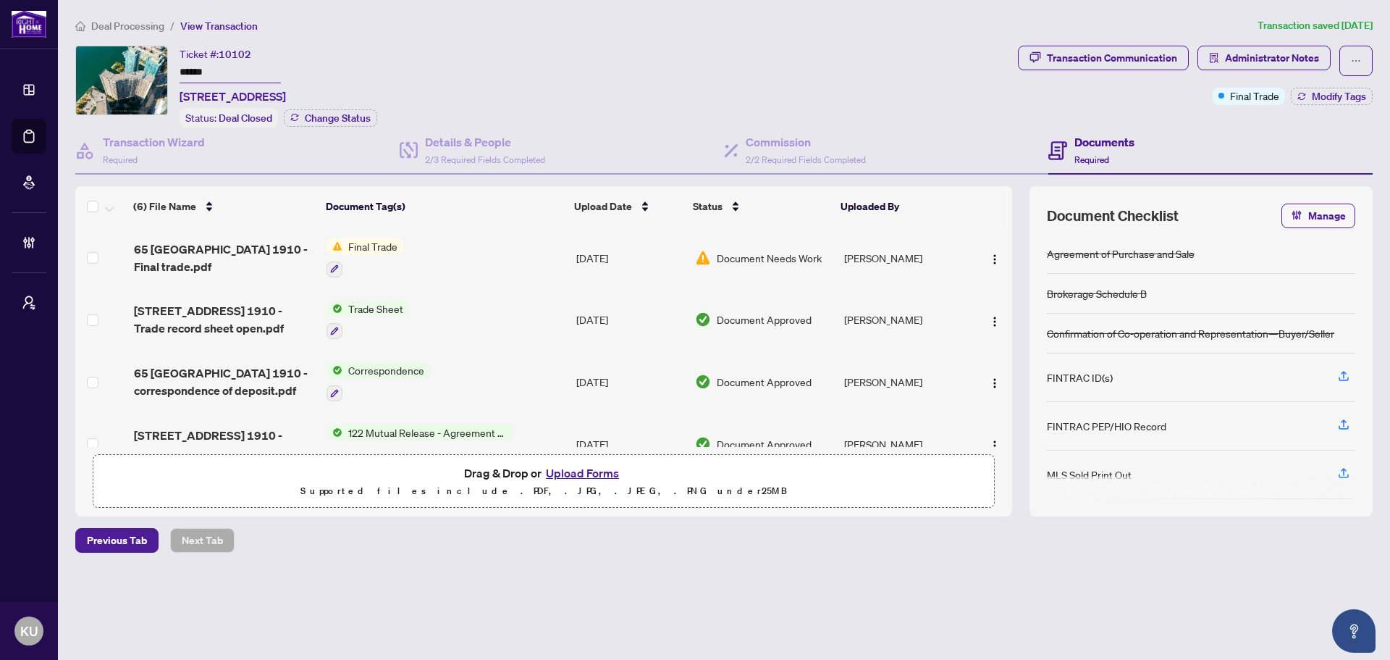
click at [124, 29] on span "Deal Processing" at bounding box center [127, 26] width 73 height 13
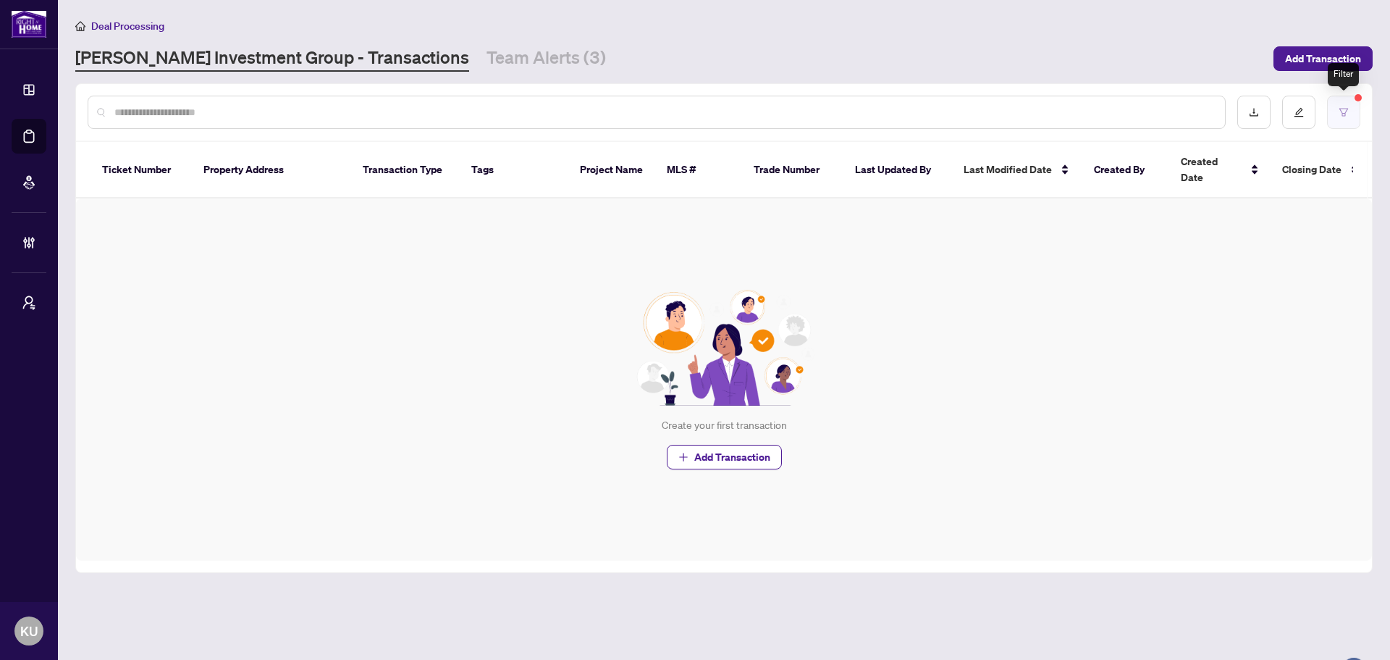
click at [1348, 117] on button "button" at bounding box center [1343, 112] width 33 height 33
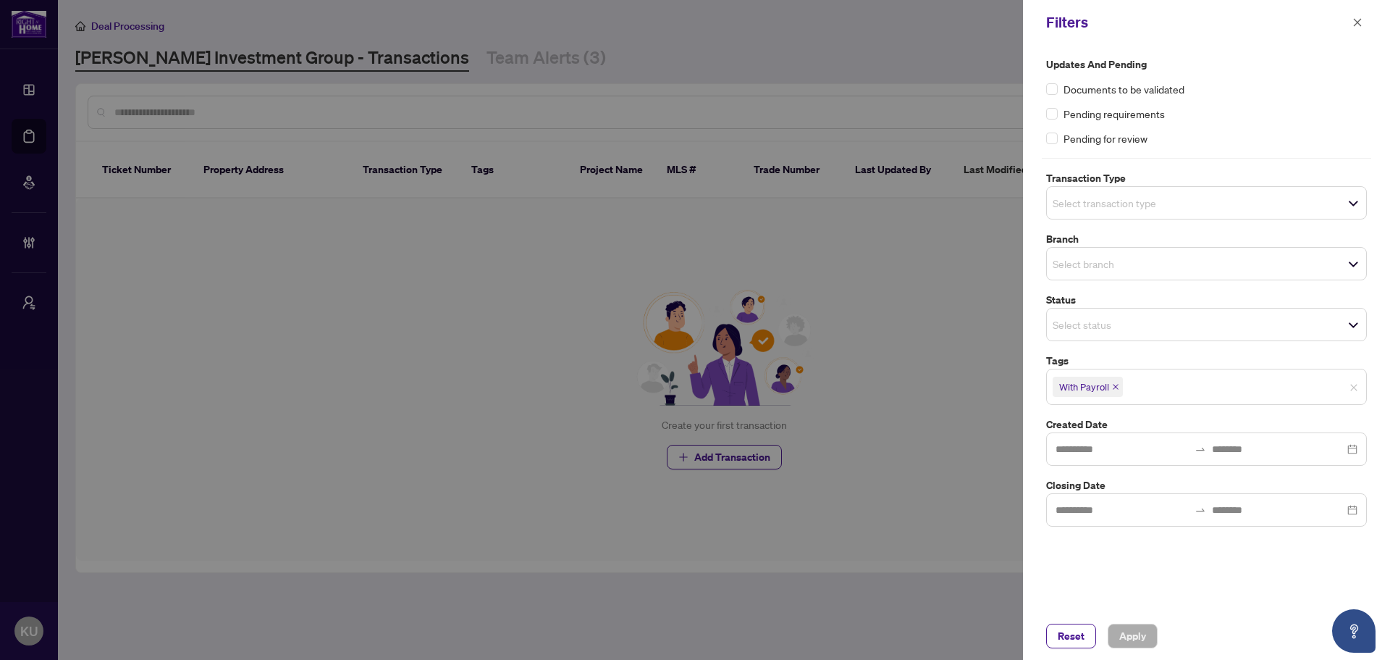
click at [1117, 385] on icon "close" at bounding box center [1116, 387] width 6 height 6
click at [1303, 380] on span "Select tags" at bounding box center [1206, 385] width 319 height 20
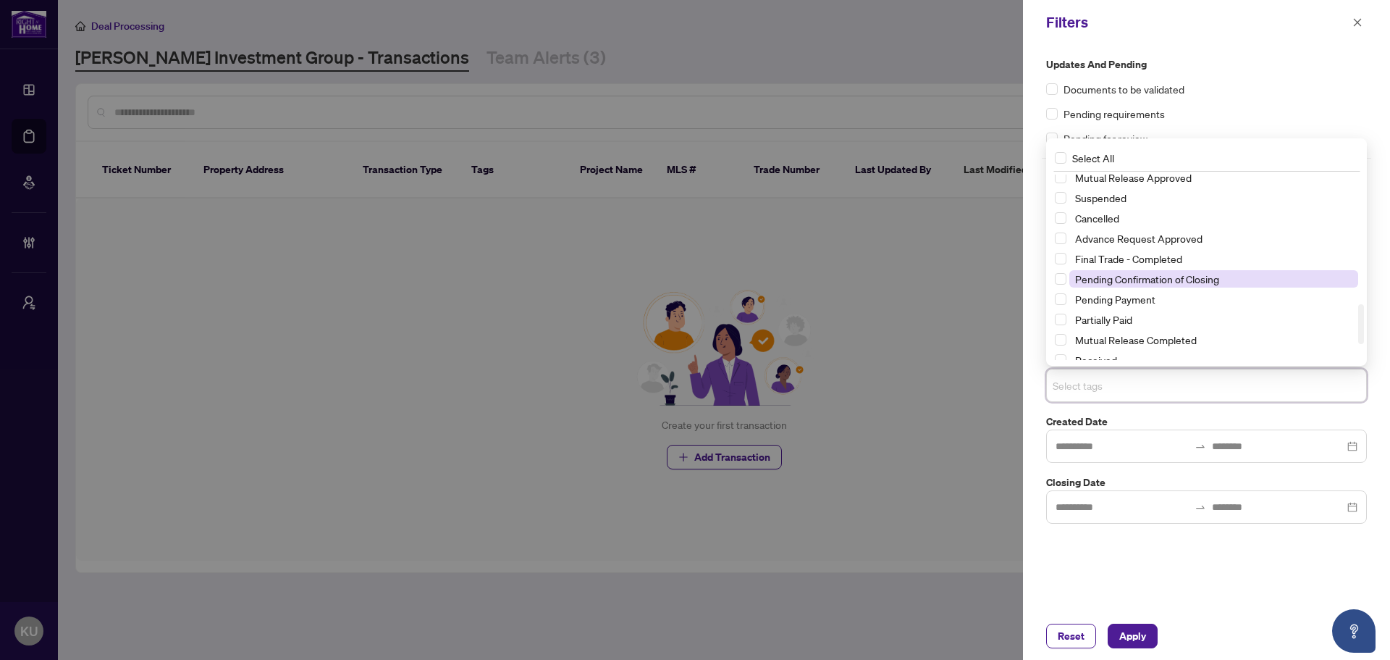
scroll to position [521, 0]
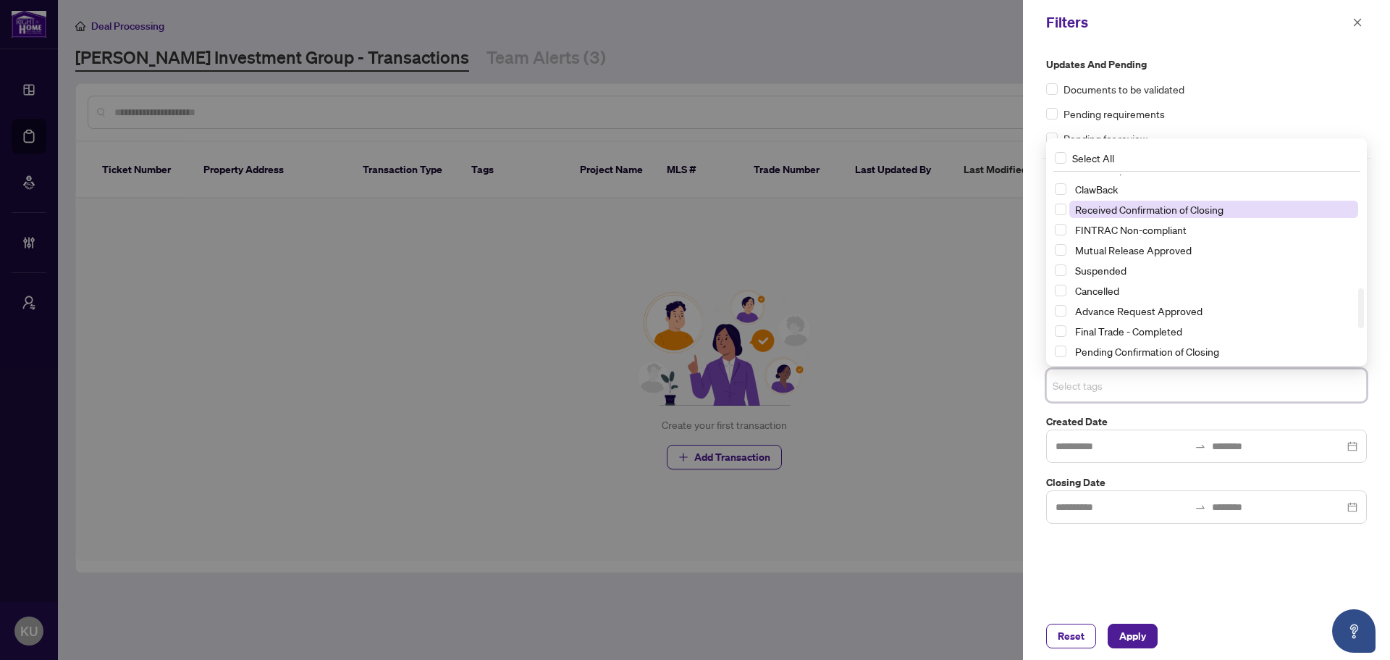
click at [1193, 211] on span "Received Confirmation of Closing" at bounding box center [1149, 209] width 148 height 13
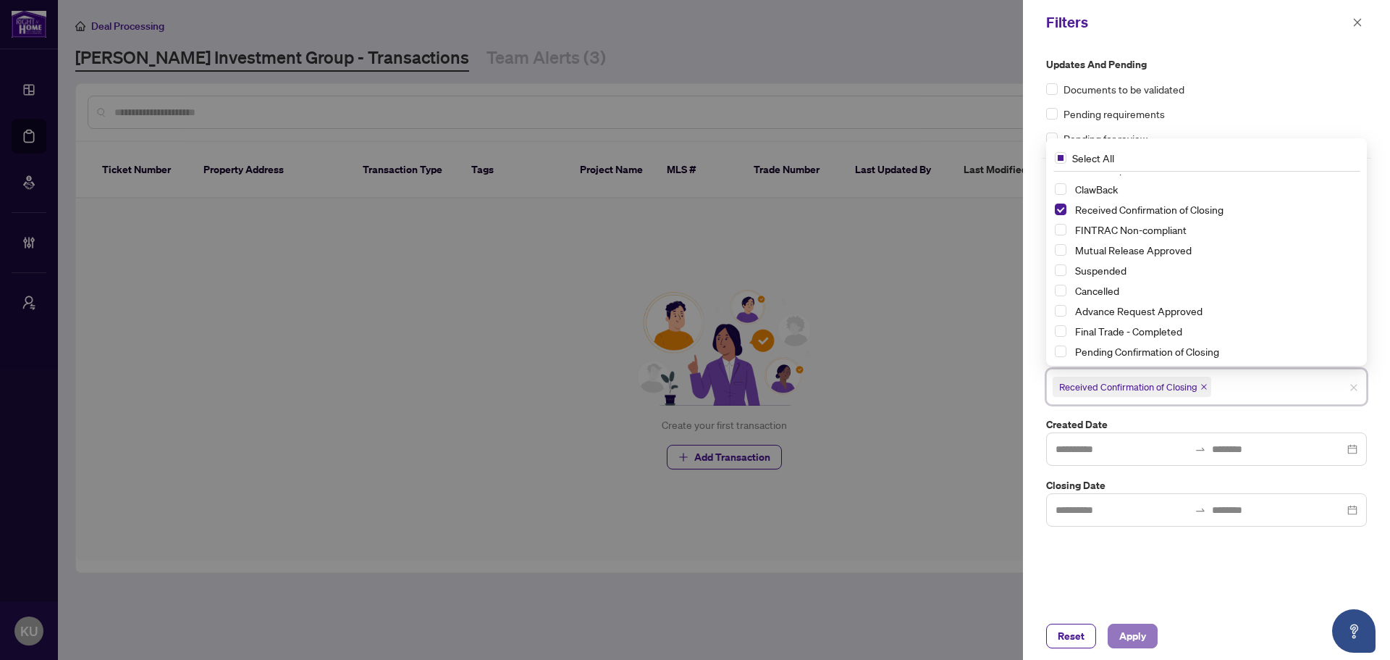
click at [1146, 639] on span "Apply" at bounding box center [1132, 635] width 27 height 23
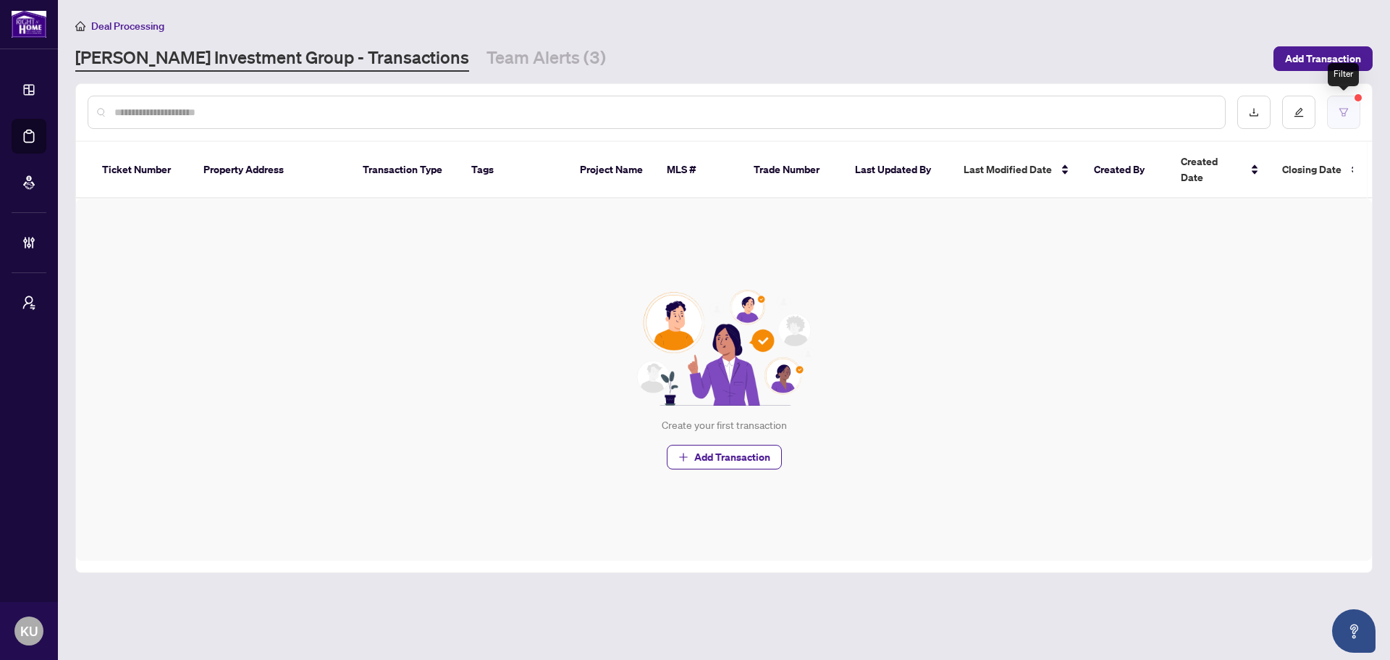
click at [1357, 103] on button "button" at bounding box center [1343, 112] width 33 height 33
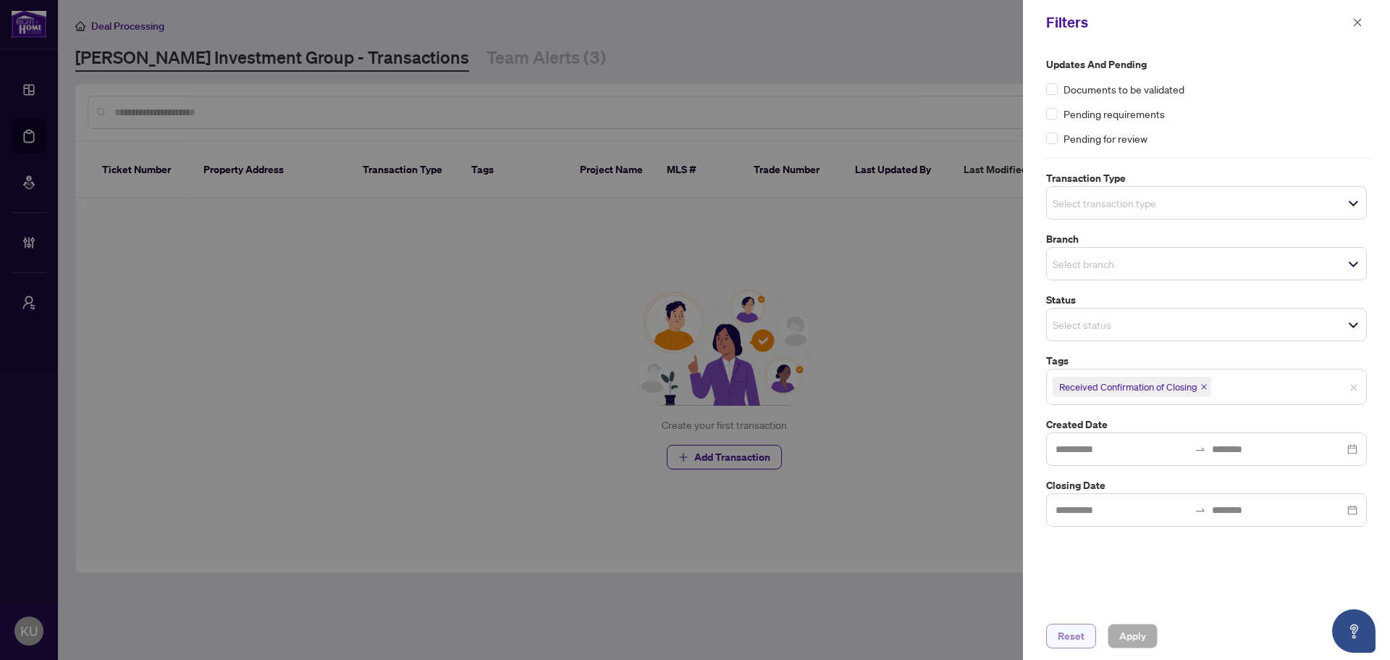
click at [1059, 624] on span "Reset" at bounding box center [1071, 635] width 27 height 23
